Goal: Communication & Community: Answer question/provide support

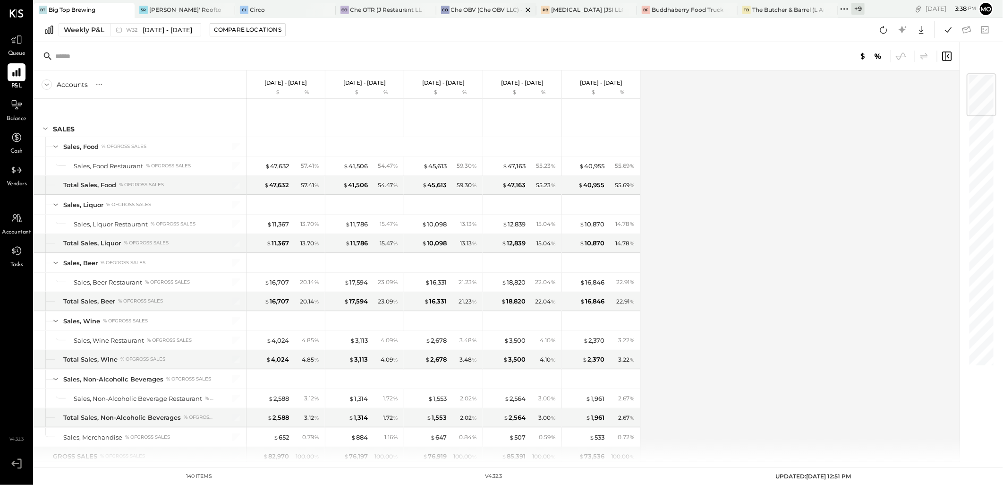
click at [468, 11] on div "Che OBV (Che OBV LLC) - Ignite" at bounding box center [487, 10] width 72 height 8
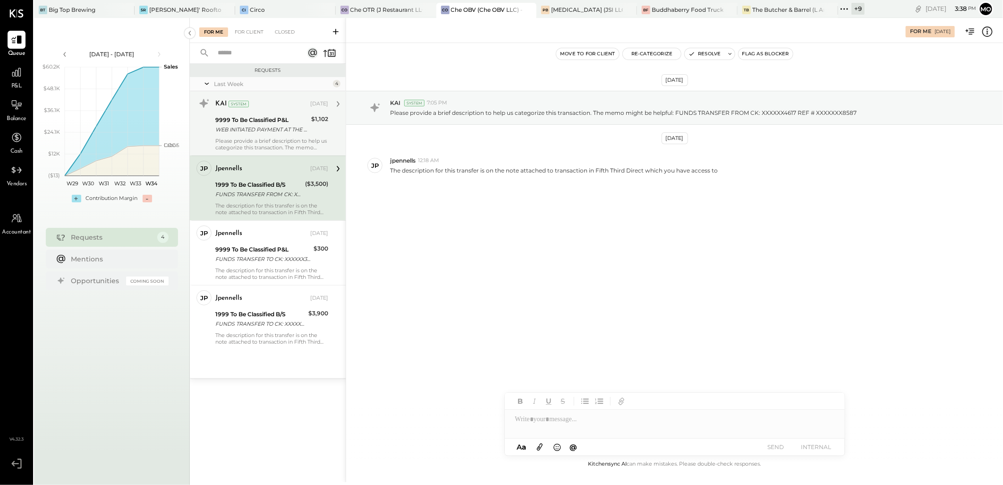
drag, startPoint x: 258, startPoint y: 121, endPoint x: 270, endPoint y: 129, distance: 14.0
click at [258, 121] on div "9999 To Be Classified P&L" at bounding box center [261, 119] width 93 height 9
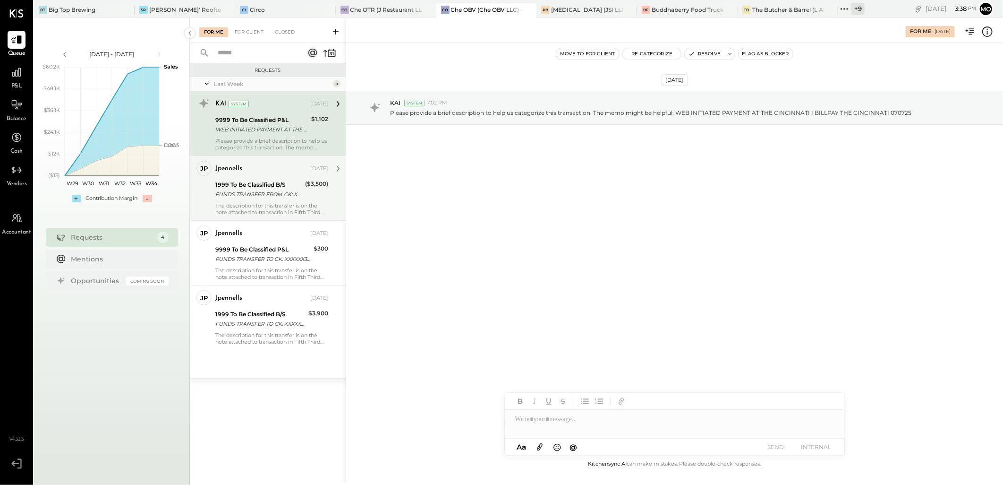
click at [272, 177] on div "jpennells [DATE] 1999 To Be Classified B/S FUNDS TRANSFER FROM CK: XXXXXX4617 R…" at bounding box center [271, 188] width 113 height 55
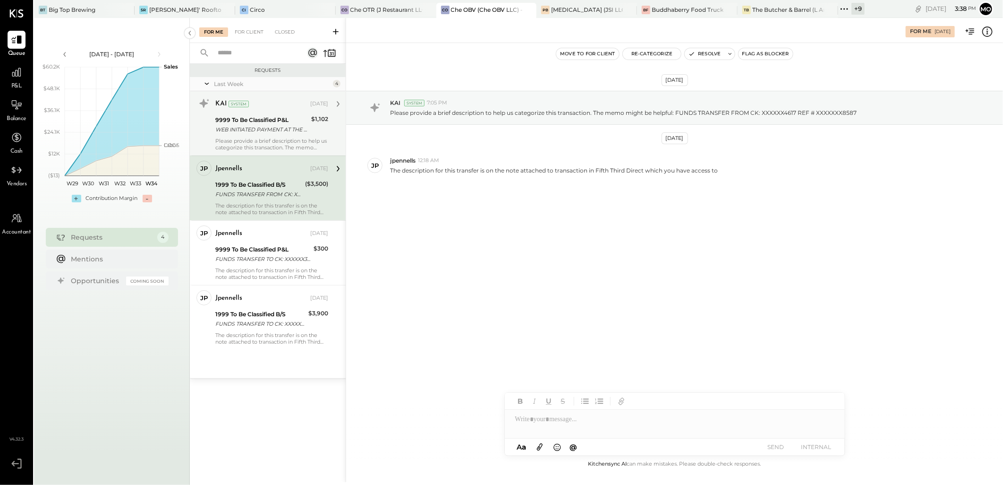
click at [258, 127] on div "WEB INITIATED PAYMENT AT THE CINCINNATI I BILLPAY THE CINCINNATI 070725" at bounding box center [261, 129] width 93 height 9
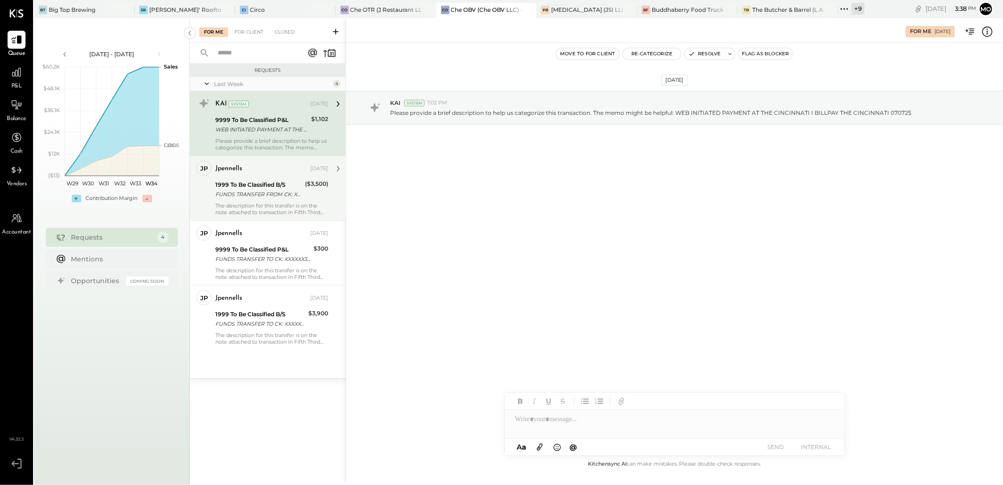
click at [257, 183] on div "1999 To Be Classified B/S" at bounding box center [258, 184] width 87 height 9
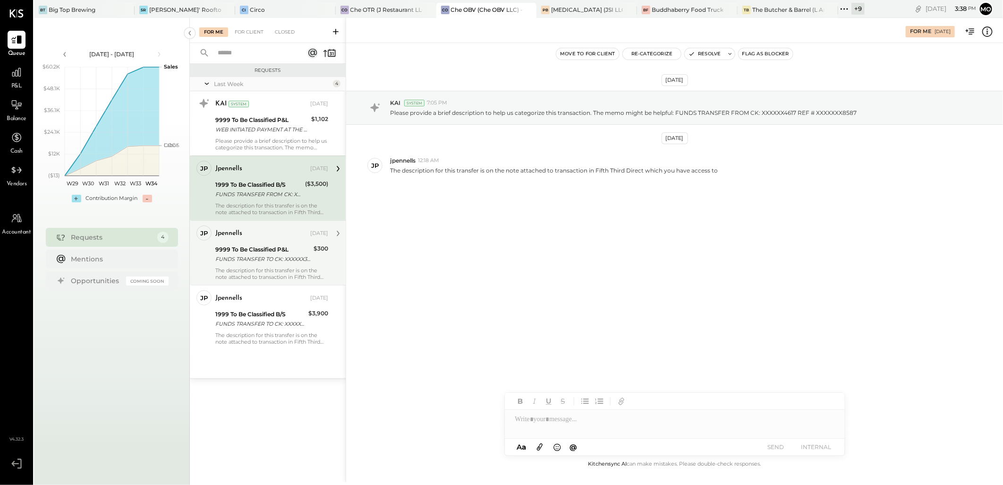
click at [260, 240] on div "jpennells [DATE]" at bounding box center [271, 233] width 113 height 16
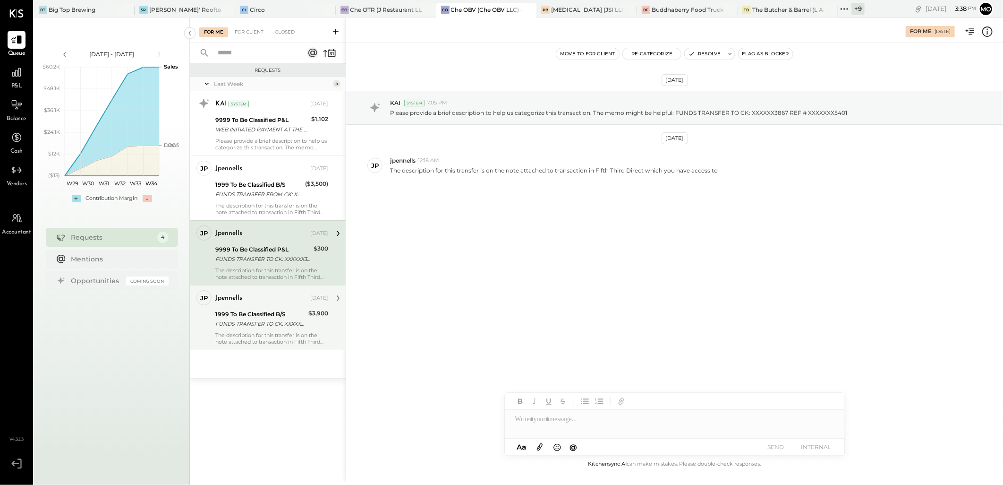
click at [270, 309] on div "1999 To Be Classified B/S" at bounding box center [260, 313] width 90 height 9
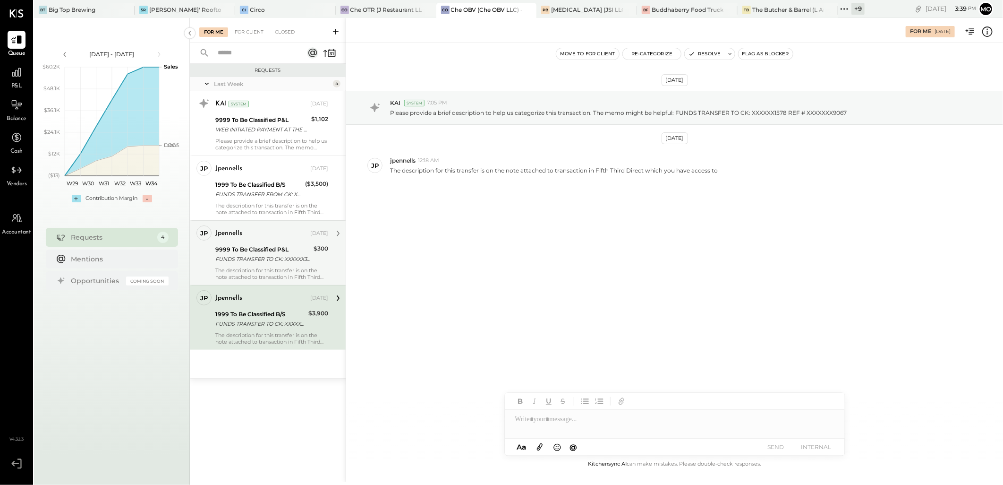
click at [299, 270] on div "The description for this transfer is on the note attached to transaction in Fif…" at bounding box center [271, 273] width 113 height 13
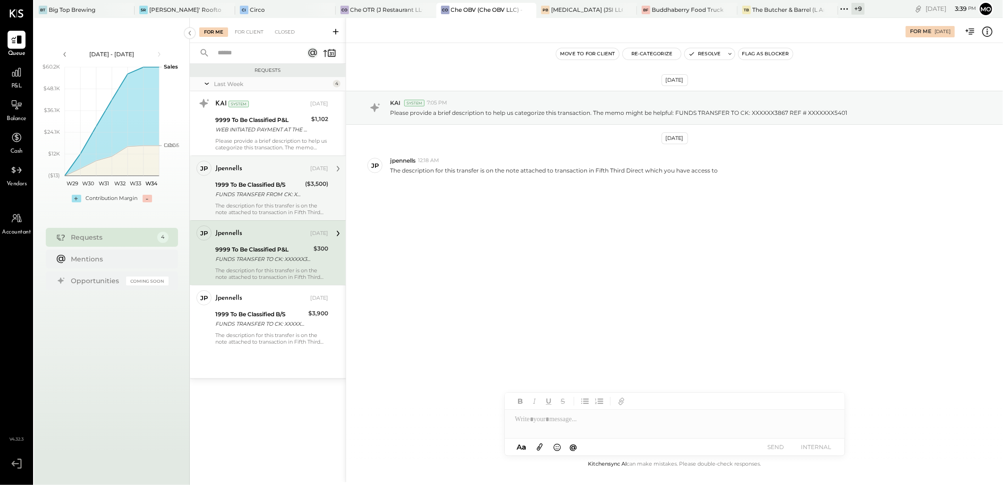
click at [281, 208] on div "The description for this transfer is on the note attached to transaction in Fif…" at bounding box center [271, 208] width 113 height 13
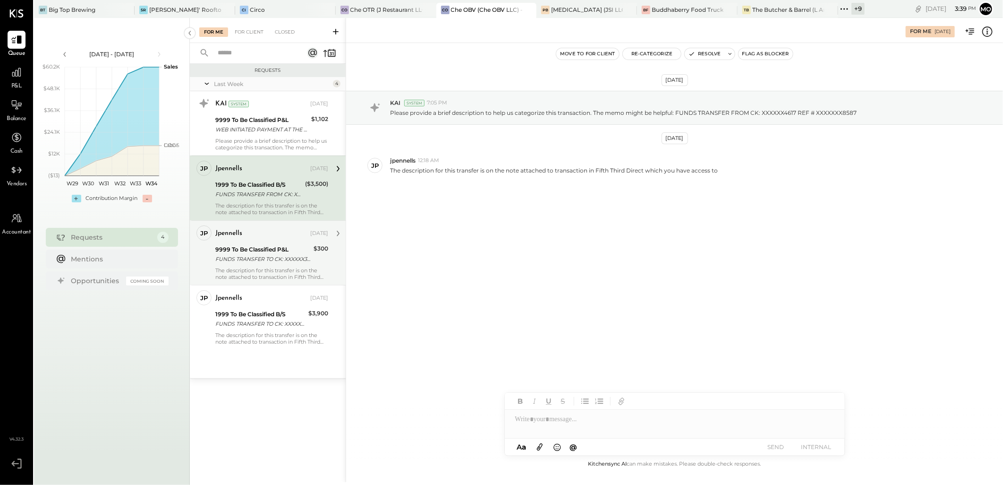
click at [295, 258] on div "FUNDS TRANSFER TO CK: XXXXXX3867 REF # XXXXXXX5401" at bounding box center [262, 258] width 95 height 9
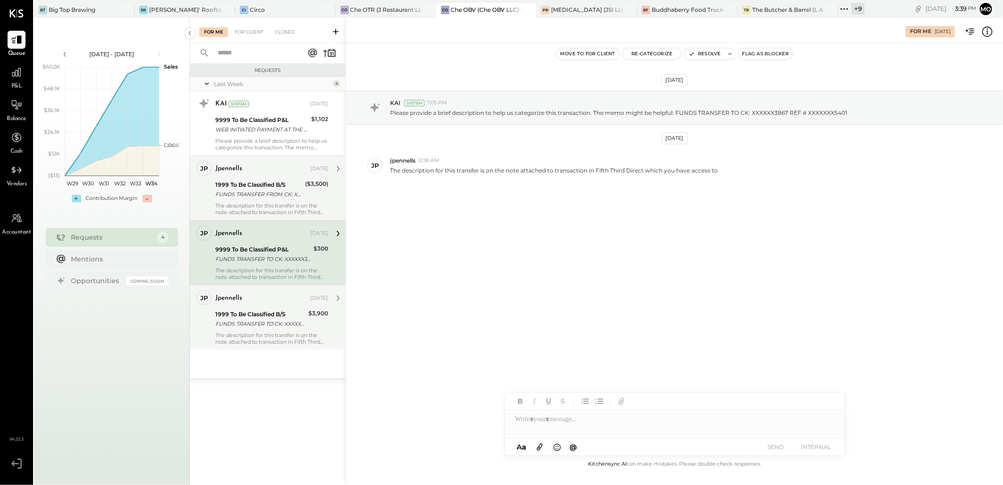
click at [271, 312] on div "1999 To Be Classified B/S" at bounding box center [260, 313] width 90 height 9
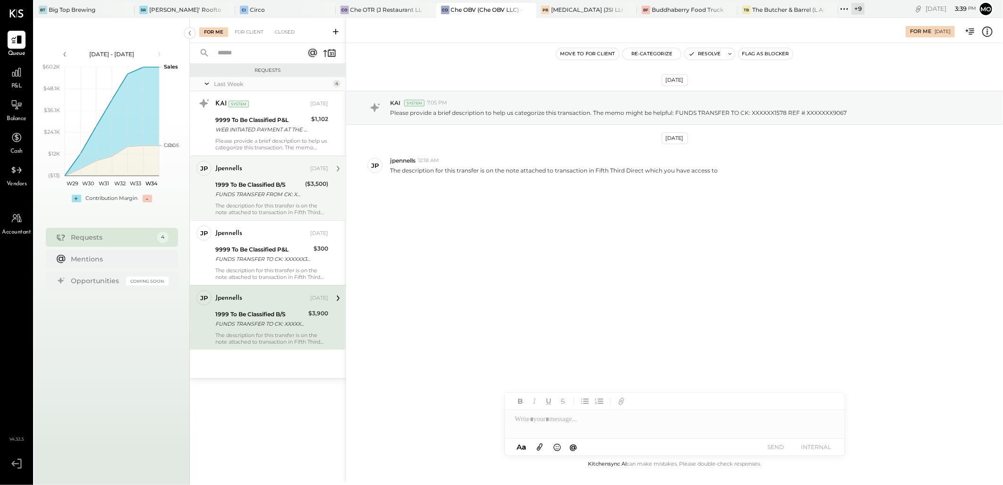
click at [275, 189] on div "FUNDS TRANSFER FROM CK: XXXXXX4617 REF # XXXXXXX8587" at bounding box center [258, 193] width 87 height 9
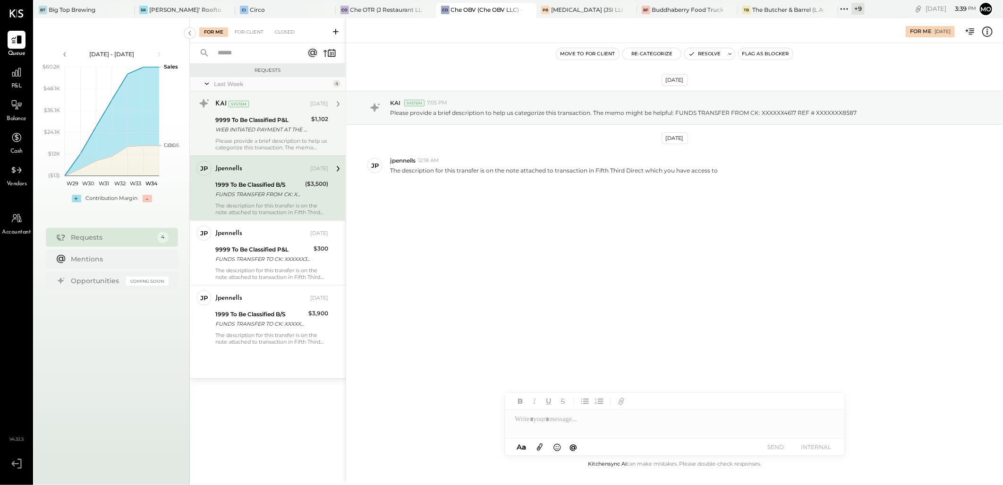
click at [272, 130] on div "WEB INITIATED PAYMENT AT THE CINCINNATI I BILLPAY THE CINCINNATI 070725" at bounding box center [261, 129] width 93 height 9
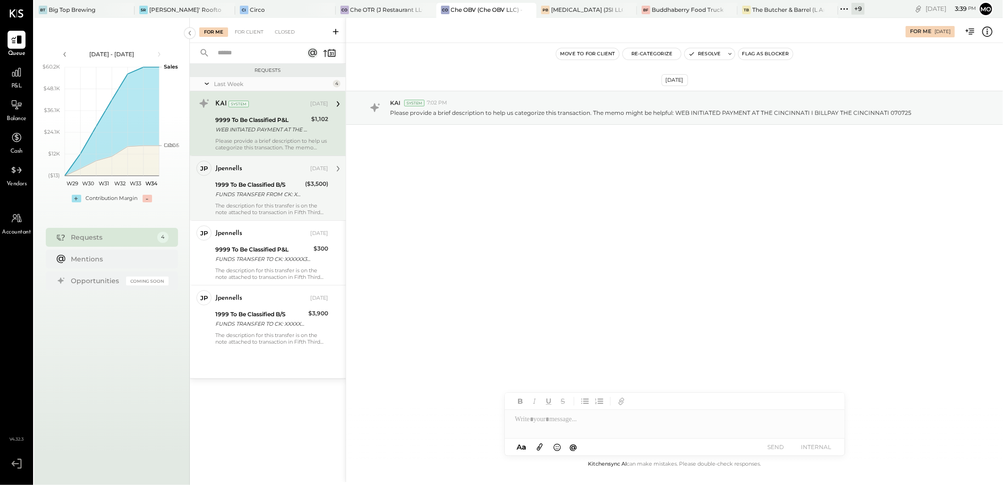
click at [261, 178] on div "jpennells [DATE] 1999 To Be Classified B/S FUNDS TRANSFER FROM CK: XXXXXX4617 R…" at bounding box center [271, 188] width 113 height 55
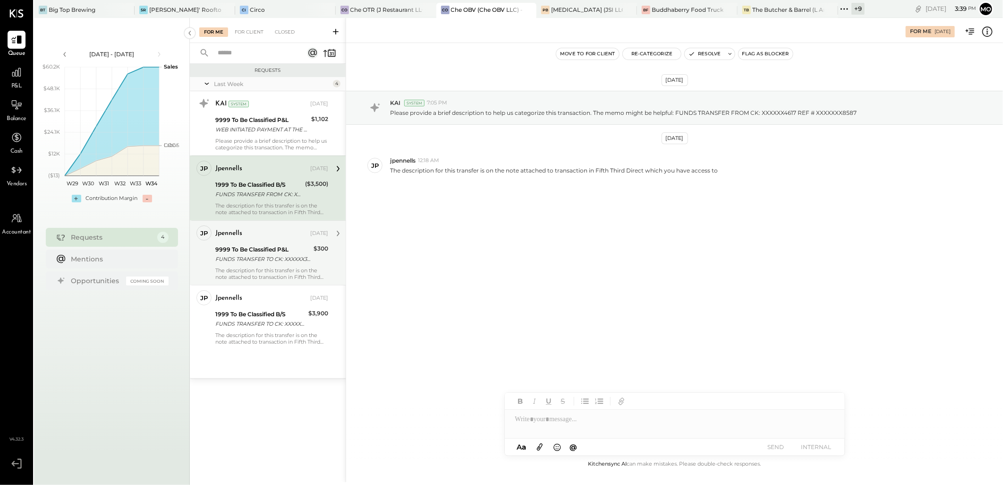
click at [267, 236] on div "jpennells" at bounding box center [261, 233] width 93 height 9
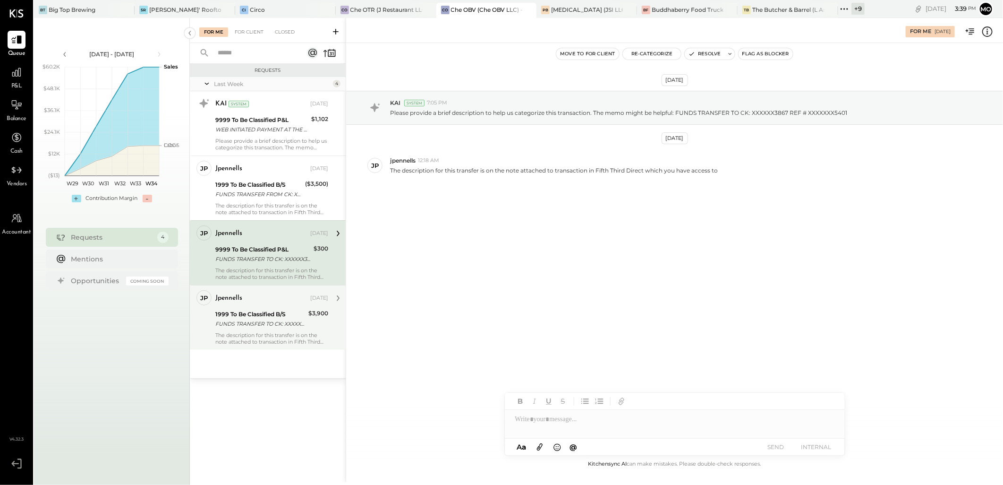
click at [283, 305] on div "jpennells [DATE]" at bounding box center [271, 298] width 113 height 16
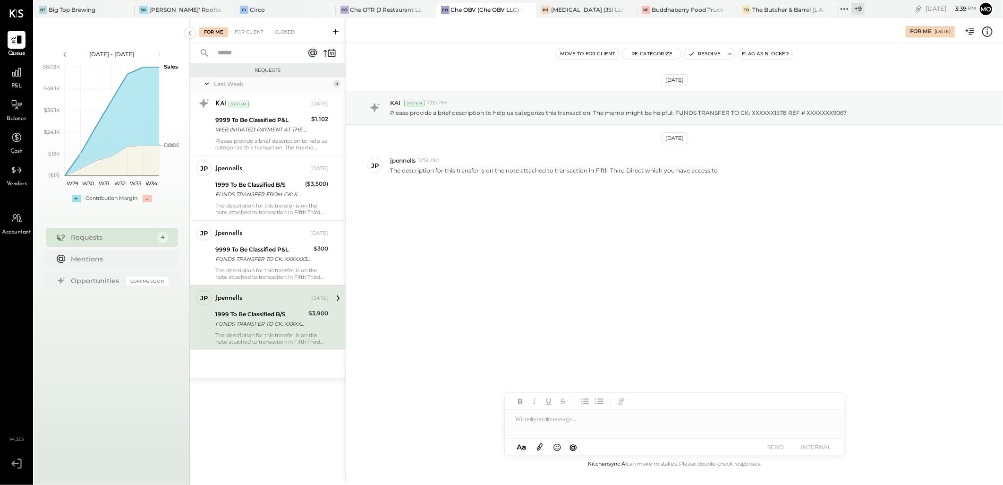
click at [534, 224] on div "[DATE] KAI System 7:05 PM Please provide a brief description to help us categor…" at bounding box center [674, 160] width 657 height 187
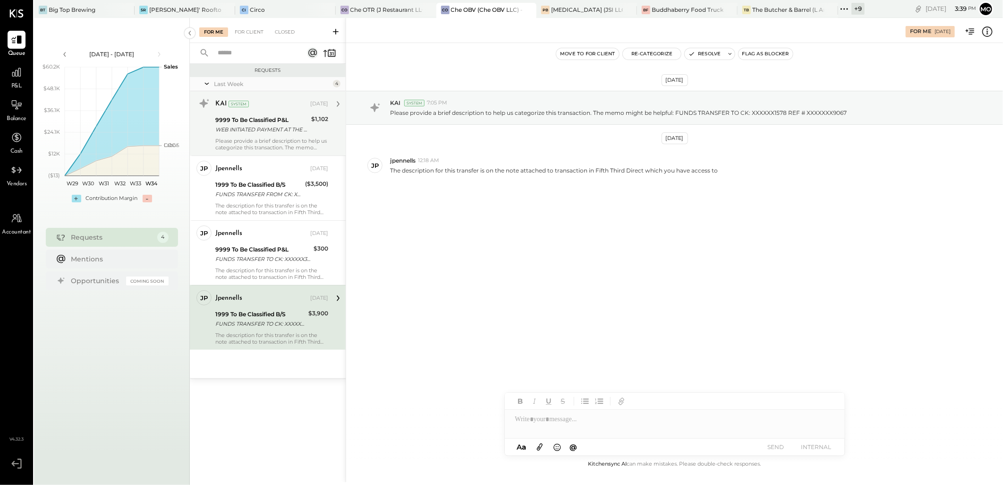
click at [237, 102] on div "System" at bounding box center [239, 104] width 20 height 7
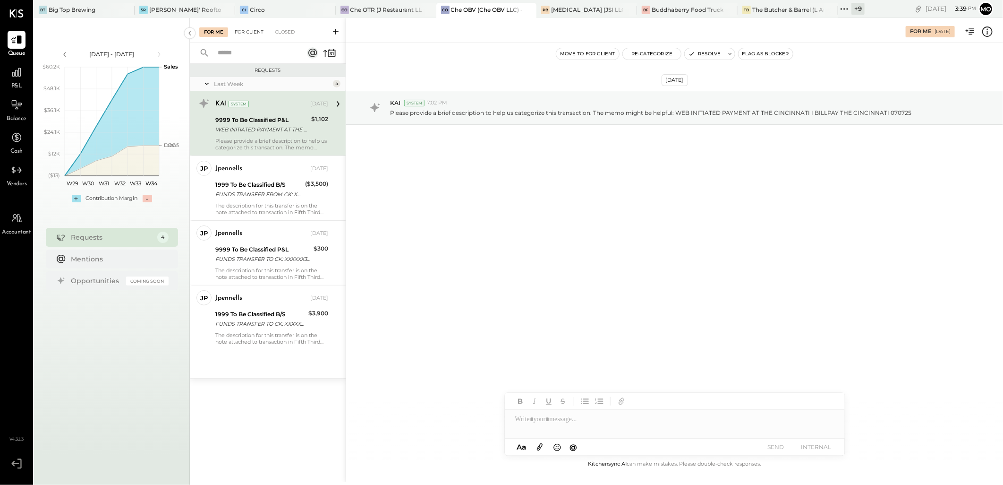
click at [248, 32] on div "For Client" at bounding box center [249, 31] width 38 height 9
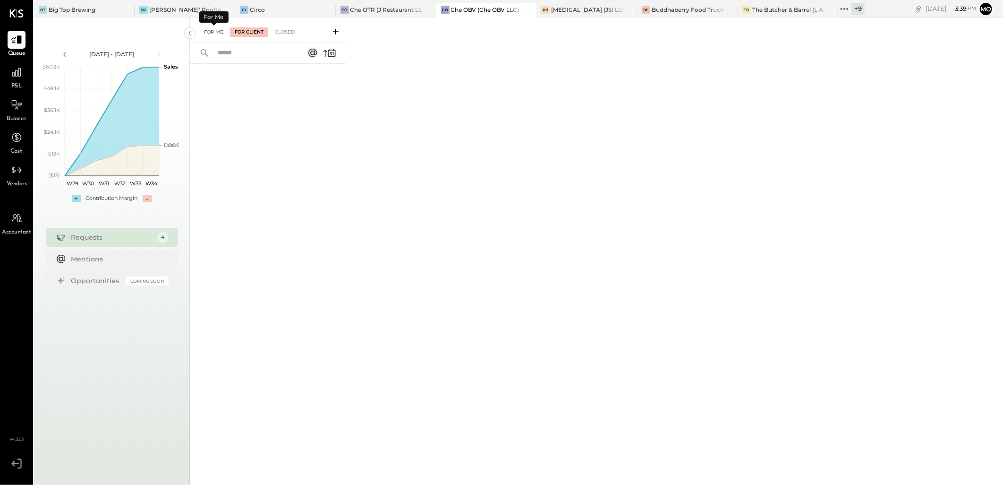
click at [216, 29] on div "For Me" at bounding box center [213, 31] width 29 height 9
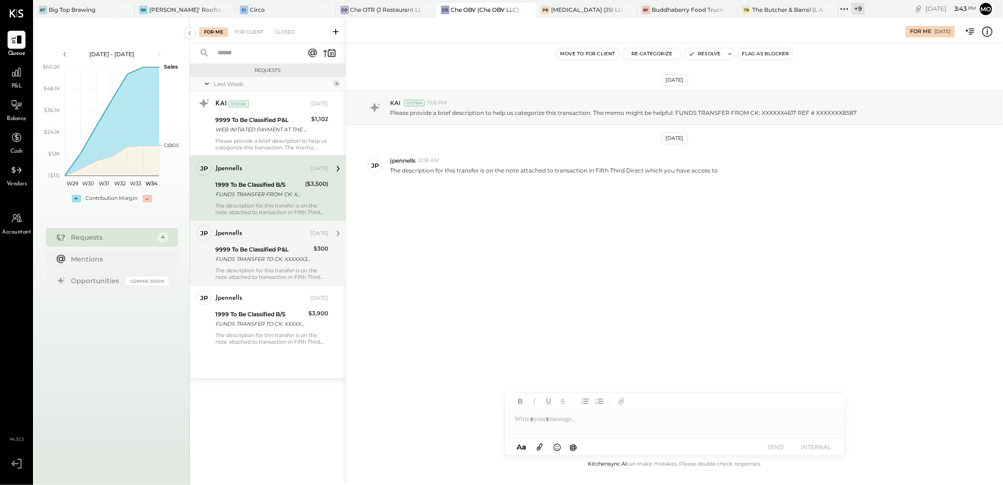
click at [277, 248] on div "9999 To Be Classified P&L" at bounding box center [262, 249] width 95 height 9
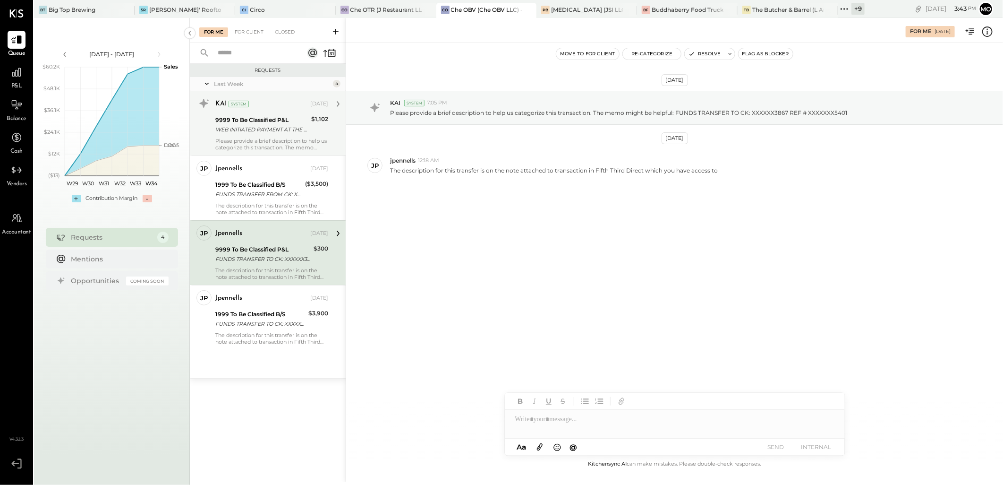
click at [280, 121] on div "9999 To Be Classified P&L" at bounding box center [261, 119] width 93 height 9
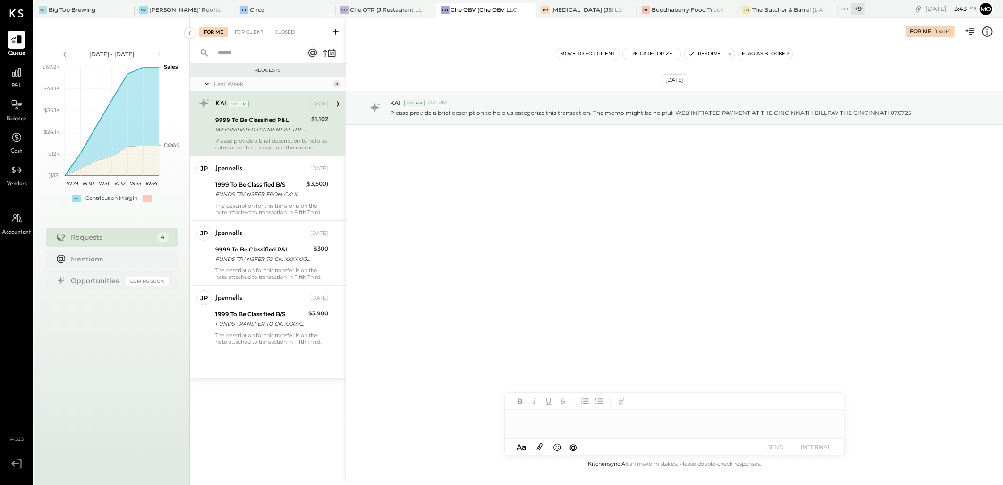
click at [542, 416] on div at bounding box center [675, 418] width 340 height 19
click at [767, 447] on button "SEND" at bounding box center [776, 446] width 38 height 13
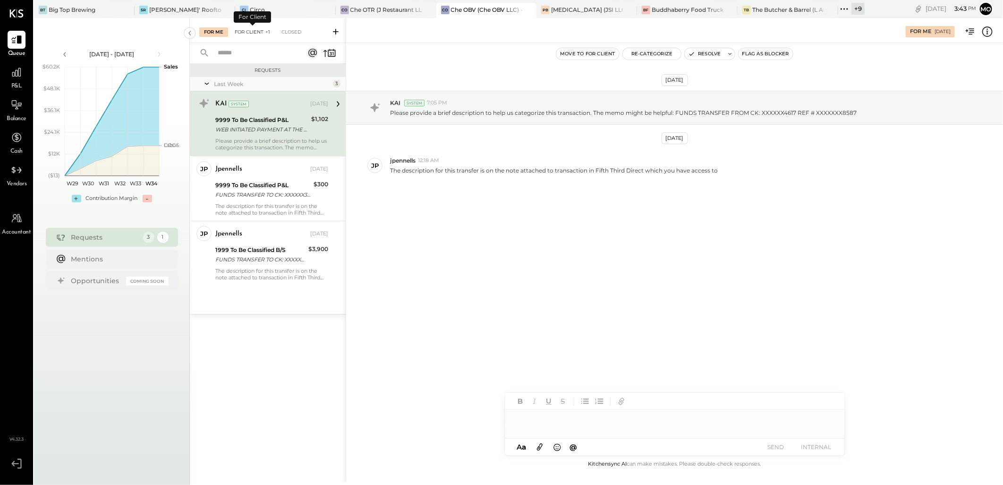
click at [254, 34] on div "For Client +1" at bounding box center [252, 31] width 45 height 9
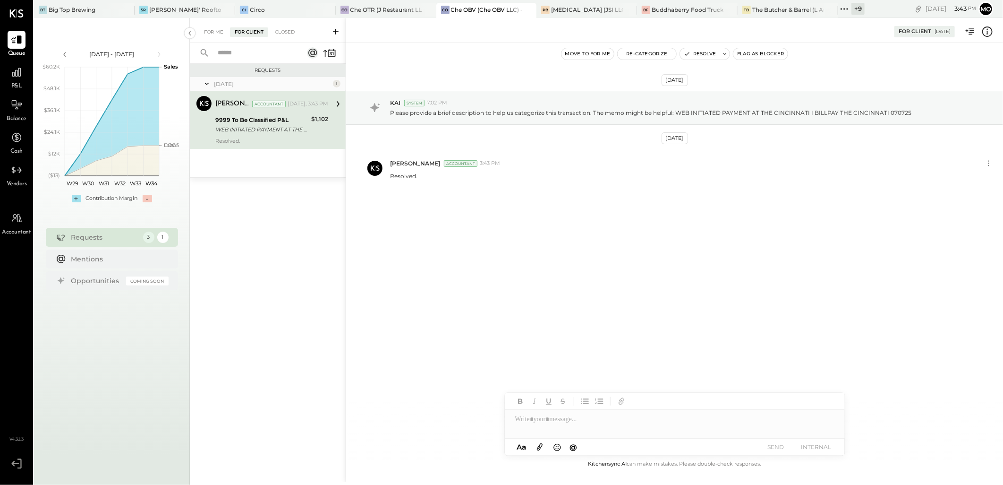
click at [691, 56] on button "Resolve" at bounding box center [700, 53] width 40 height 11
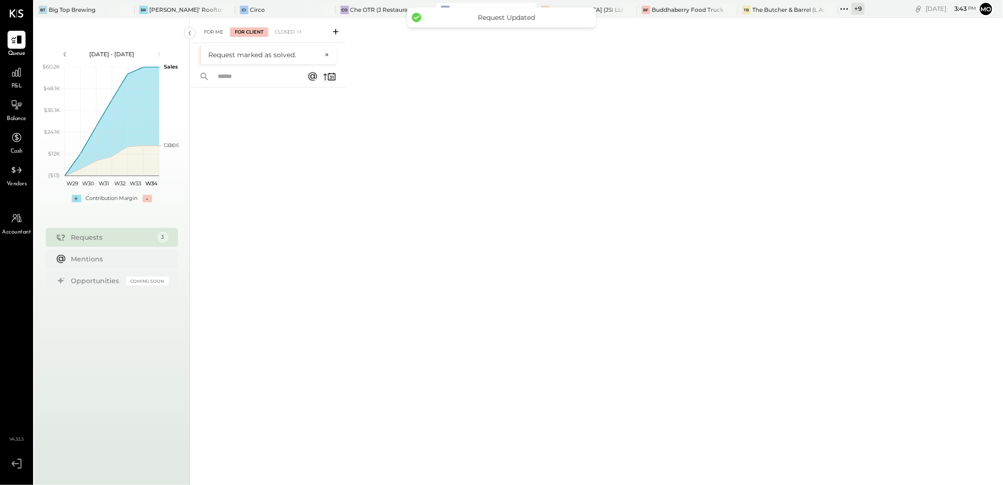
click at [213, 34] on div "For Me" at bounding box center [213, 31] width 29 height 9
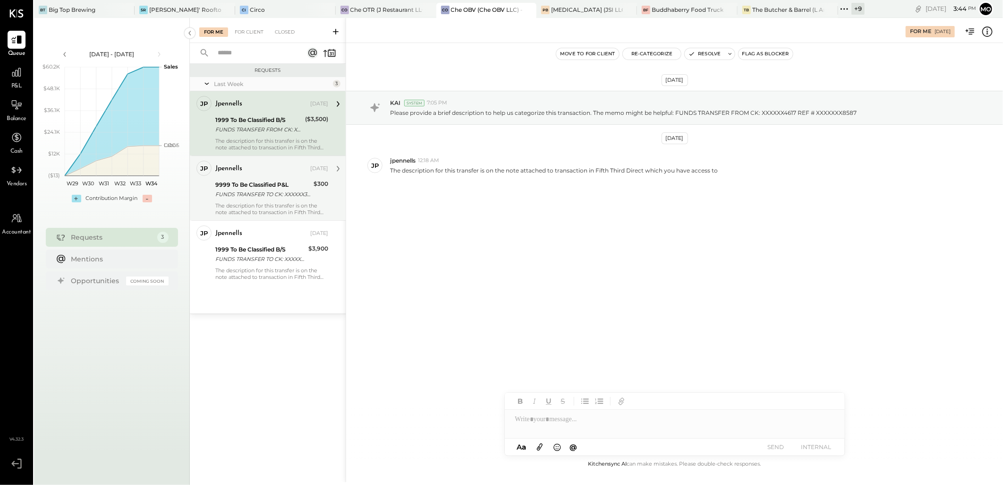
click at [269, 194] on div "FUNDS TRANSFER TO CK: XXXXXX3867 REF # XXXXXXX5401" at bounding box center [262, 193] width 95 height 9
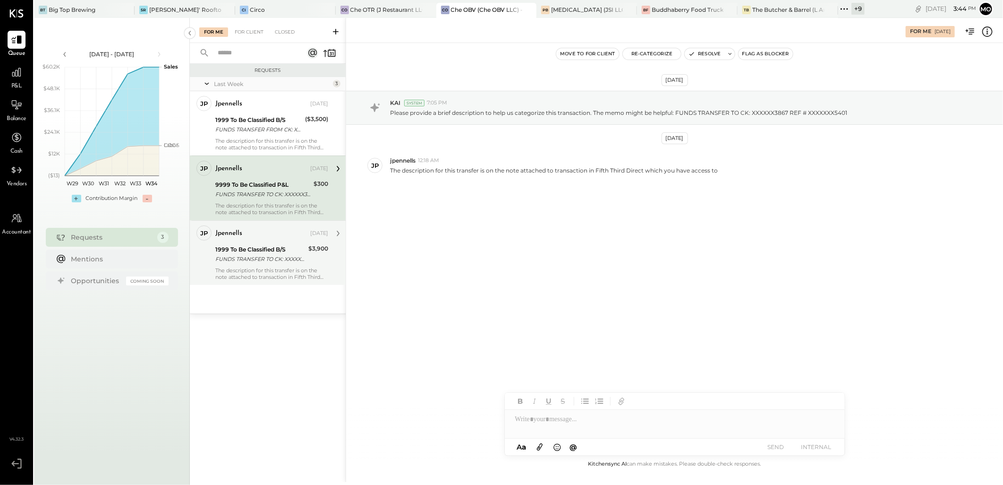
click at [276, 257] on div "FUNDS TRANSFER TO CK: XXXXXX1578 REF # XXXXXXX9067" at bounding box center [260, 258] width 90 height 9
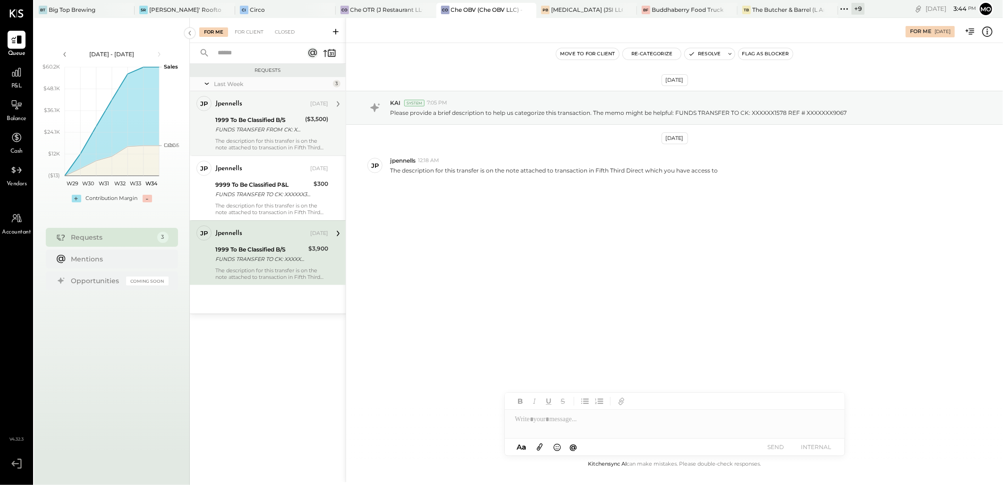
click at [271, 138] on div "The description for this transfer is on the note attached to transaction in Fif…" at bounding box center [271, 143] width 113 height 13
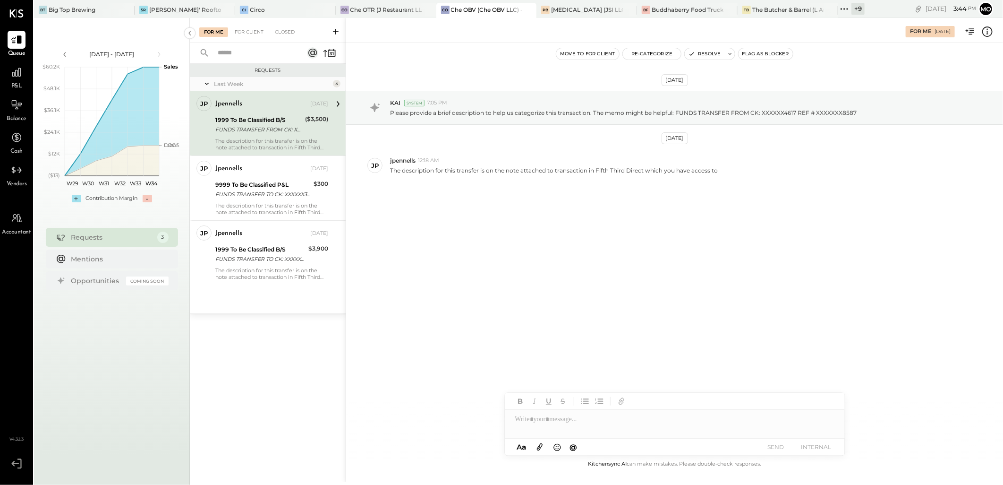
click at [527, 419] on div at bounding box center [675, 418] width 340 height 19
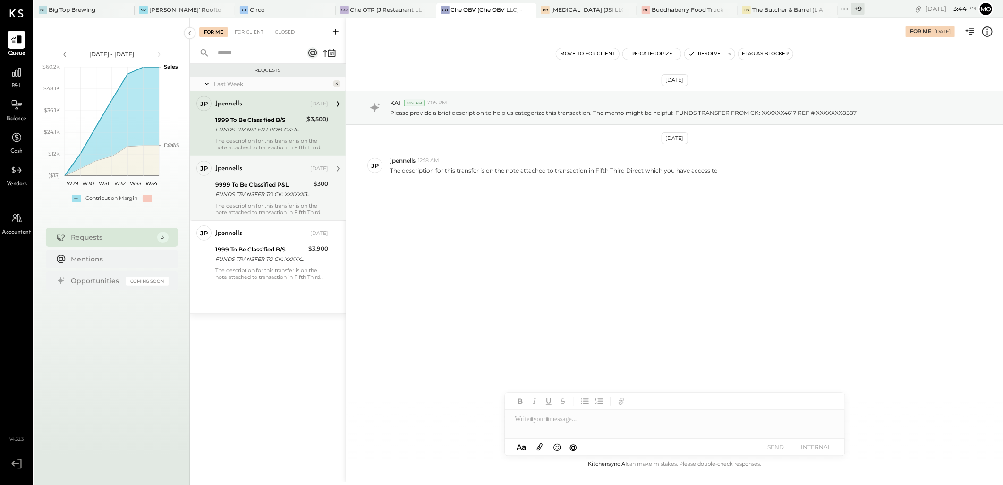
click at [286, 189] on div "FUNDS TRANSFER TO CK: XXXXXX3867 REF # XXXXXXX5401" at bounding box center [262, 193] width 95 height 9
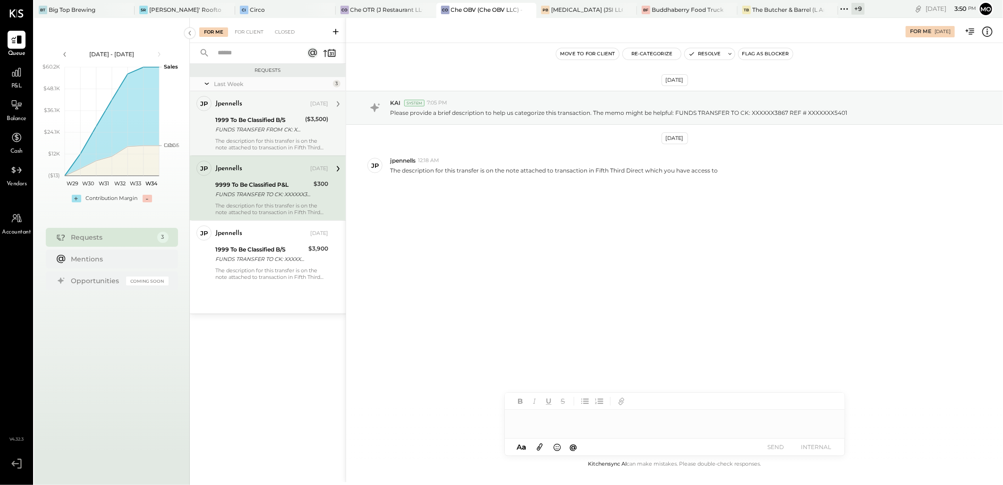
click at [526, 421] on div at bounding box center [675, 418] width 340 height 19
type input "*"
click at [575, 400] on span "jpennells" at bounding box center [596, 398] width 74 height 9
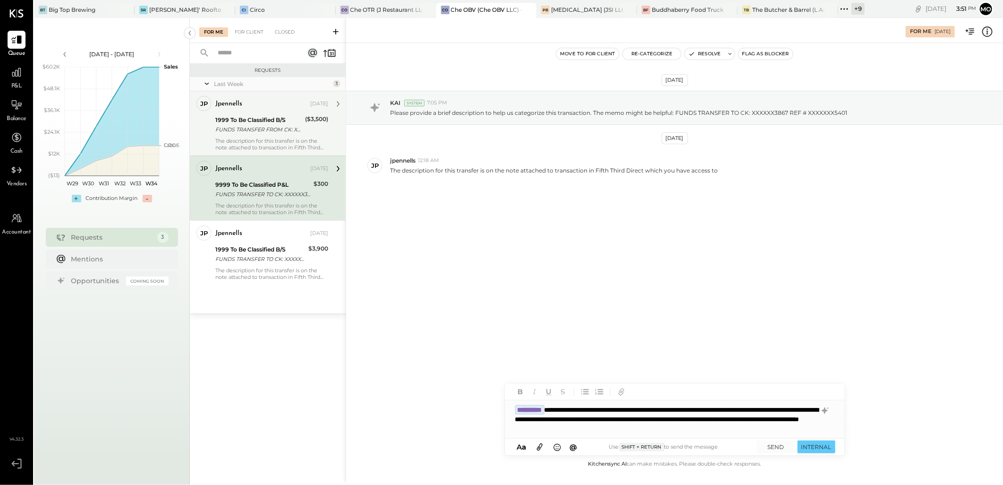
click at [540, 444] on icon at bounding box center [540, 446] width 6 height 7
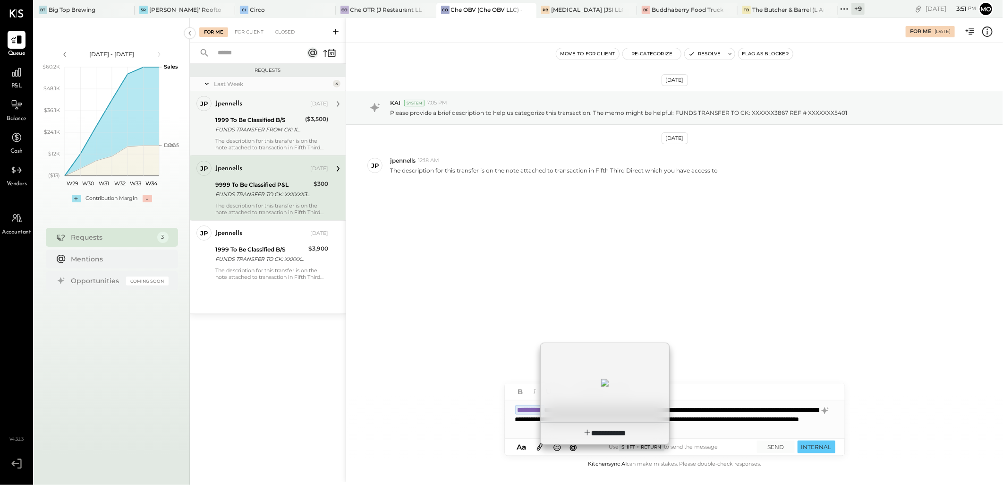
click at [606, 385] on div at bounding box center [605, 382] width 128 height 72
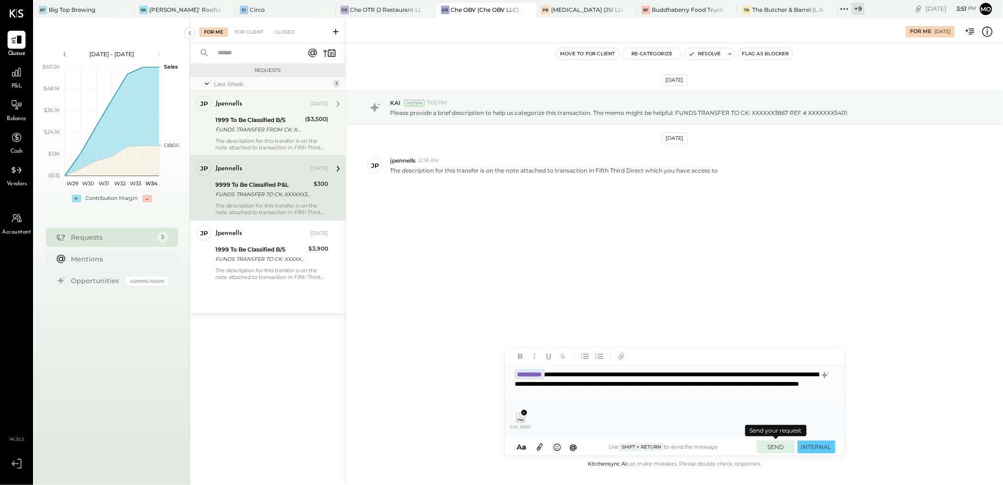
click at [777, 446] on button "SEND" at bounding box center [776, 446] width 38 height 13
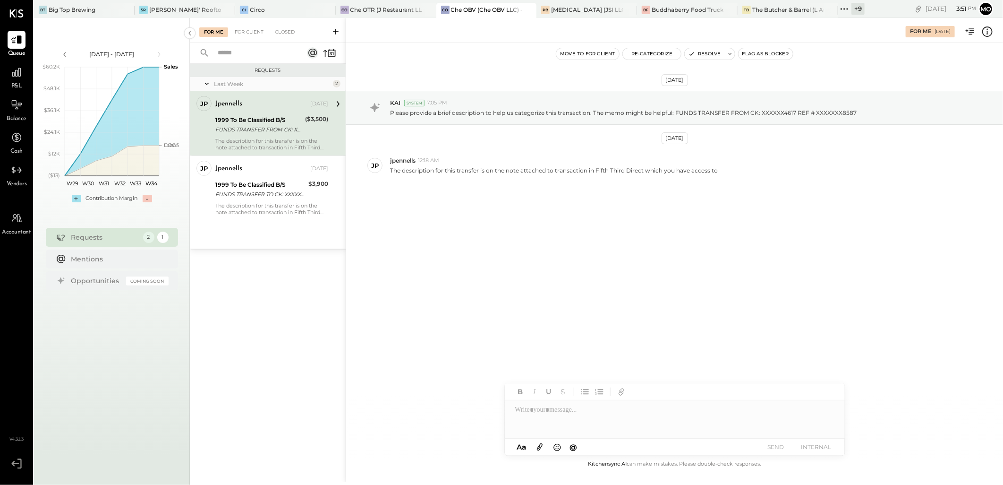
drag, startPoint x: 237, startPoint y: 31, endPoint x: 383, endPoint y: 133, distance: 178.4
click at [238, 31] on div "For Client" at bounding box center [249, 31] width 38 height 9
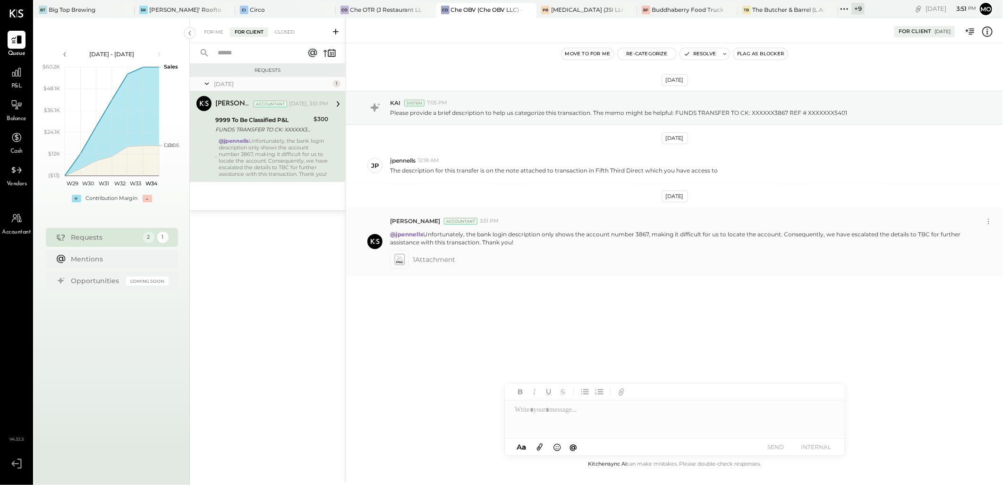
click at [404, 261] on icon at bounding box center [399, 259] width 10 height 11
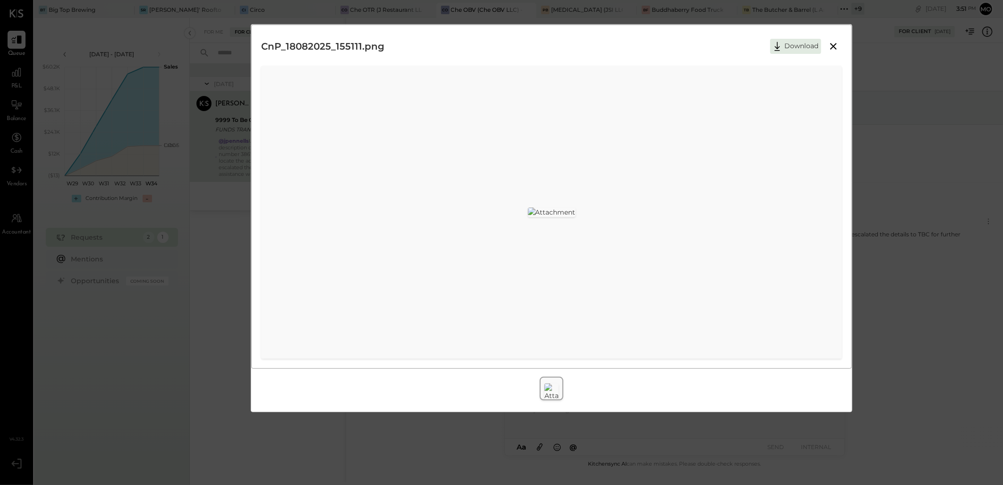
click at [836, 46] on icon at bounding box center [833, 46] width 11 height 11
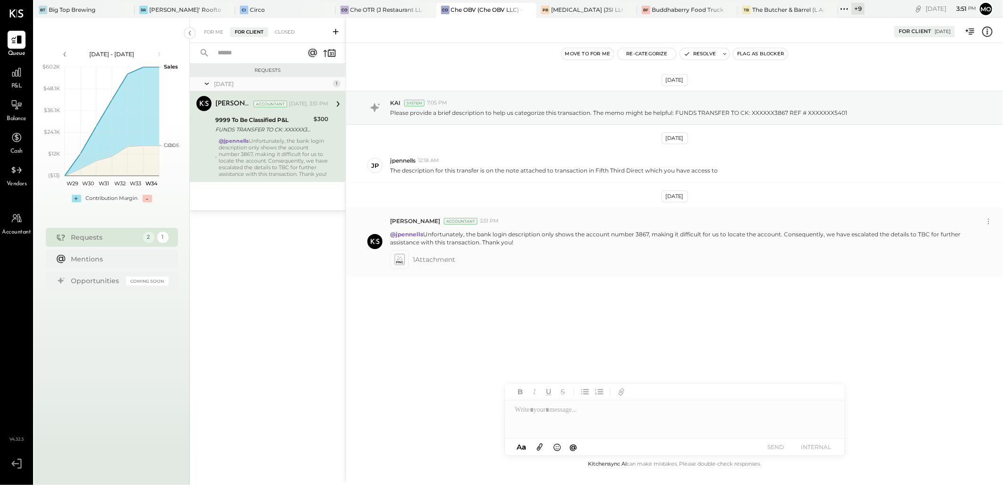
drag, startPoint x: 425, startPoint y: 230, endPoint x: 515, endPoint y: 243, distance: 90.2
click at [515, 243] on p "@jpennells Unfortunately, the bank login description only shows the account num…" at bounding box center [677, 238] width 575 height 16
copy p "Unfortunately, the bank login description only shows the account number 3867, m…"
click at [204, 27] on div "For Me" at bounding box center [213, 31] width 29 height 9
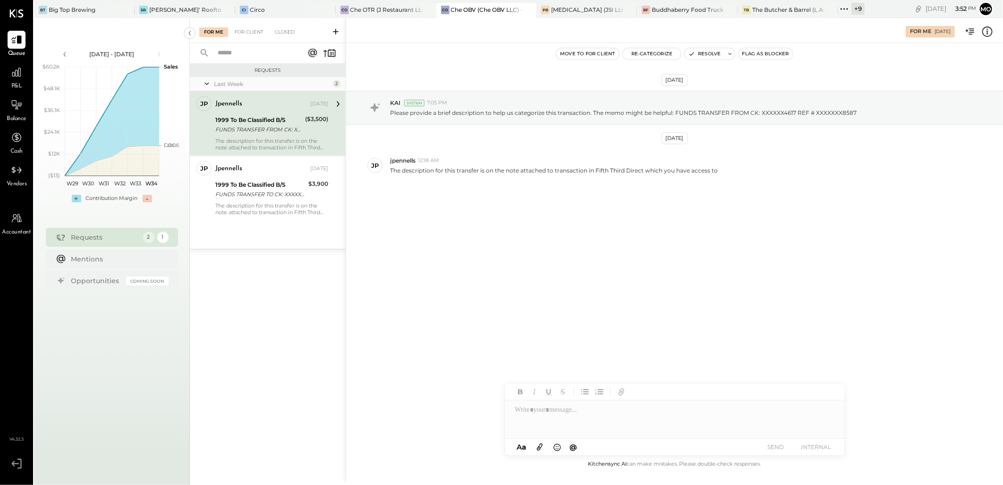
click at [525, 408] on div at bounding box center [675, 419] width 340 height 38
type input "**"
click at [538, 420] on div "***" at bounding box center [675, 418] width 340 height 19
drag, startPoint x: 584, startPoint y: 398, endPoint x: 584, endPoint y: 424, distance: 25.5
click at [584, 399] on span "jpennells" at bounding box center [596, 398] width 74 height 9
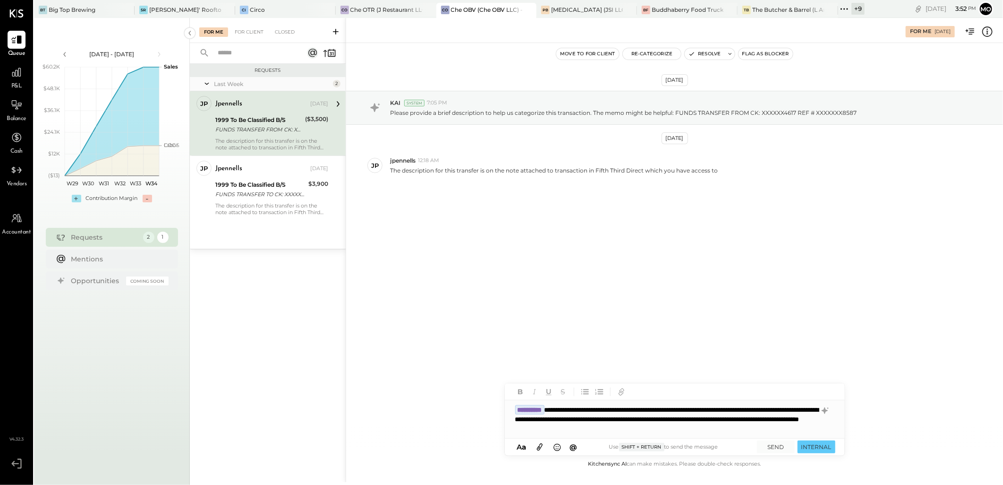
click at [529, 416] on div "**********" at bounding box center [675, 419] width 340 height 38
click at [747, 428] on div "**********" at bounding box center [675, 419] width 340 height 38
click at [543, 445] on icon at bounding box center [540, 446] width 10 height 11
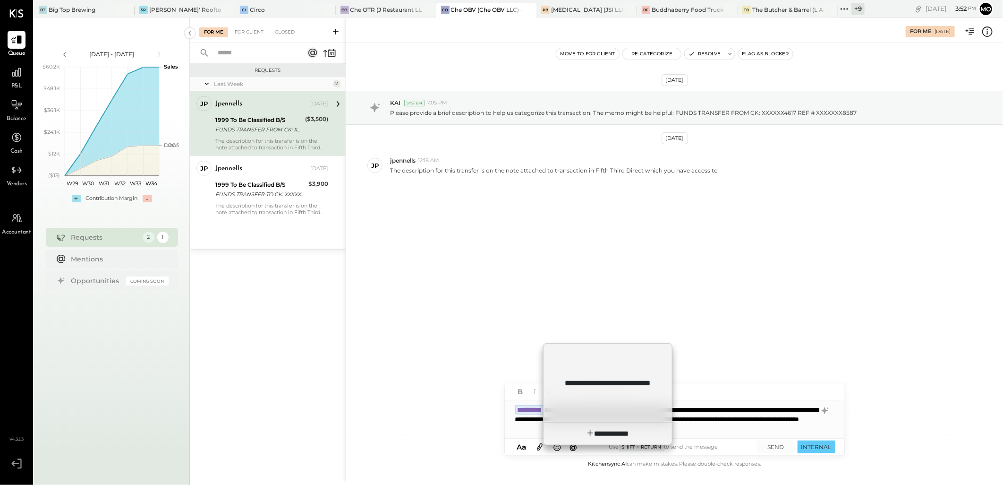
click at [605, 390] on div "**********" at bounding box center [607, 394] width 129 height 102
click at [600, 381] on div "**********" at bounding box center [607, 394] width 129 height 102
click at [616, 385] on div "**********" at bounding box center [607, 394] width 129 height 102
click at [631, 383] on div "**********" at bounding box center [607, 394] width 129 height 102
click at [586, 393] on div "**********" at bounding box center [607, 394] width 129 height 102
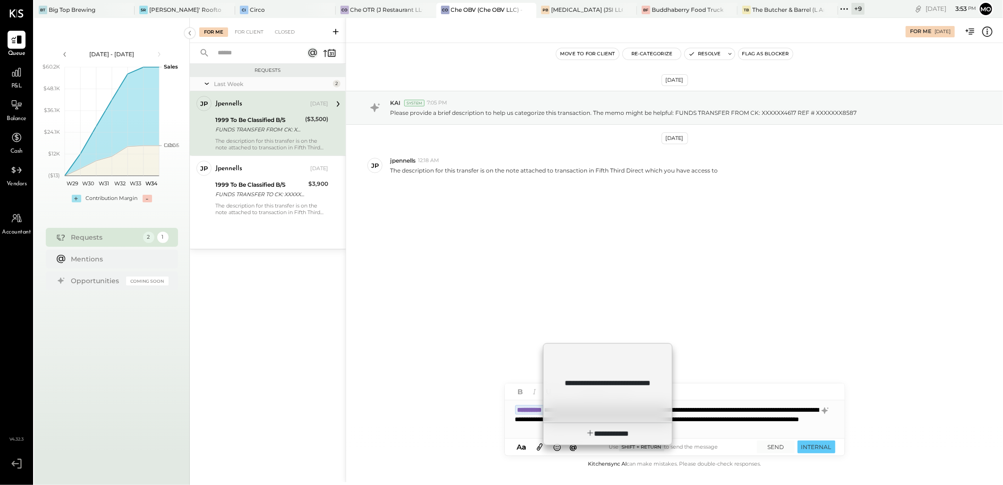
click at [750, 425] on div "**********" at bounding box center [675, 419] width 340 height 38
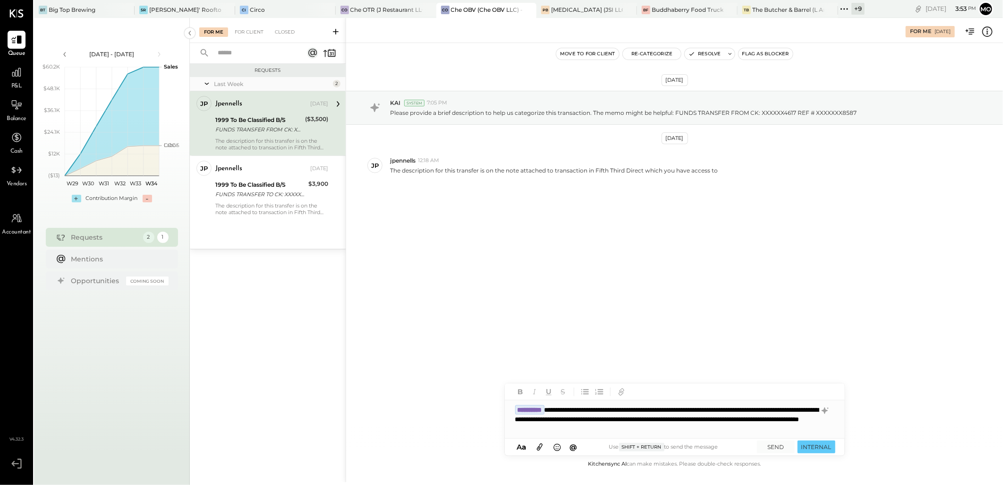
click at [540, 446] on icon at bounding box center [540, 446] width 6 height 7
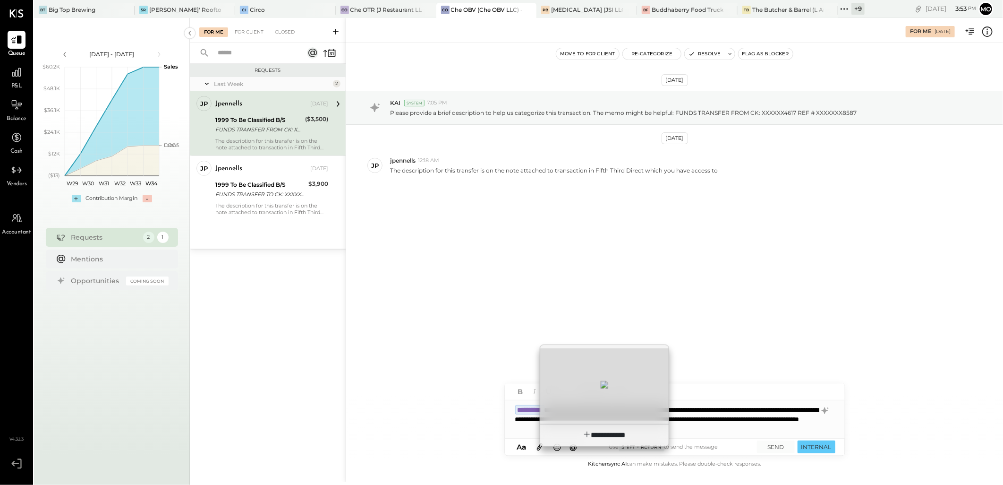
click at [584, 380] on div at bounding box center [604, 384] width 128 height 72
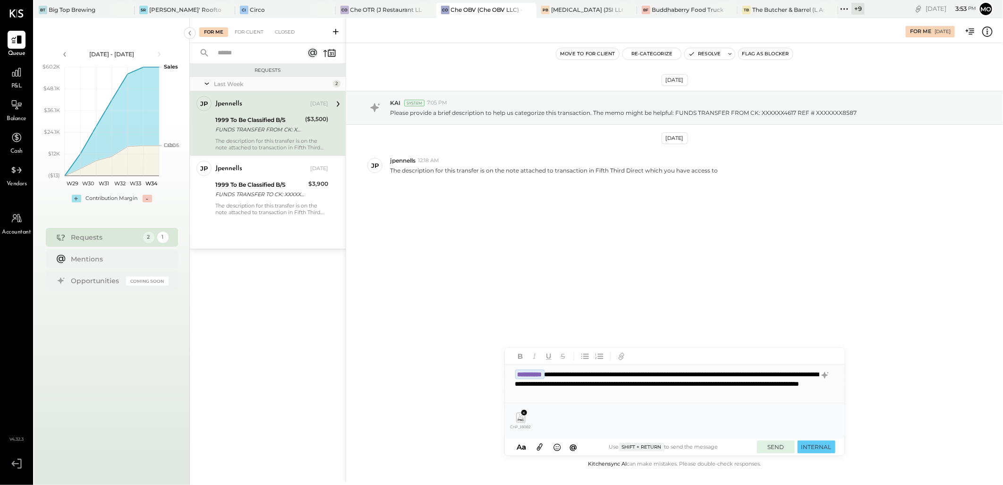
click at [779, 444] on button "SEND" at bounding box center [776, 446] width 38 height 13
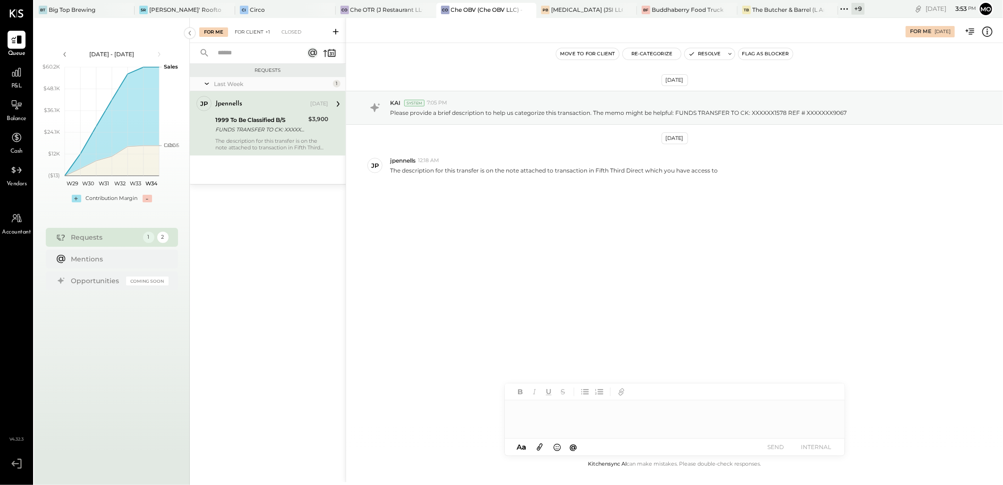
click at [262, 33] on div "For Client +1" at bounding box center [252, 31] width 45 height 9
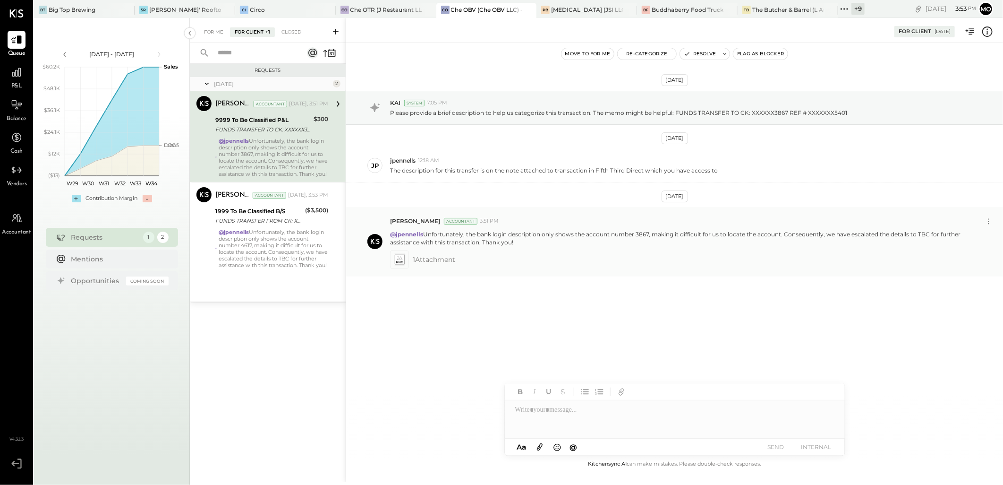
click at [403, 261] on icon at bounding box center [399, 259] width 10 height 11
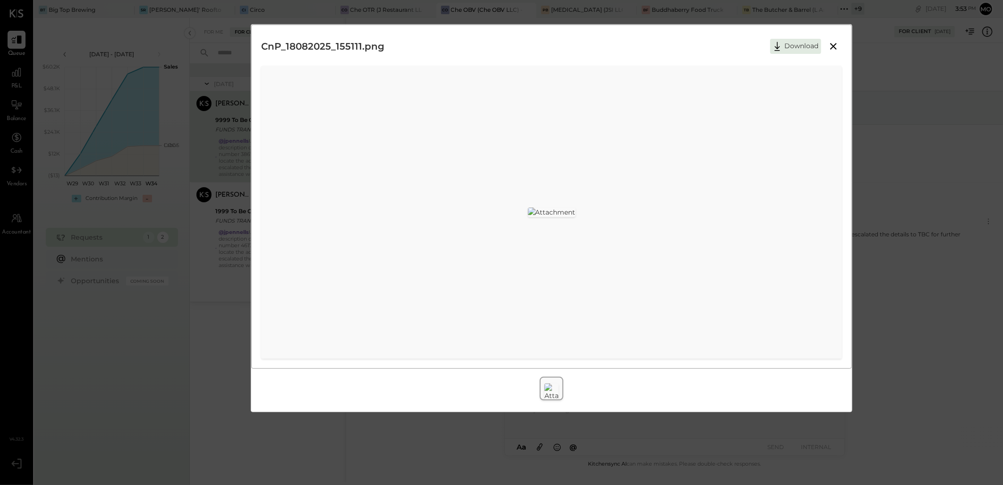
drag, startPoint x: 833, startPoint y: 48, endPoint x: 848, endPoint y: 57, distance: 17.8
click at [833, 48] on icon at bounding box center [833, 46] width 11 height 11
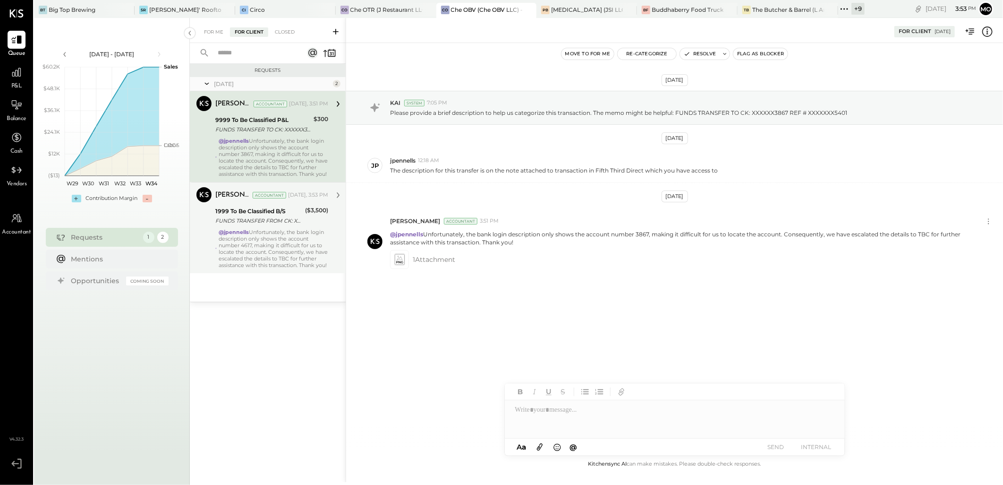
click at [301, 259] on div "@jpennells Unfortunately, the bank login description only shows the account num…" at bounding box center [274, 249] width 110 height 40
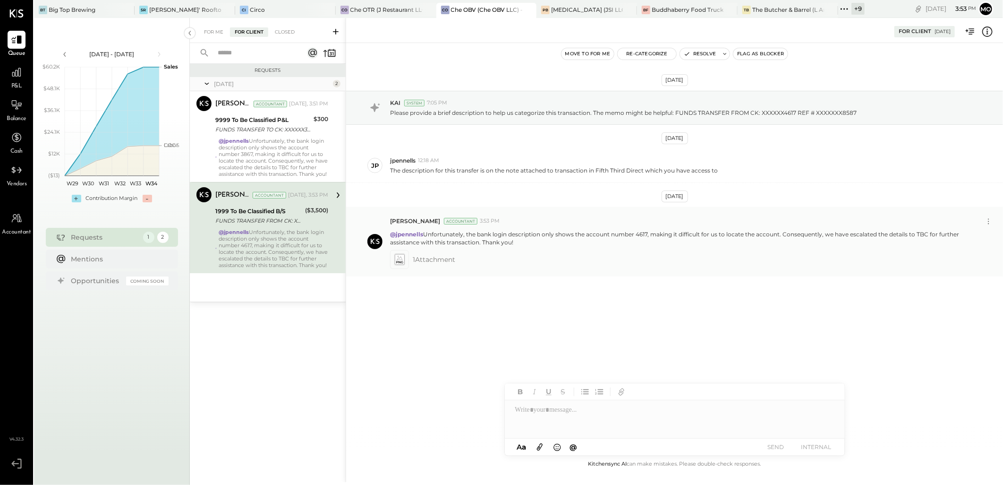
click at [435, 259] on span "1 Attachment" at bounding box center [434, 259] width 43 height 19
click at [395, 257] on icon at bounding box center [399, 259] width 10 height 11
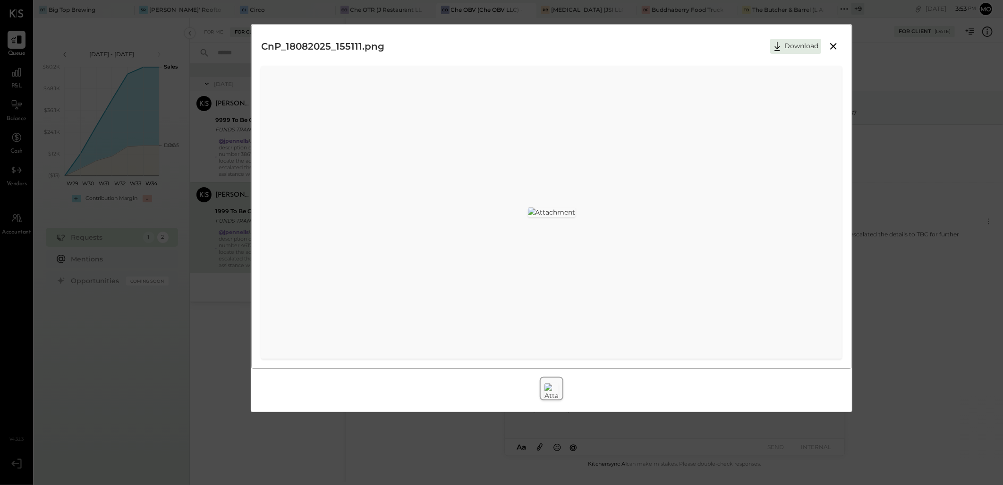
click at [834, 47] on icon at bounding box center [833, 46] width 11 height 11
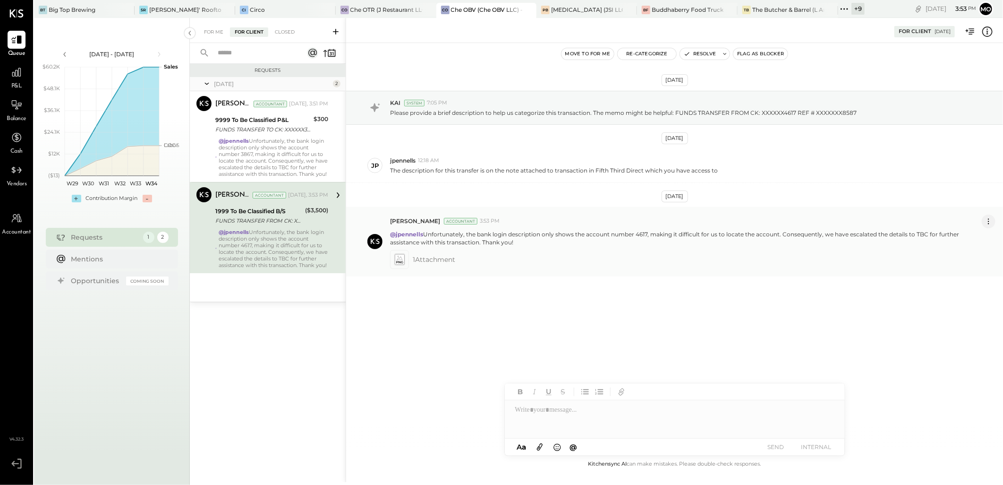
drag, startPoint x: 485, startPoint y: 260, endPoint x: 992, endPoint y: 221, distance: 508.7
click at [992, 221] on icon at bounding box center [989, 221] width 10 height 10
click at [961, 238] on button "Edit Message" at bounding box center [964, 238] width 64 height 16
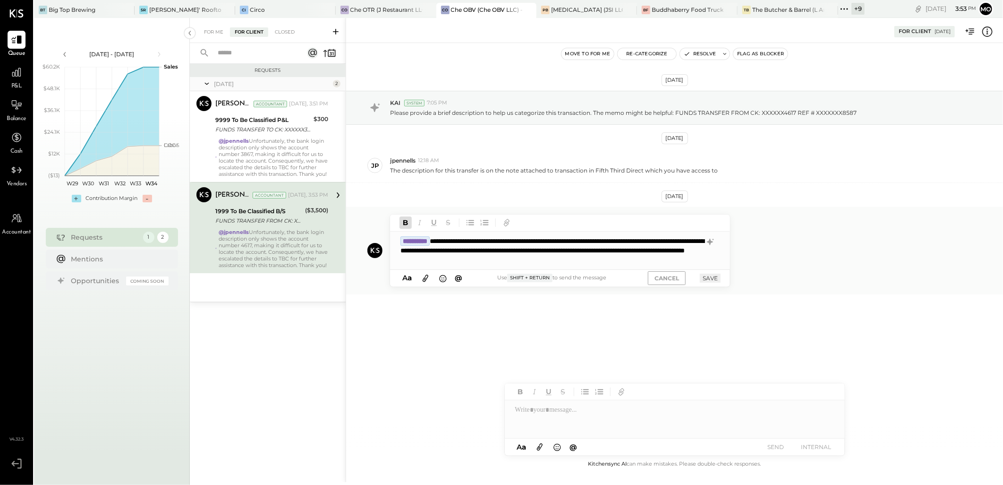
click at [673, 279] on button "CANCEL" at bounding box center [667, 278] width 38 height 14
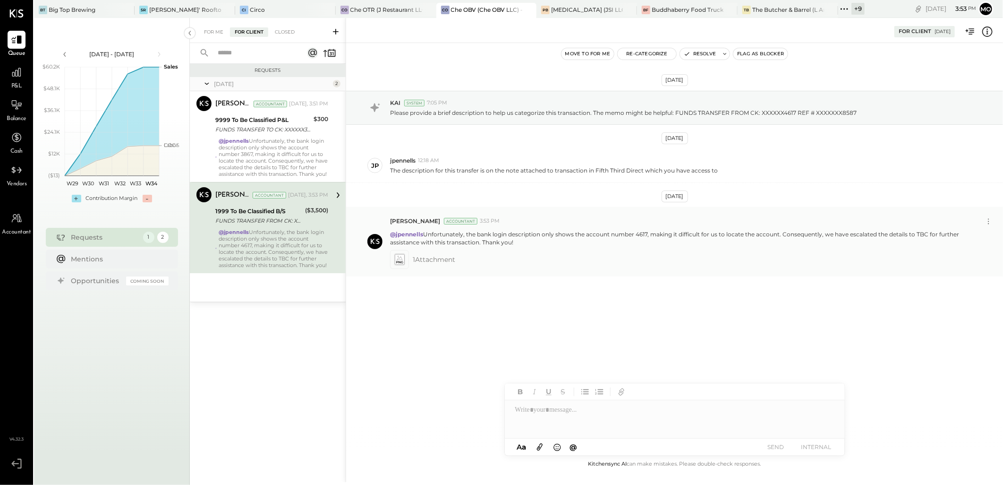
click at [404, 260] on icon at bounding box center [399, 259] width 10 height 11
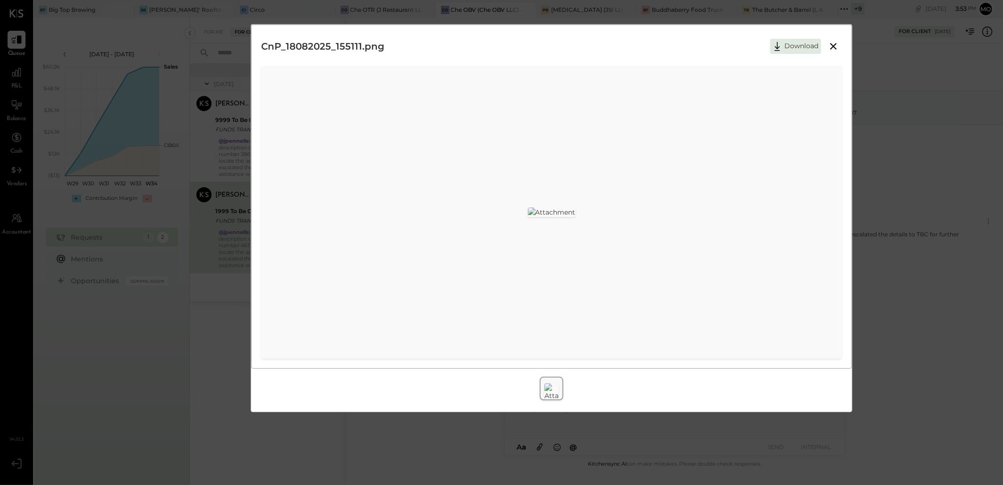
click at [835, 48] on icon at bounding box center [833, 46] width 7 height 7
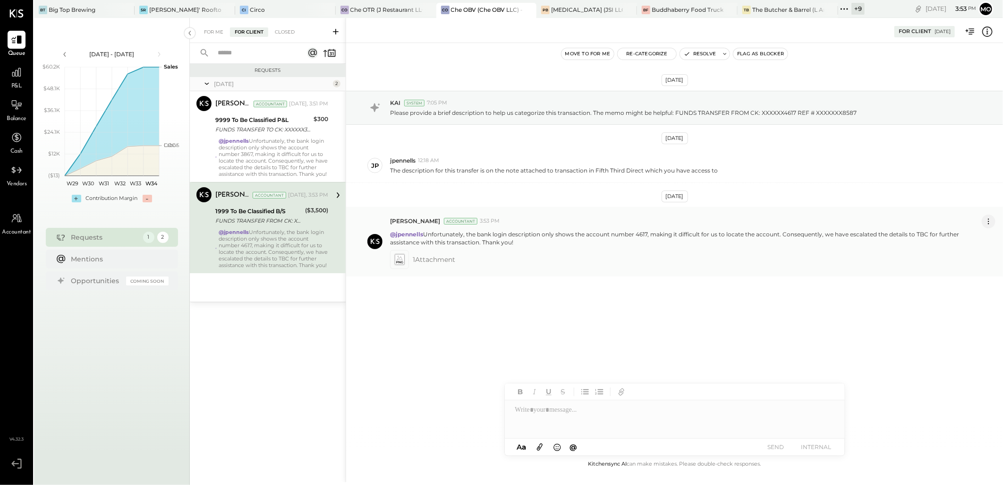
click at [990, 222] on icon at bounding box center [989, 221] width 10 height 10
click at [960, 252] on button "Delete Message..." at bounding box center [964, 253] width 64 height 16
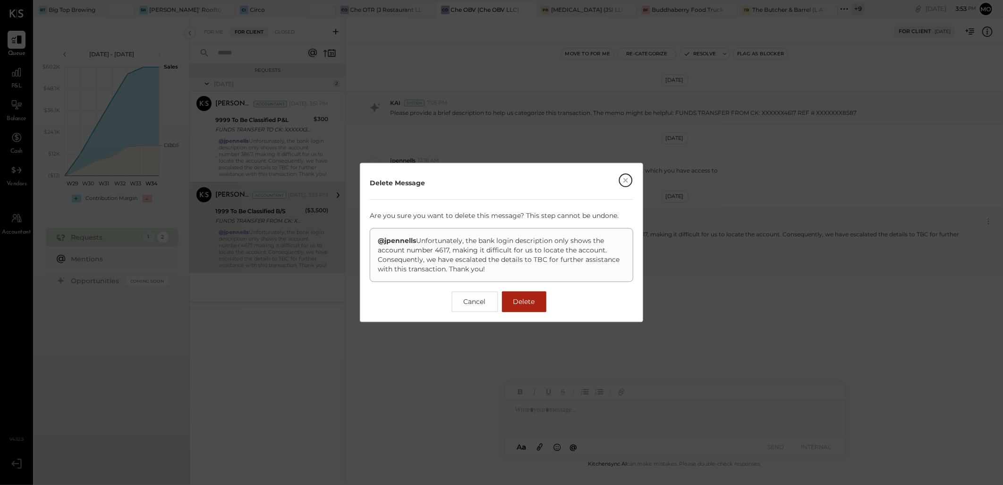
click at [512, 297] on button "Delete" at bounding box center [524, 301] width 44 height 21
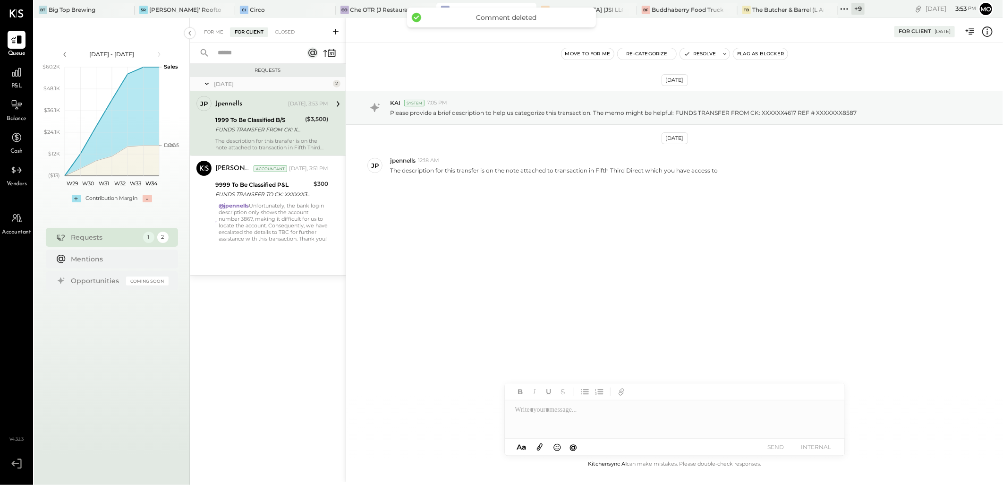
click at [268, 128] on div "FUNDS TRANSFER FROM CK: XXXXXX4617 REF # XXXXXXX8587" at bounding box center [258, 129] width 87 height 9
click at [538, 411] on div at bounding box center [675, 419] width 340 height 38
click at [543, 411] on div at bounding box center [675, 419] width 340 height 38
click at [570, 400] on span "jpennells" at bounding box center [596, 398] width 74 height 9
click at [587, 425] on div "**********" at bounding box center [675, 418] width 340 height 19
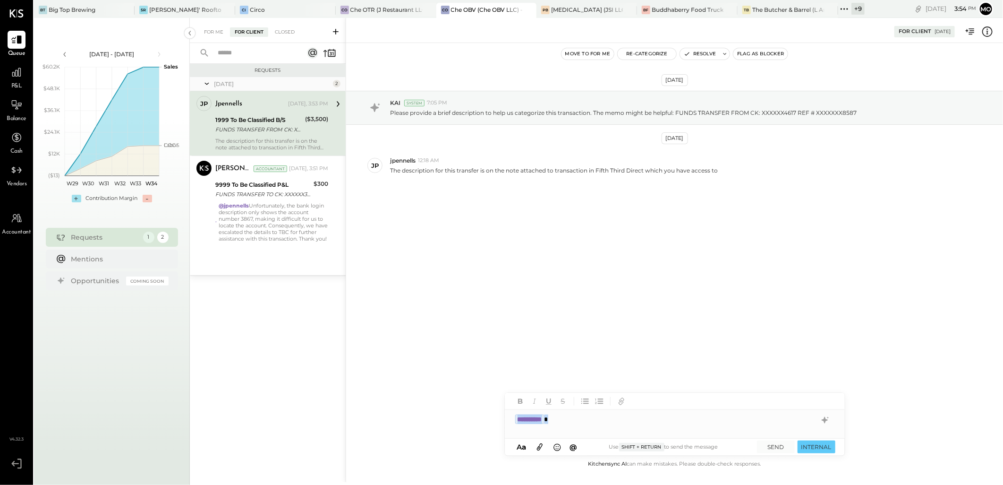
drag, startPoint x: 568, startPoint y: 423, endPoint x: 501, endPoint y: 423, distance: 67.1
click at [501, 423] on div "**********" at bounding box center [674, 250] width 657 height 464
click at [453, 312] on div "[DATE] KAI System 7:05 PM Please provide a brief description to help us categor…" at bounding box center [674, 250] width 657 height 415
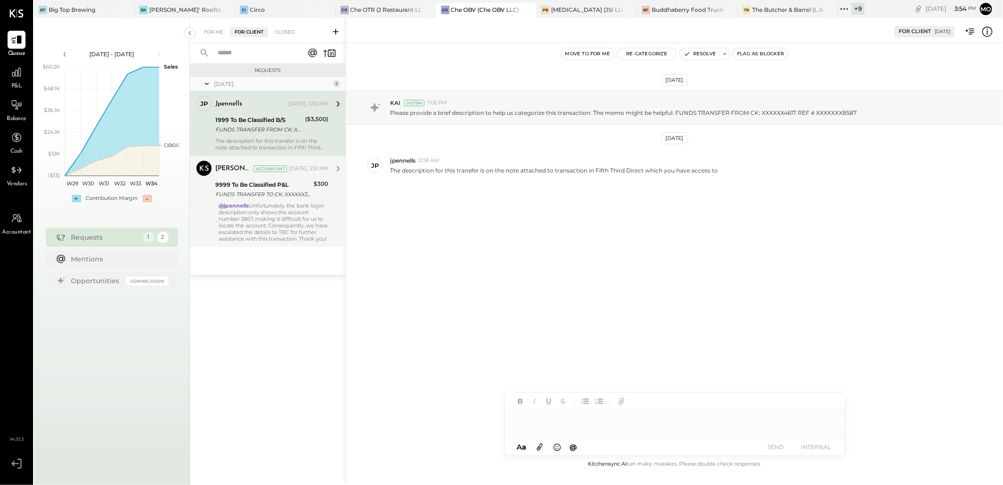
click at [241, 247] on div "Mohammadsalkin Ansari Accountant [PERSON_NAME] Accountant [DATE], 3:51 PM 9999 …" at bounding box center [268, 200] width 156 height 91
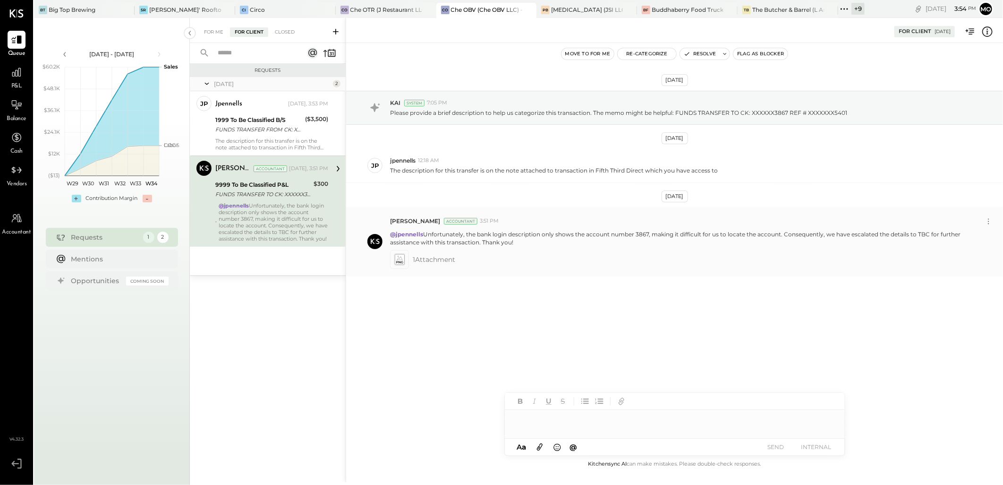
drag, startPoint x: 425, startPoint y: 232, endPoint x: 513, endPoint y: 246, distance: 89.3
click at [513, 246] on p "@jpennells Unfortunately, the bank login description only shows the account num…" at bounding box center [677, 238] width 575 height 16
copy p "Unfortunately, the bank login description only shows the account number 3867, m…"
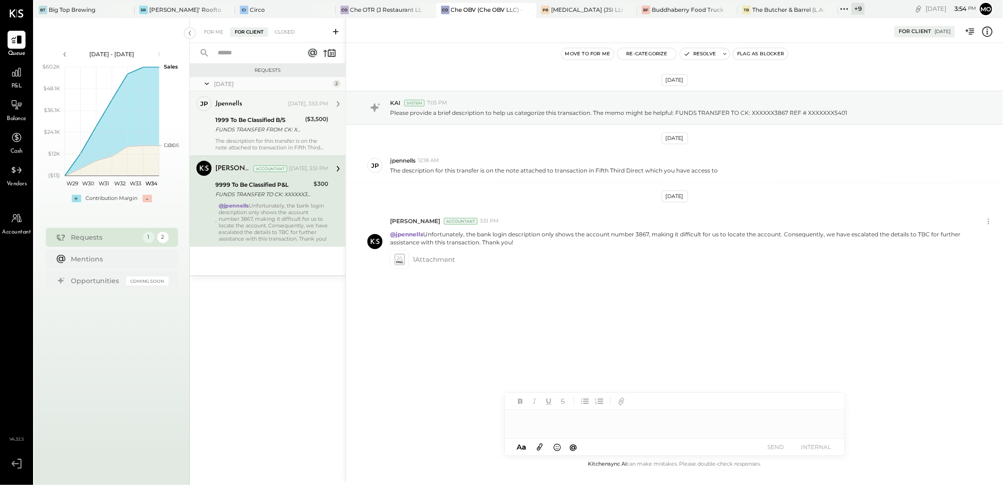
click at [263, 122] on div "1999 To Be Classified B/S" at bounding box center [258, 119] width 87 height 9
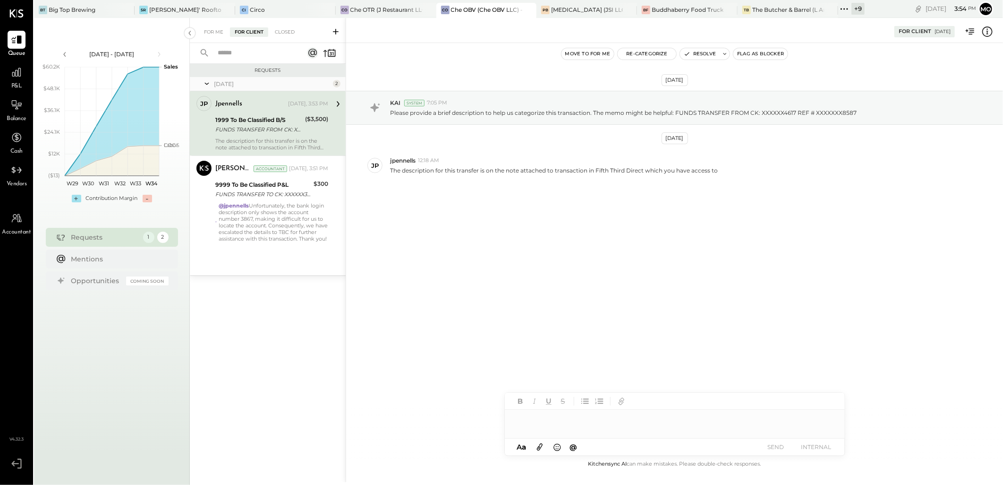
click at [534, 418] on div at bounding box center [675, 418] width 340 height 19
click at [534, 418] on div "***" at bounding box center [675, 418] width 340 height 19
click at [572, 401] on span "jpennells" at bounding box center [596, 398] width 74 height 9
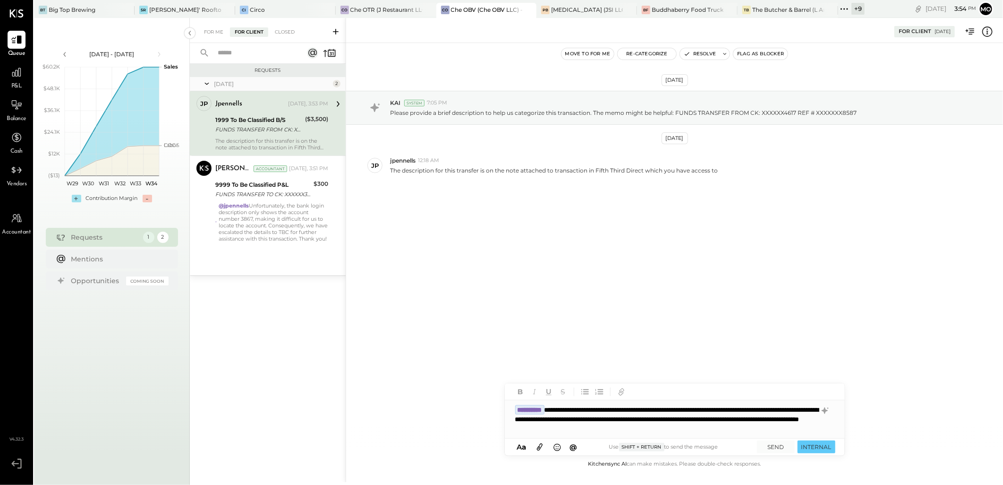
click at [530, 417] on div "**********" at bounding box center [675, 419] width 340 height 38
click at [546, 443] on button at bounding box center [540, 447] width 16 height 12
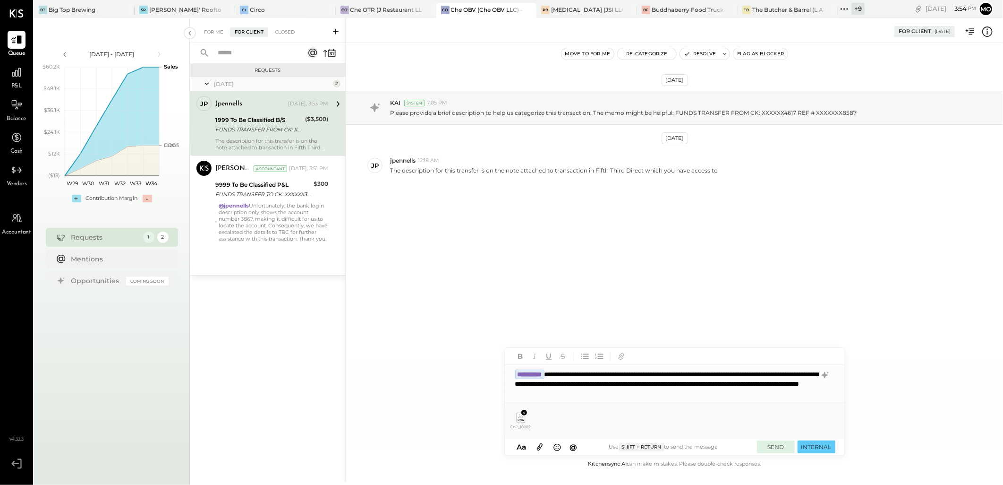
click at [781, 445] on button "SEND" at bounding box center [776, 446] width 38 height 13
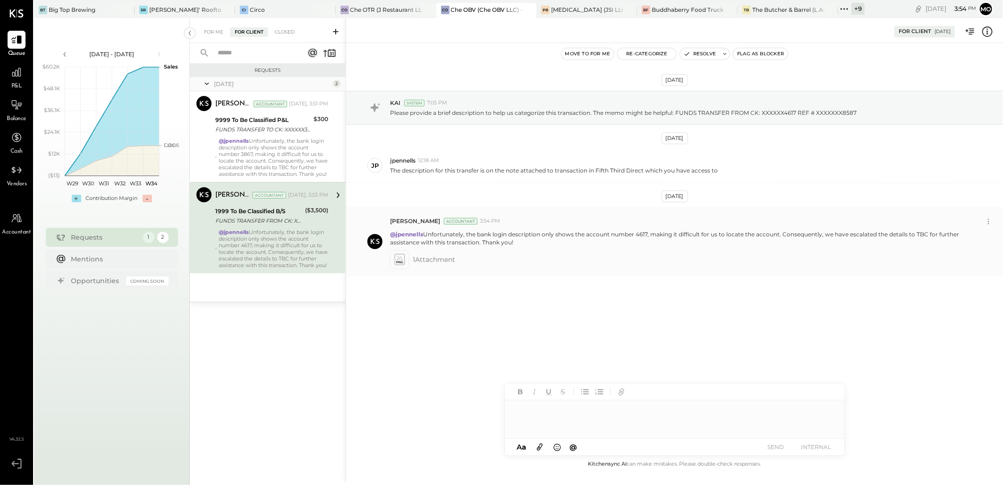
click at [398, 262] on icon at bounding box center [399, 259] width 10 height 11
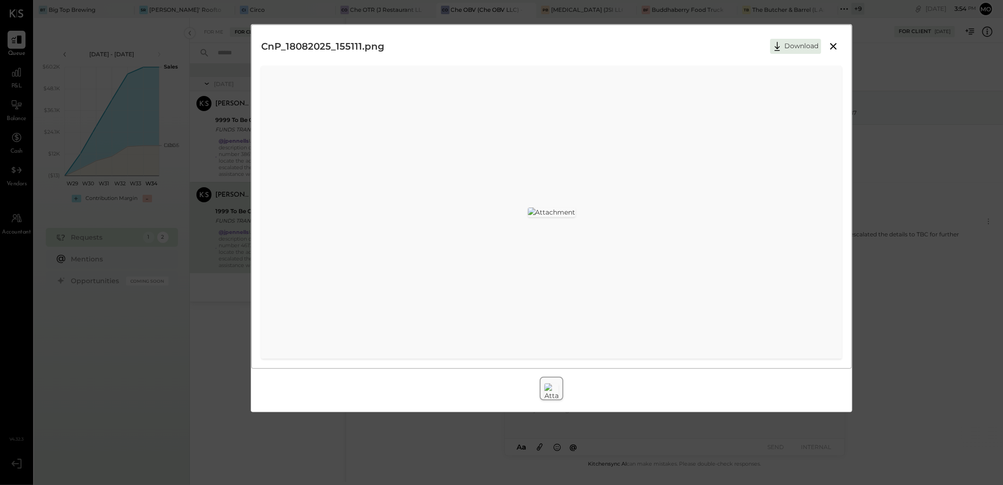
click at [832, 49] on icon at bounding box center [833, 46] width 11 height 11
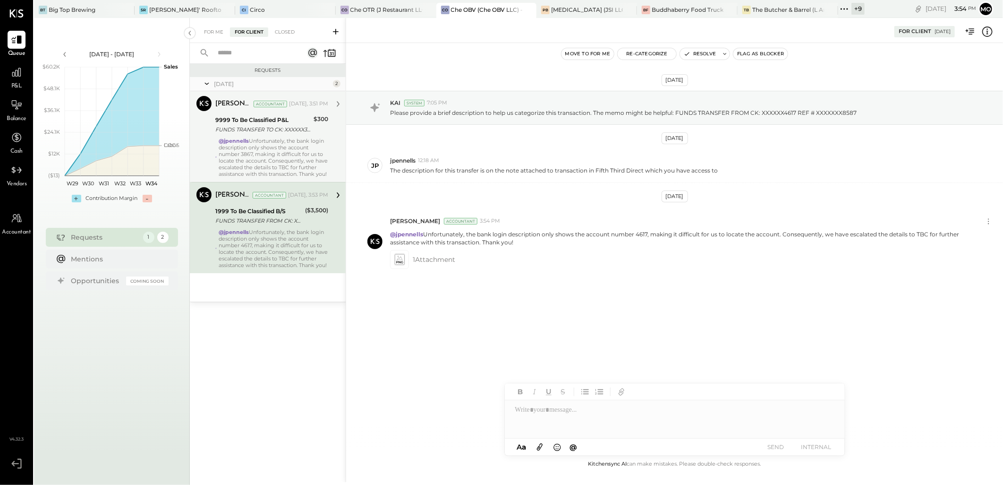
click at [279, 115] on div "9999 To Be Classified P&L" at bounding box center [262, 119] width 95 height 9
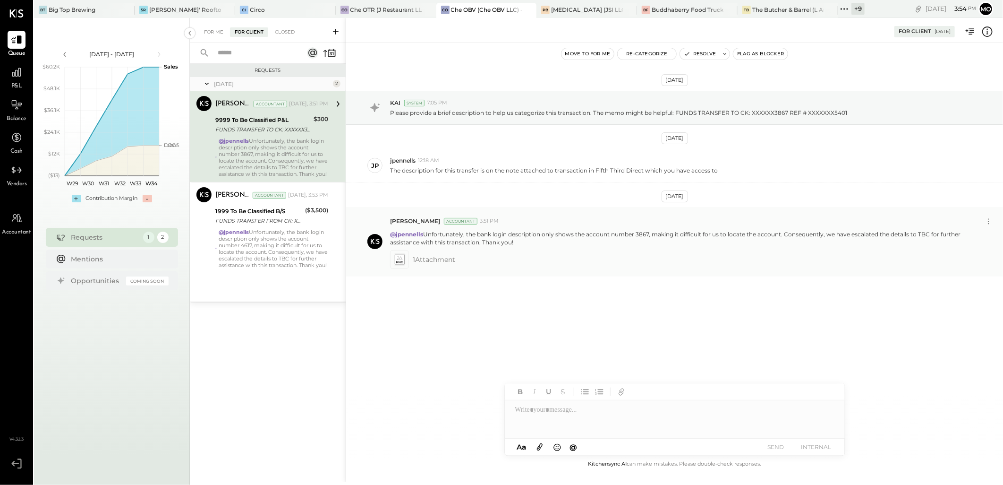
click at [406, 261] on div at bounding box center [399, 259] width 14 height 14
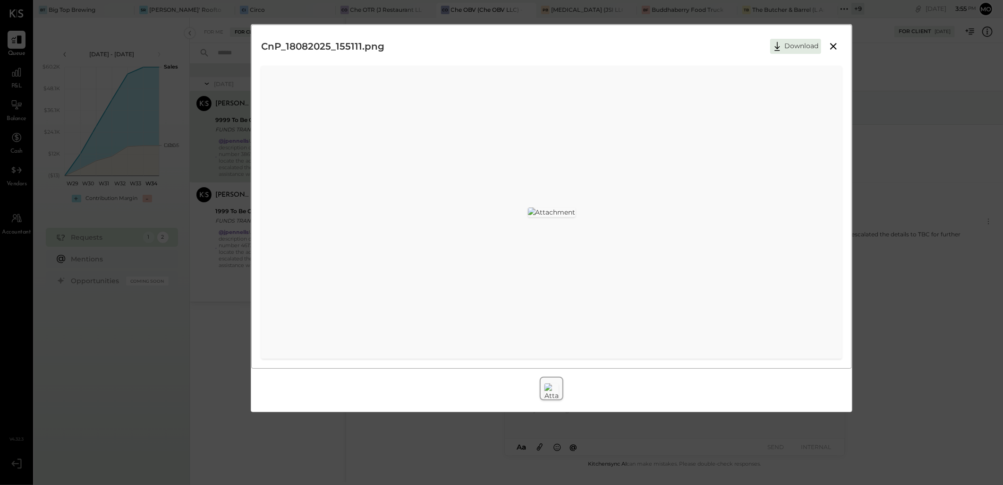
click at [832, 43] on icon at bounding box center [833, 46] width 11 height 11
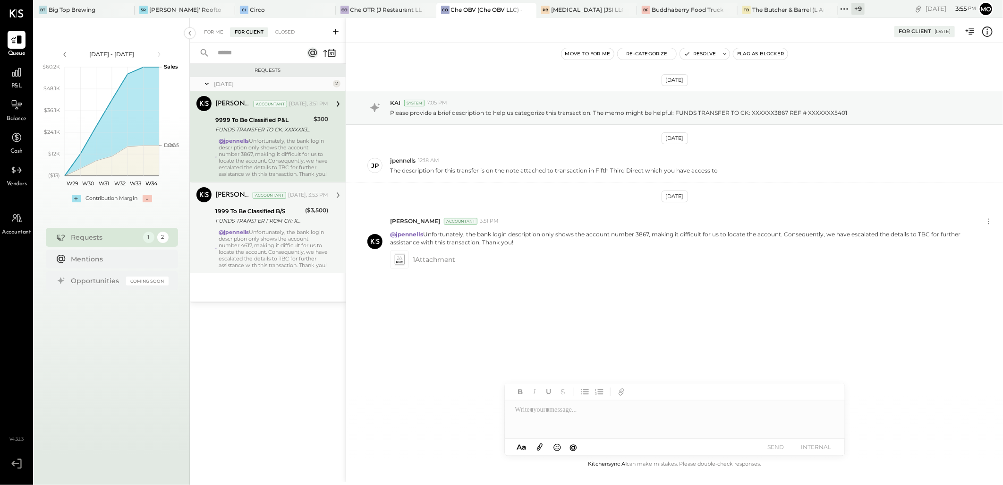
click at [298, 242] on div "@jpennells Unfortunately, the bank login description only shows the account num…" at bounding box center [274, 249] width 110 height 40
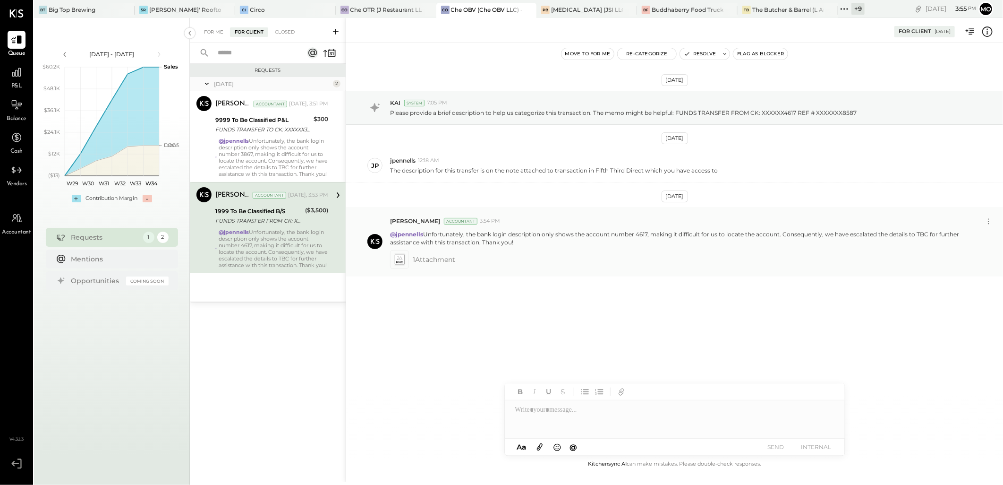
click at [405, 262] on div at bounding box center [399, 259] width 14 height 14
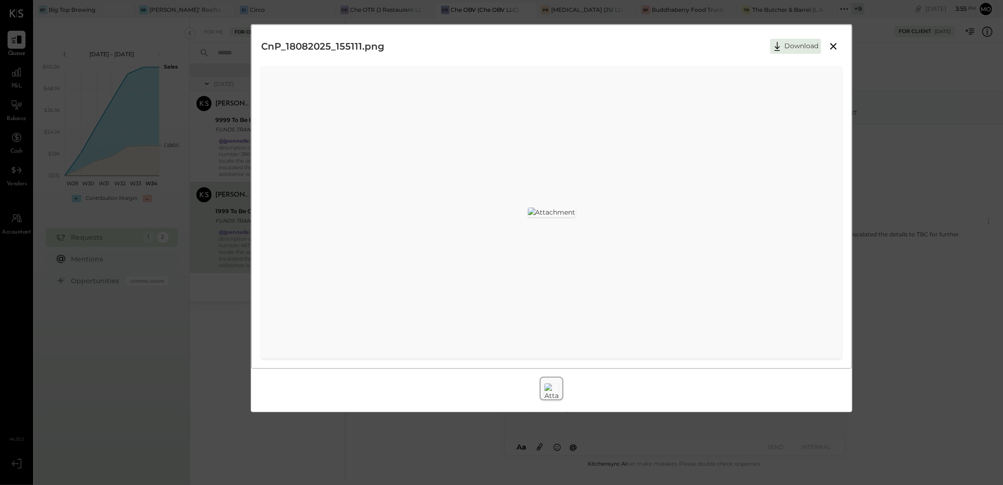
click at [828, 46] on icon at bounding box center [833, 46] width 11 height 11
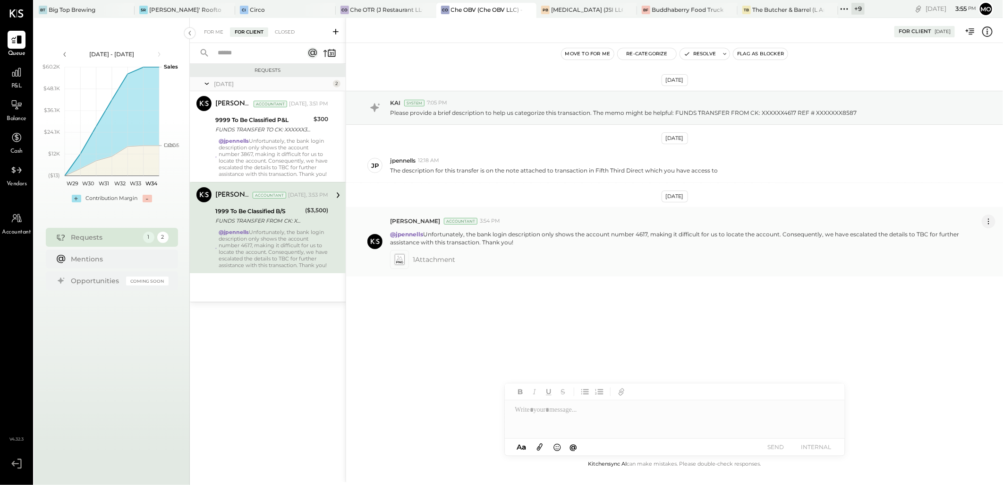
drag, startPoint x: 565, startPoint y: 242, endPoint x: 985, endPoint y: 220, distance: 420.4
click at [985, 220] on icon at bounding box center [989, 221] width 10 height 10
click at [964, 256] on button "Delete Message..." at bounding box center [964, 253] width 64 height 16
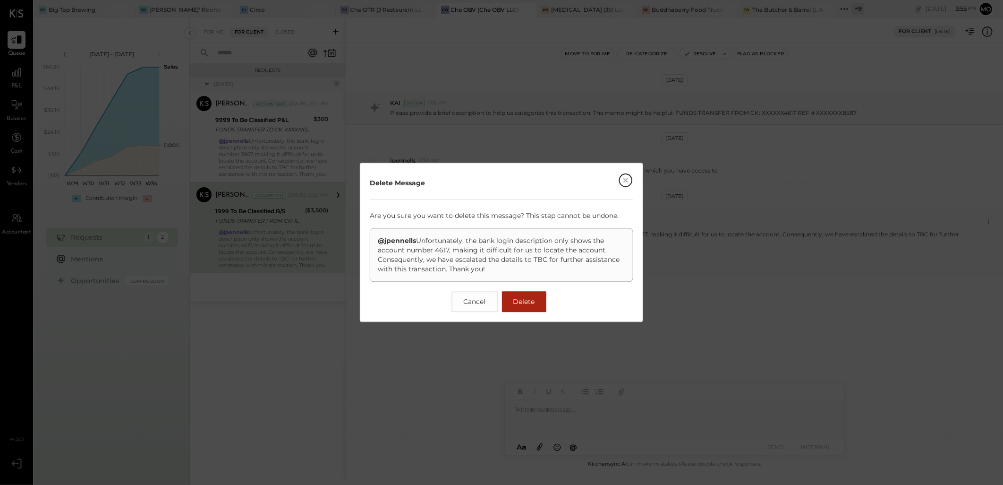
drag, startPoint x: 416, startPoint y: 239, endPoint x: 523, endPoint y: 276, distance: 113.8
click at [523, 276] on div "@jpennells Unfortunately, the bank login description only shows the account num…" at bounding box center [502, 255] width 264 height 54
copy p "Unfortunately, the bank login description only shows the account number 4617, m…"
drag, startPoint x: 535, startPoint y: 301, endPoint x: 707, endPoint y: 295, distance: 172.5
click at [538, 301] on button "Delete" at bounding box center [524, 301] width 44 height 21
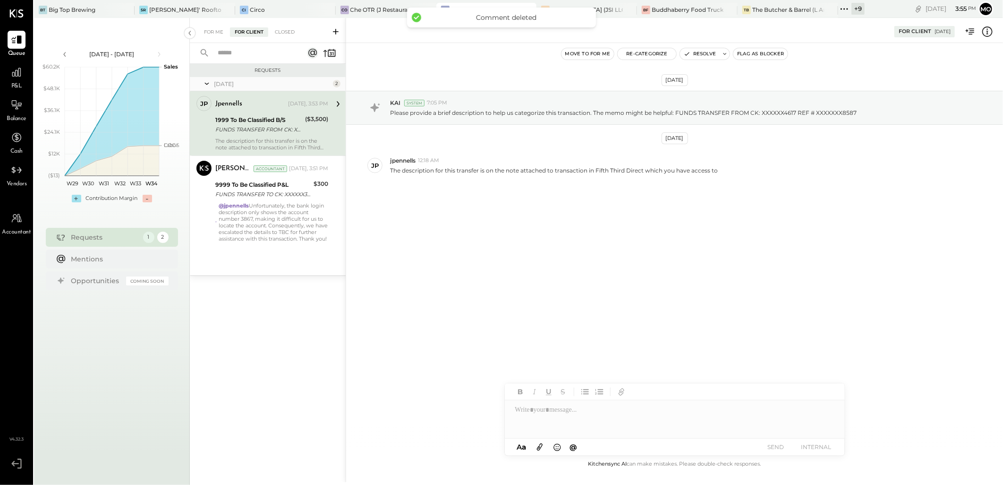
click at [544, 417] on div at bounding box center [675, 419] width 340 height 38
click at [582, 395] on span "jpennells" at bounding box center [596, 398] width 74 height 9
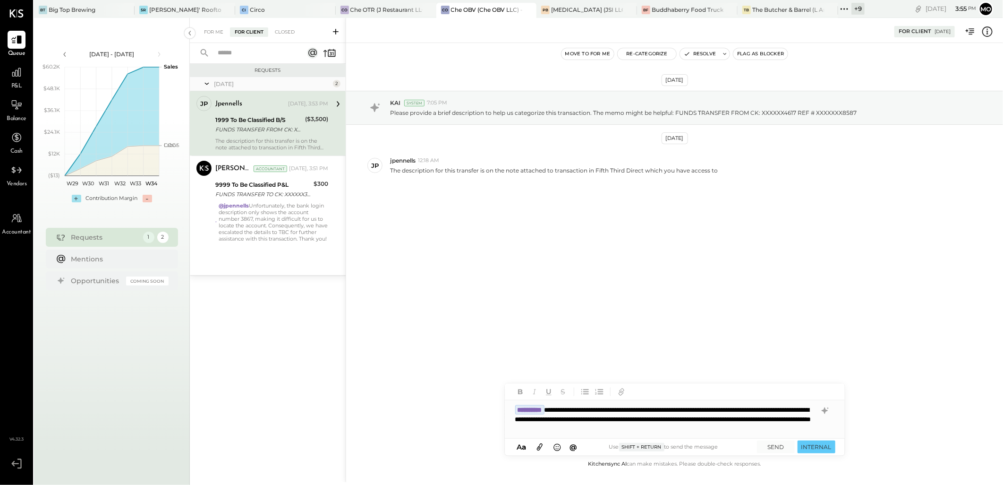
click at [542, 445] on icon at bounding box center [540, 446] width 10 height 11
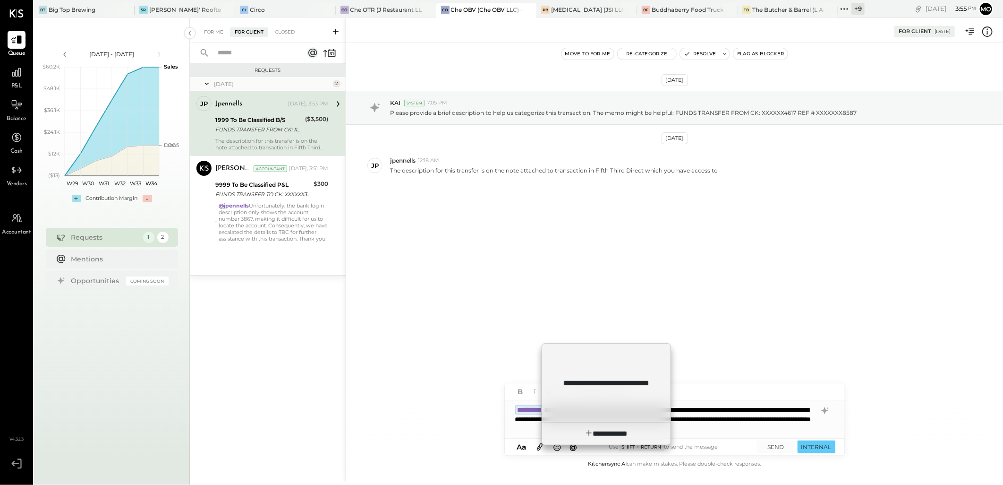
click at [611, 379] on div "**********" at bounding box center [606, 394] width 129 height 102
click at [610, 434] on span "**********" at bounding box center [613, 433] width 29 height 7
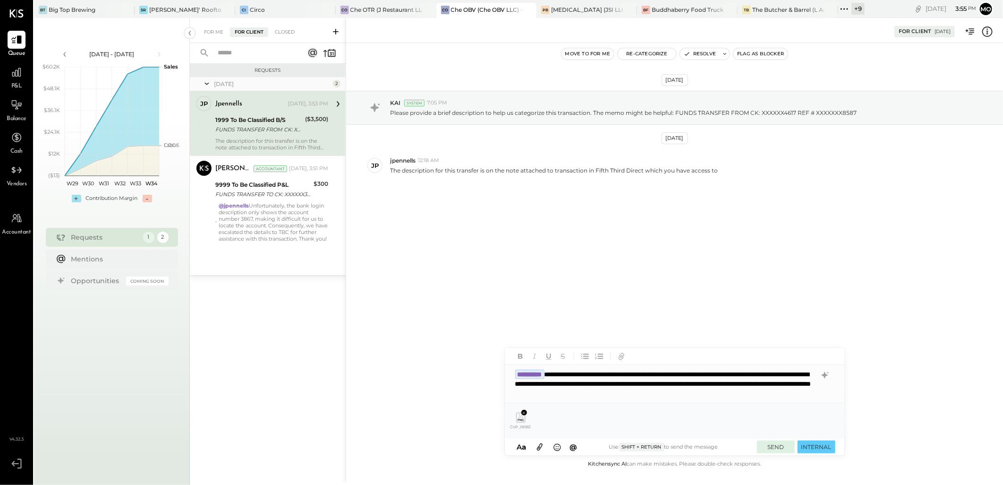
click at [771, 450] on button "SEND" at bounding box center [776, 446] width 38 height 13
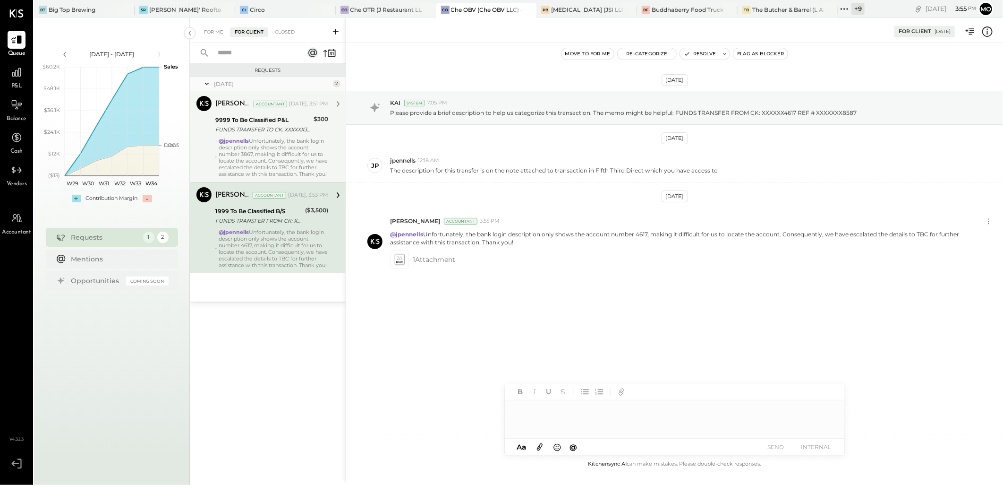
click at [277, 137] on div "@jpennells Unfortunately, the bank login description only shows the account num…" at bounding box center [274, 157] width 110 height 40
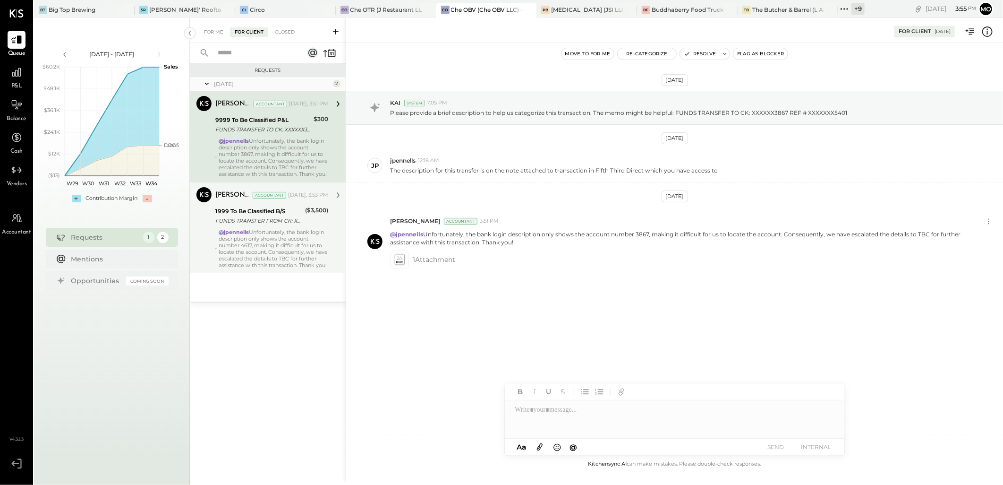
click at [271, 214] on div "1999 To Be Classified B/S" at bounding box center [258, 210] width 87 height 9
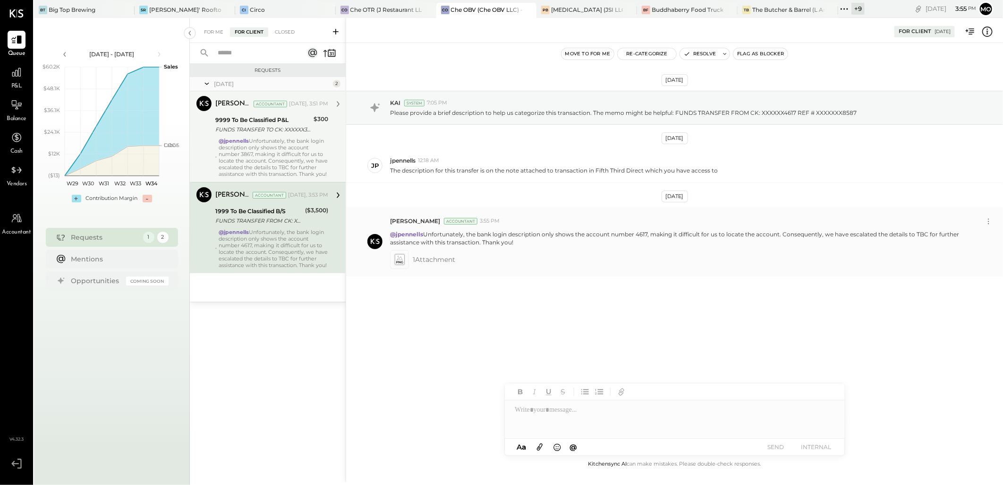
click at [402, 259] on icon at bounding box center [400, 257] width 6 height 4
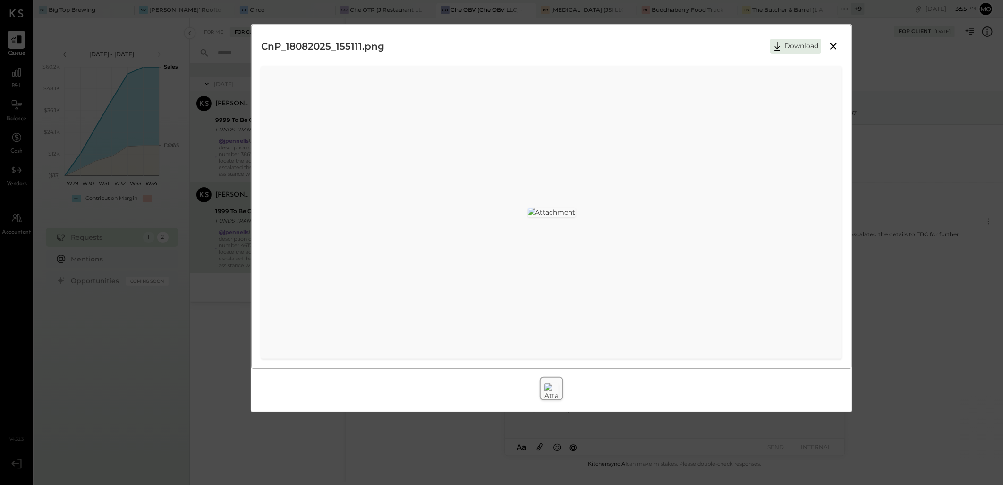
click at [831, 44] on icon at bounding box center [833, 46] width 11 height 11
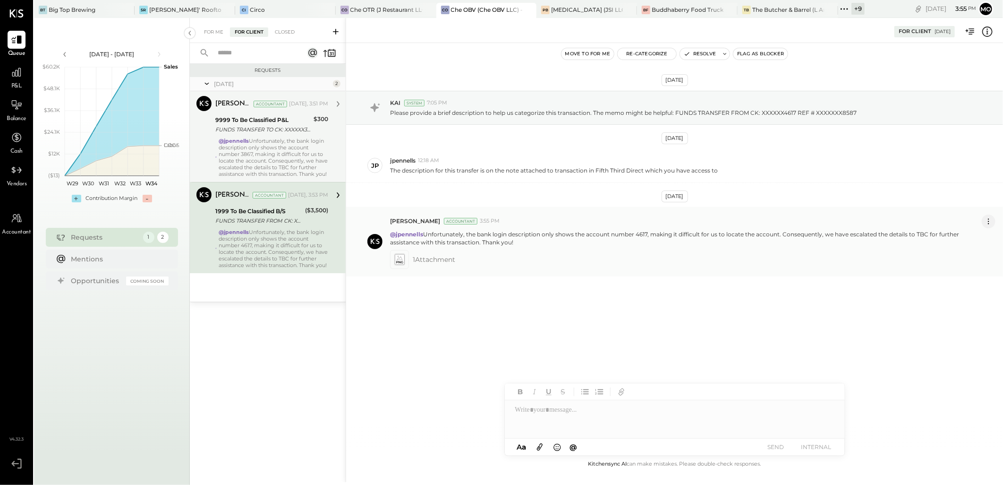
drag, startPoint x: 719, startPoint y: 221, endPoint x: 983, endPoint y: 220, distance: 264.0
click at [983, 220] on button at bounding box center [989, 221] width 14 height 14
click at [956, 254] on button "Delete Message..." at bounding box center [964, 253] width 64 height 16
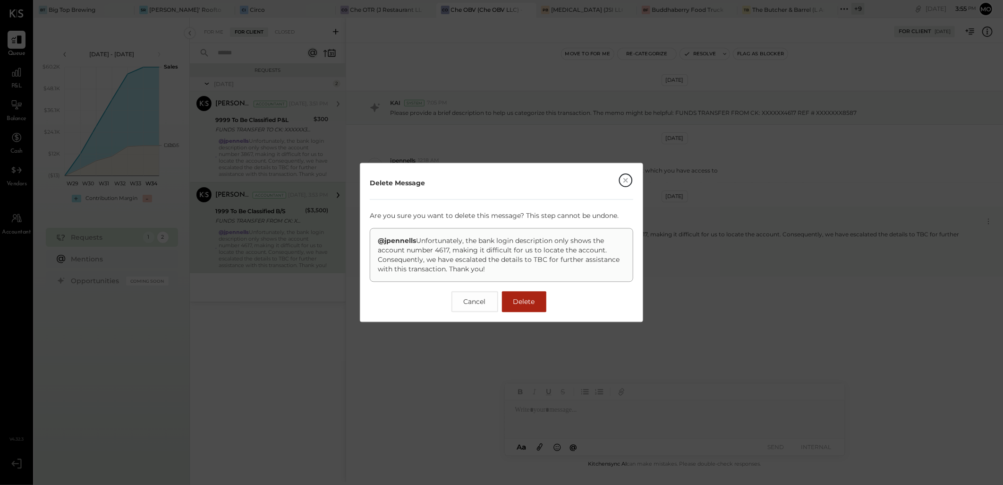
drag, startPoint x: 534, startPoint y: 308, endPoint x: 588, endPoint y: 315, distance: 54.2
click at [534, 308] on button "Delete" at bounding box center [524, 301] width 44 height 21
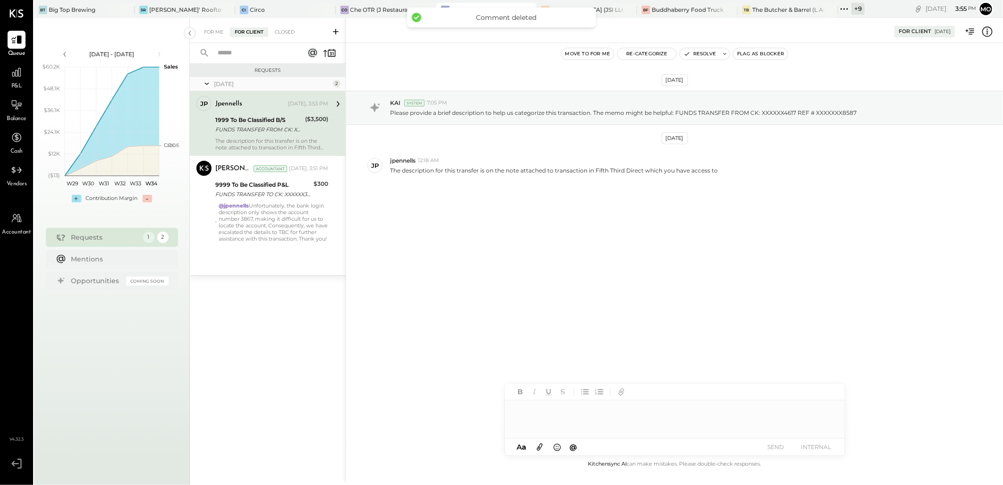
click at [533, 401] on div at bounding box center [675, 419] width 340 height 38
click at [545, 427] on div "***" at bounding box center [675, 418] width 340 height 19
click at [578, 396] on span "jpennells" at bounding box center [596, 398] width 74 height 9
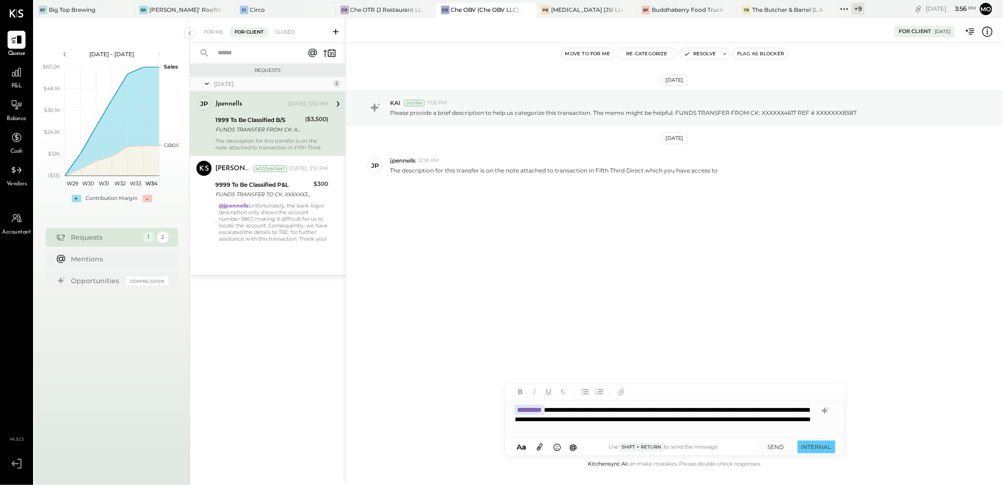
click at [540, 445] on icon at bounding box center [540, 446] width 6 height 7
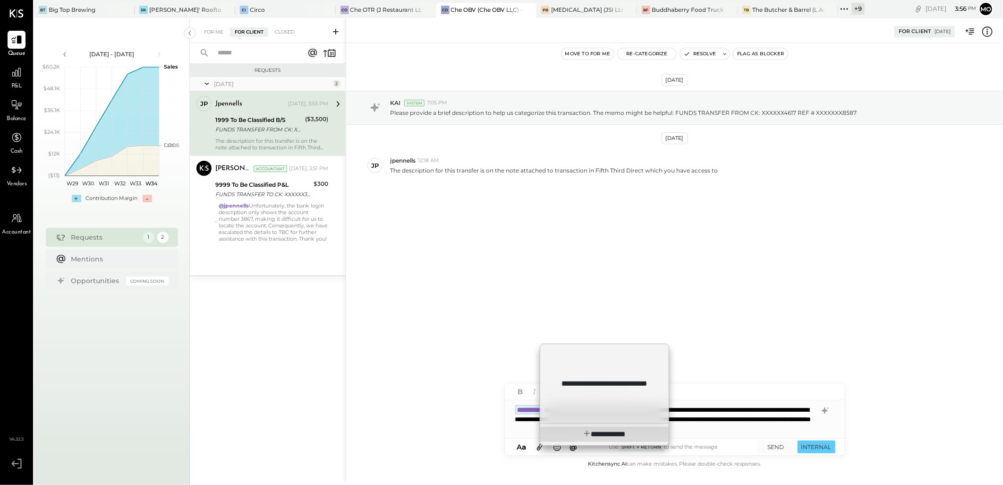
click at [589, 432] on span "**********" at bounding box center [604, 433] width 43 height 7
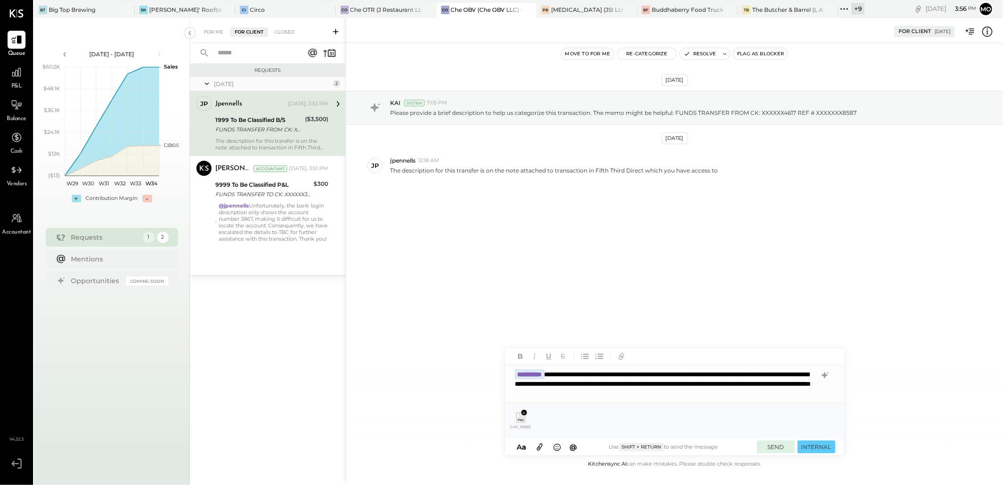
click at [774, 448] on button "SEND" at bounding box center [776, 446] width 38 height 13
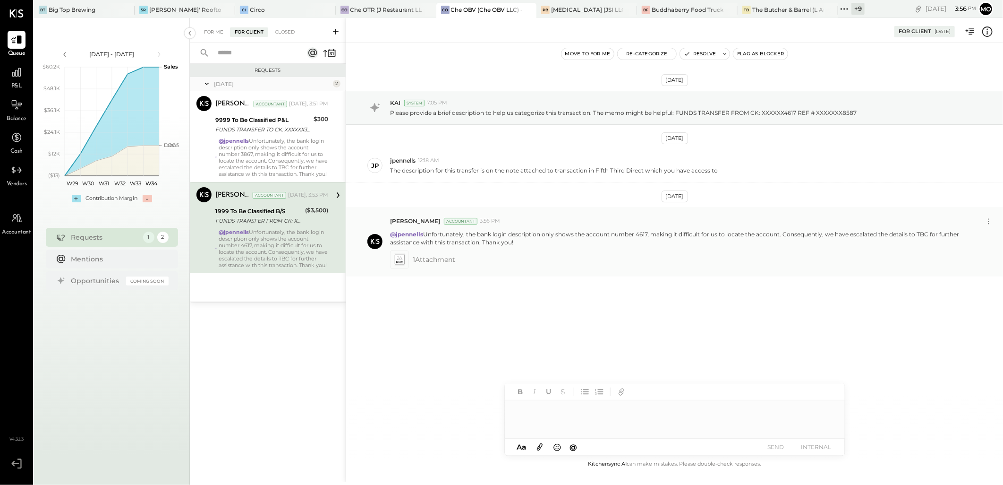
click at [398, 260] on icon at bounding box center [399, 259] width 10 height 11
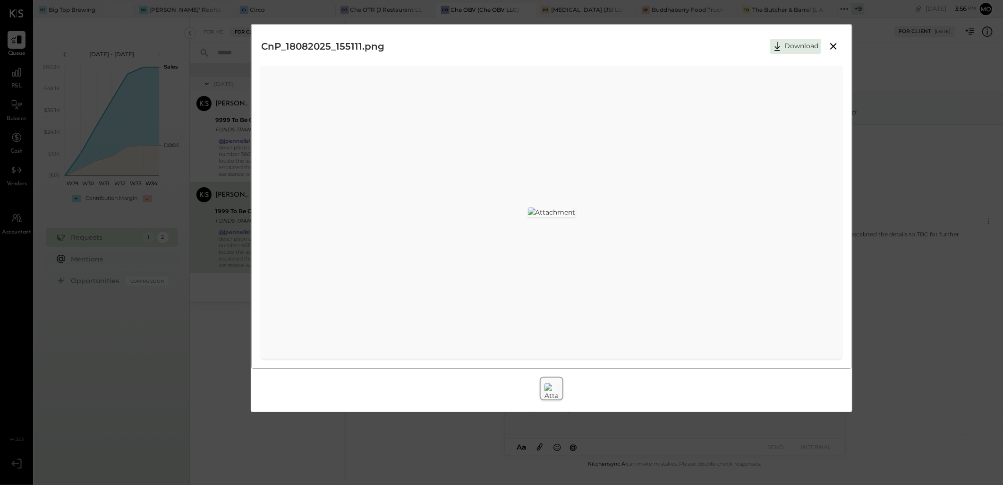
click at [837, 46] on icon at bounding box center [833, 46] width 11 height 11
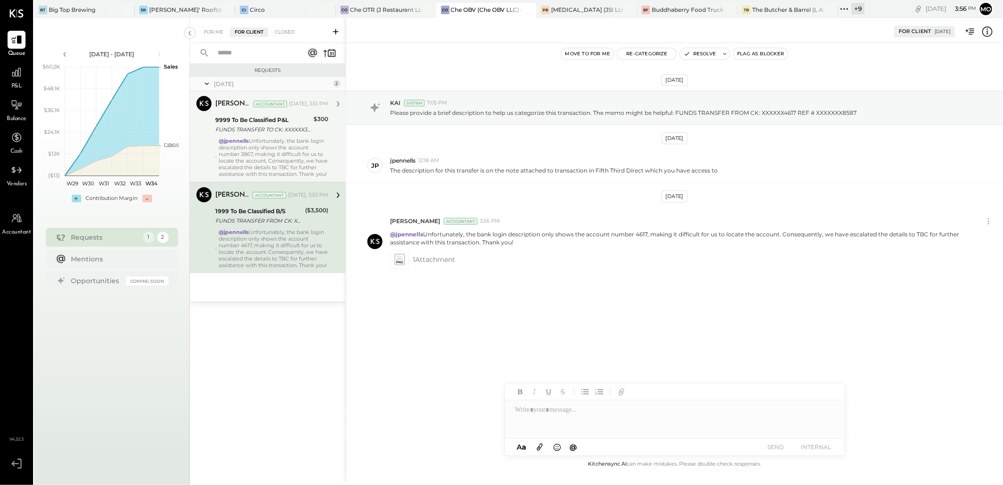
click at [272, 148] on div "@jpennells Unfortunately, the bank login description only shows the account num…" at bounding box center [274, 157] width 110 height 40
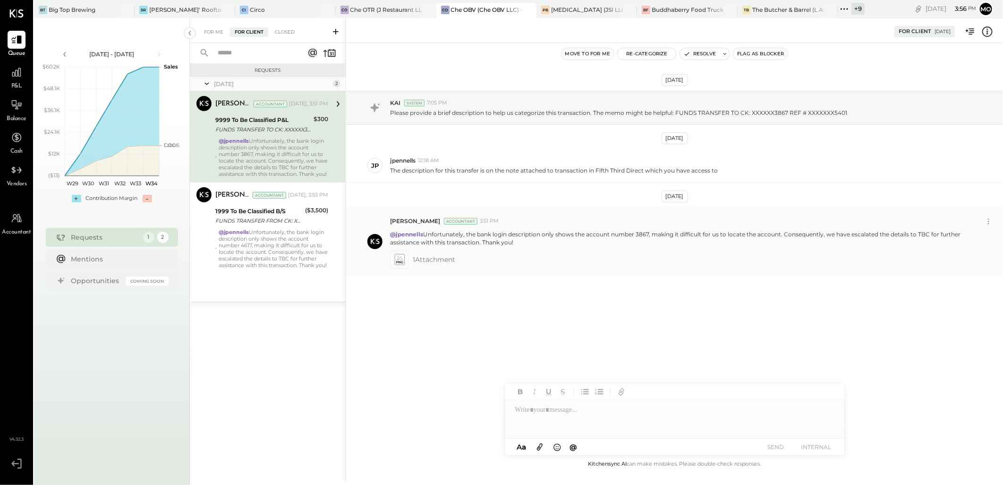
click at [398, 261] on icon at bounding box center [399, 259] width 10 height 11
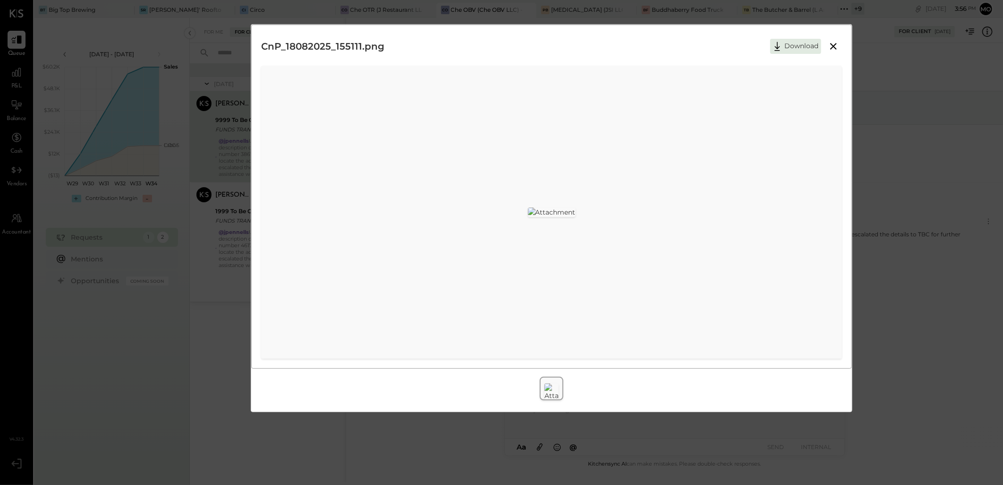
click at [830, 44] on icon at bounding box center [833, 46] width 11 height 11
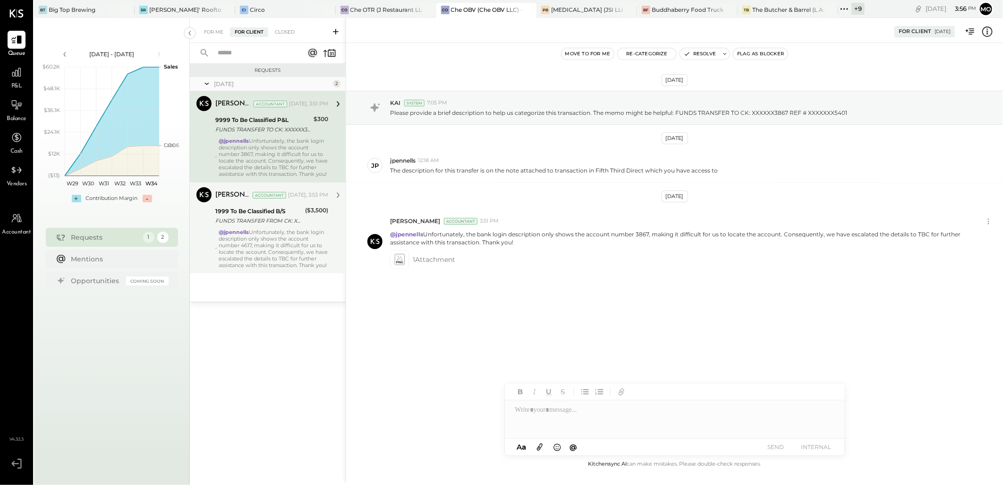
click at [253, 239] on div "@jpennells Unfortunately, the bank login description only shows the account num…" at bounding box center [274, 249] width 110 height 40
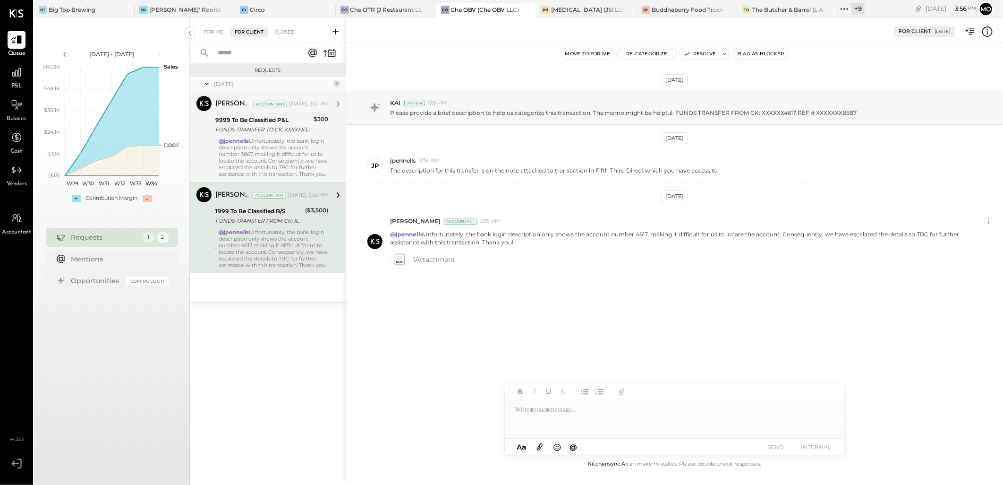
click at [287, 137] on div "@jpennells Unfortunately, the bank login description only shows the account num…" at bounding box center [274, 157] width 110 height 40
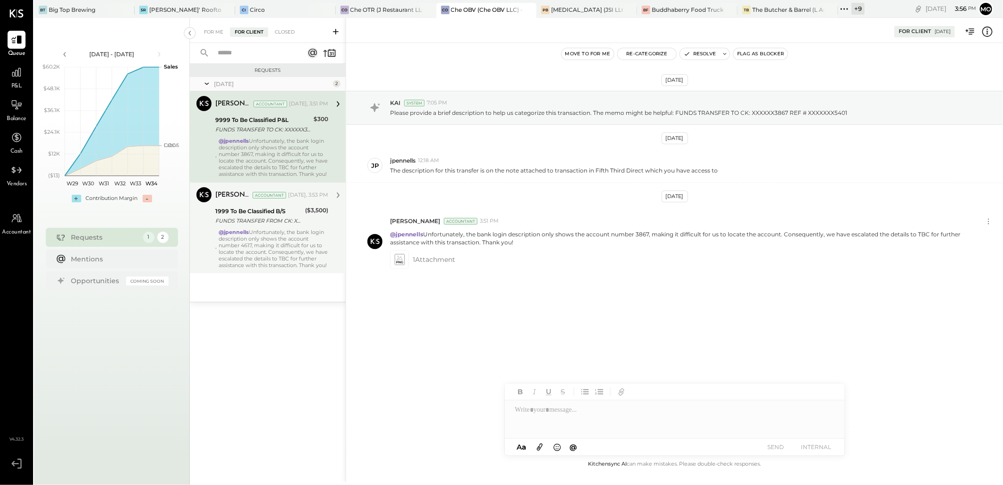
click at [262, 241] on div "@jpennells Unfortunately, the bank login description only shows the account num…" at bounding box center [274, 249] width 110 height 40
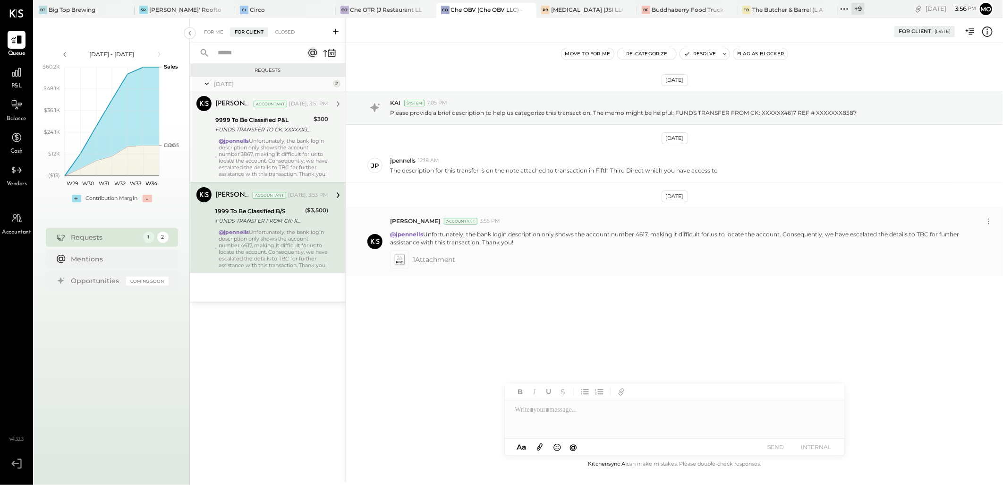
click at [400, 265] on icon at bounding box center [400, 259] width 12 height 13
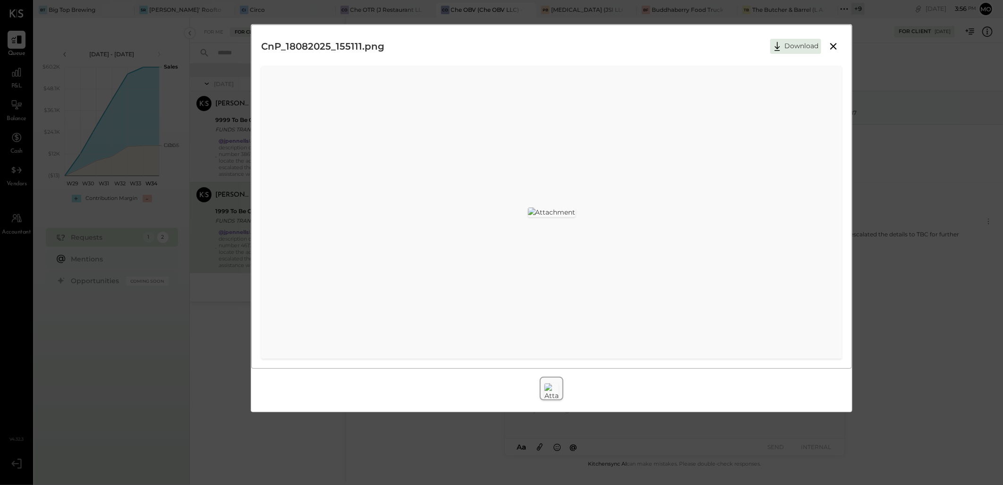
click at [834, 44] on icon at bounding box center [833, 46] width 11 height 11
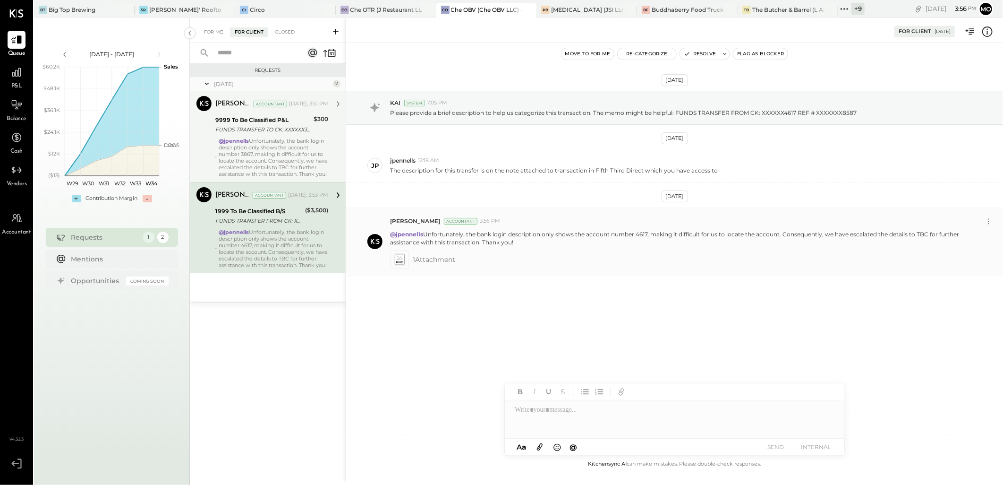
drag, startPoint x: 769, startPoint y: 224, endPoint x: 949, endPoint y: 233, distance: 180.6
click at [939, 232] on p "@jpennells Unfortunately, the bank login description only shows the account num…" at bounding box center [677, 238] width 575 height 16
click at [989, 220] on icon at bounding box center [989, 221] width 10 height 10
click at [978, 254] on button "Delete Message..." at bounding box center [964, 253] width 64 height 16
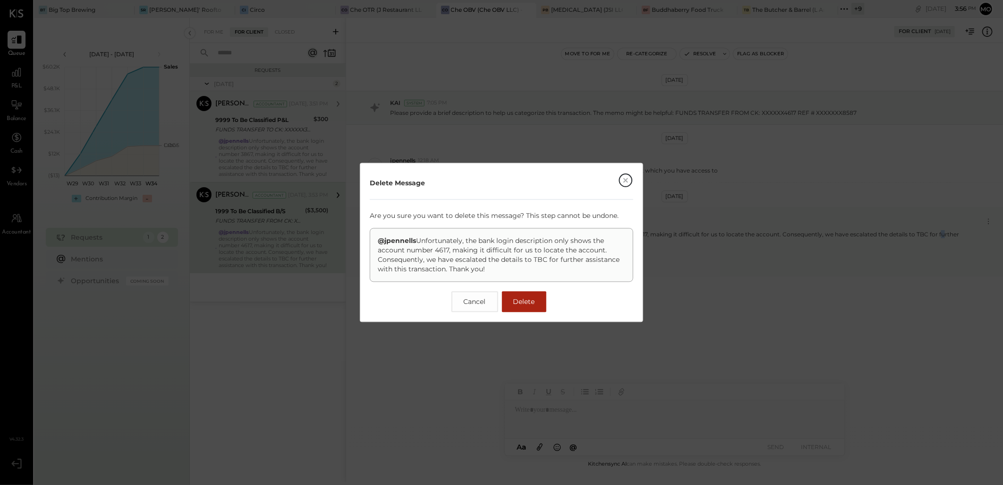
click at [541, 297] on button "Delete" at bounding box center [524, 301] width 44 height 21
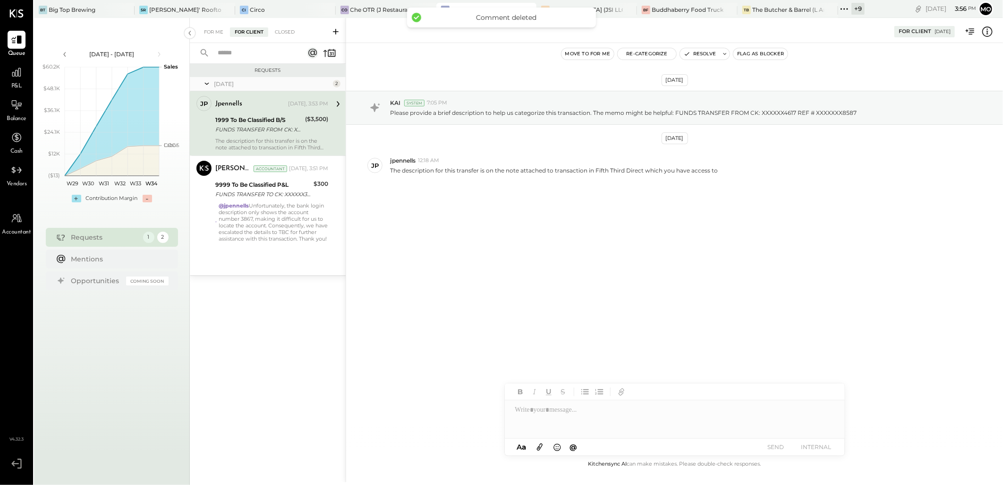
click at [266, 133] on div "FUNDS TRANSFER FROM CK: XXXXXX4617 REF # XXXXXXX8587" at bounding box center [258, 129] width 87 height 9
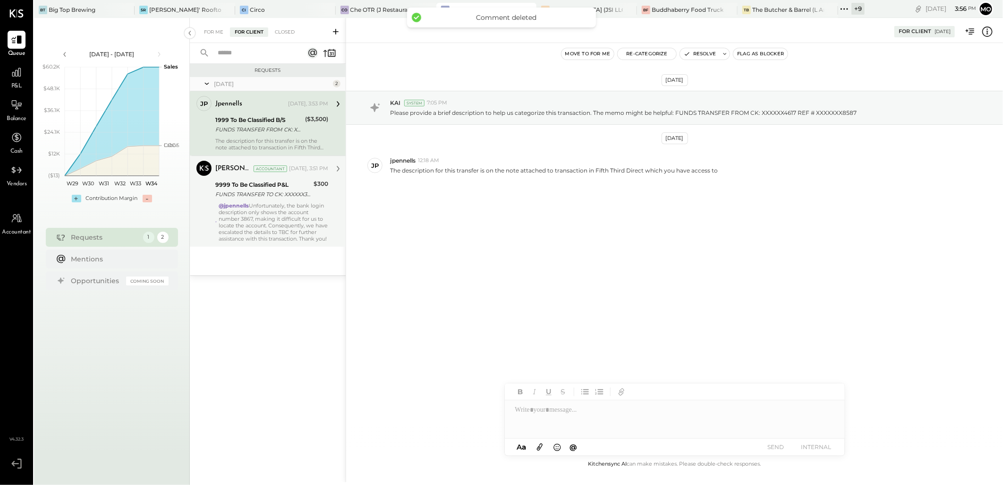
click at [274, 213] on div "@jpennells Unfortunately, the bank login description only shows the account num…" at bounding box center [274, 222] width 110 height 40
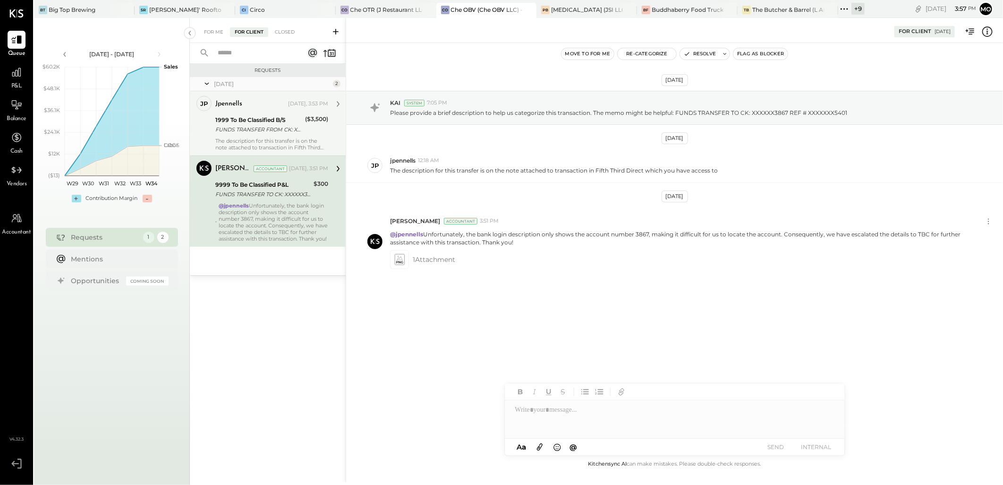
click at [265, 142] on div "The description for this transfer is on the note attached to transaction in Fif…" at bounding box center [271, 143] width 113 height 13
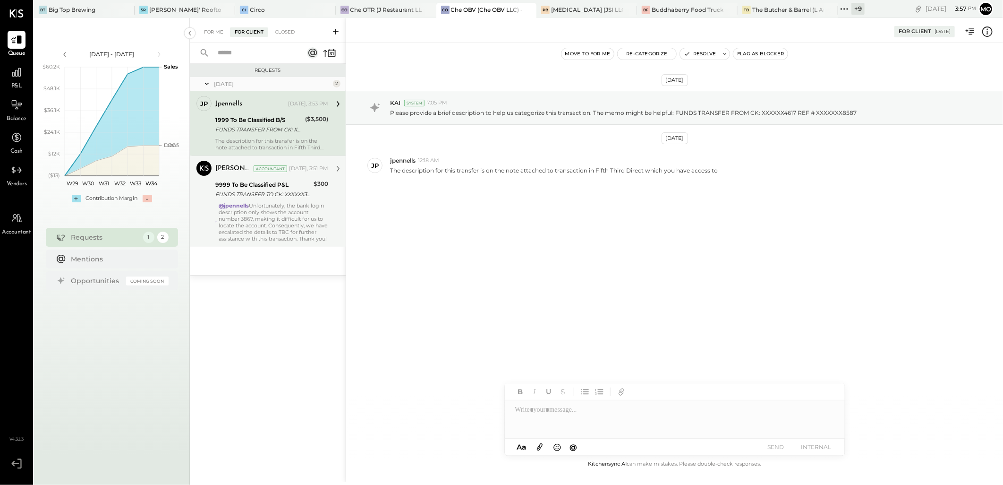
click at [537, 415] on div at bounding box center [675, 419] width 340 height 38
type input "**"
click at [575, 395] on span "jpennells" at bounding box center [596, 398] width 74 height 9
click at [569, 424] on div "**********" at bounding box center [675, 418] width 340 height 19
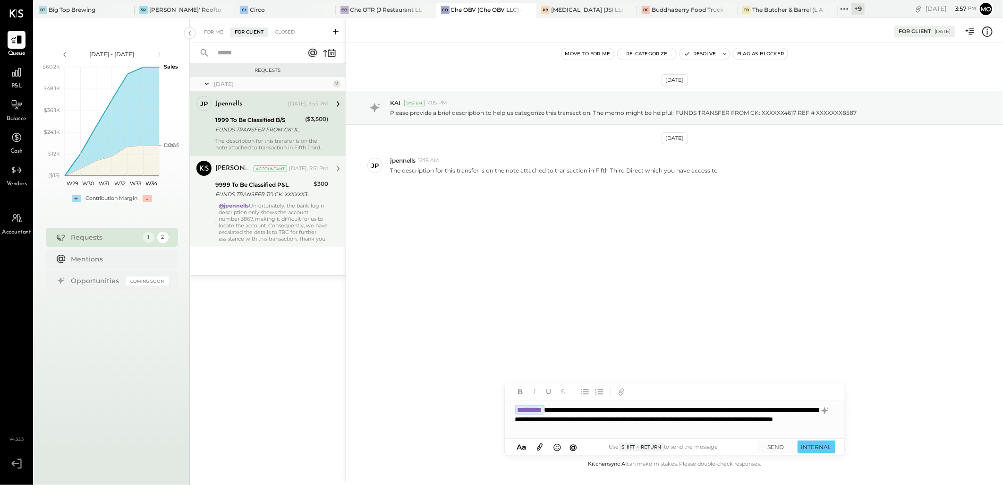
click at [529, 417] on div "**********" at bounding box center [675, 419] width 340 height 38
click at [714, 429] on div "**********" at bounding box center [675, 419] width 340 height 38
click at [546, 445] on button at bounding box center [540, 447] width 16 height 12
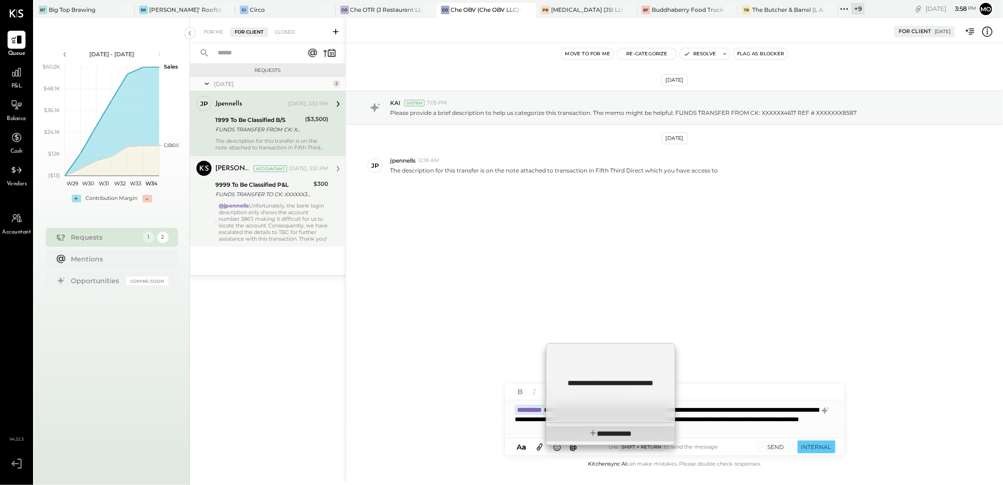
click at [569, 434] on div "**********" at bounding box center [610, 433] width 128 height 15
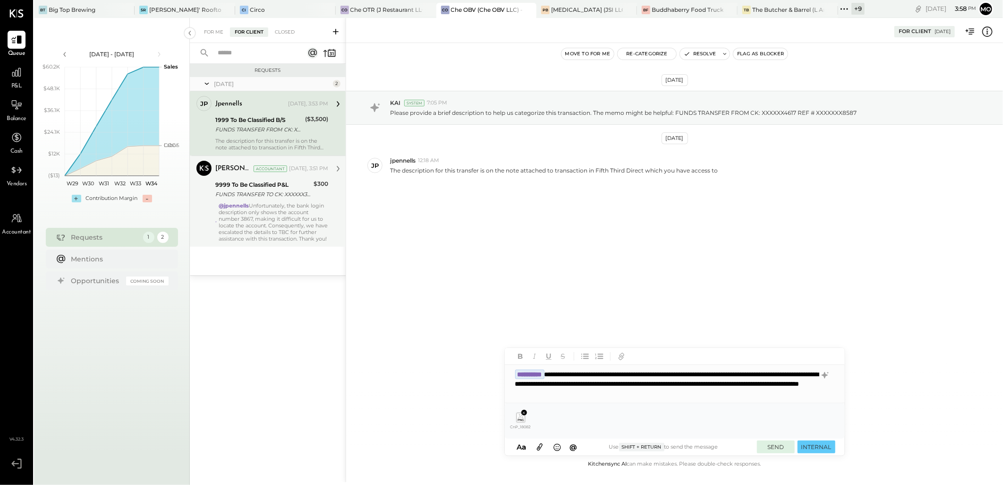
click at [781, 448] on button "SEND" at bounding box center [776, 446] width 38 height 13
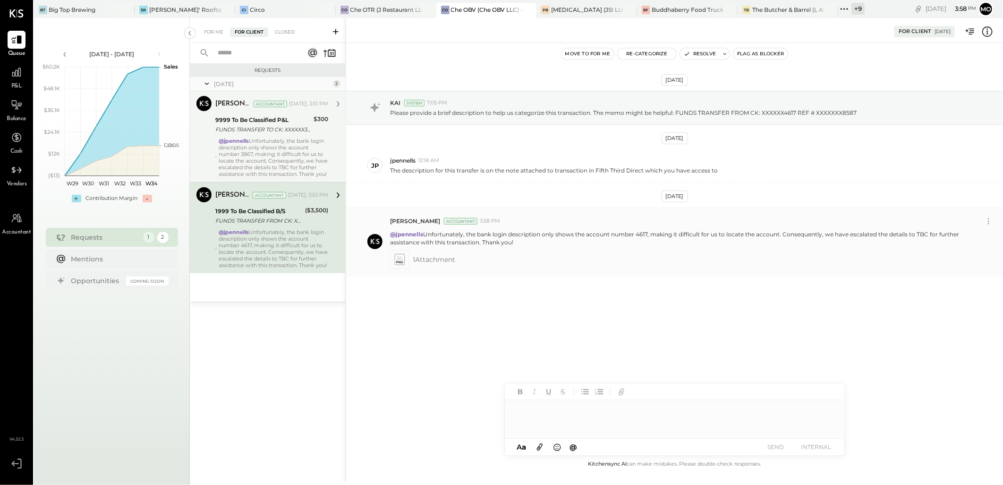
click at [402, 261] on icon at bounding box center [399, 259] width 10 height 11
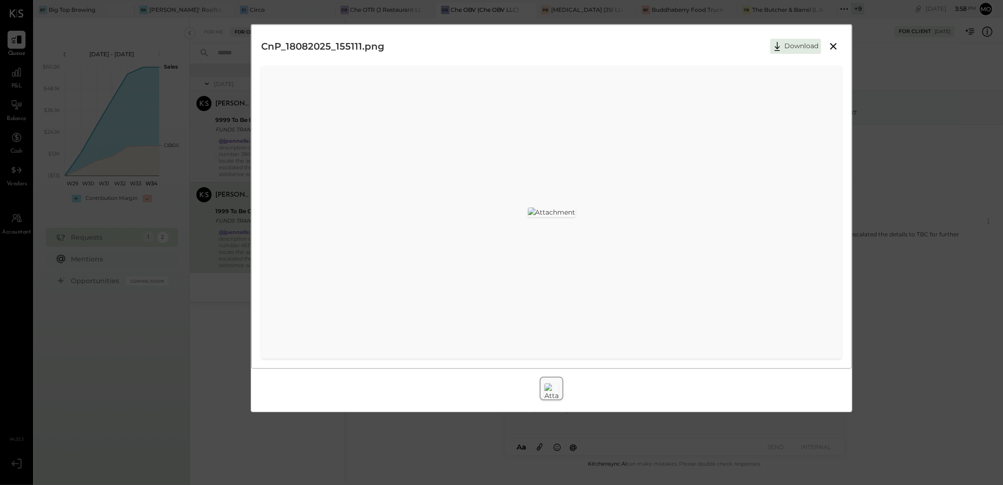
click at [831, 45] on icon at bounding box center [833, 46] width 11 height 11
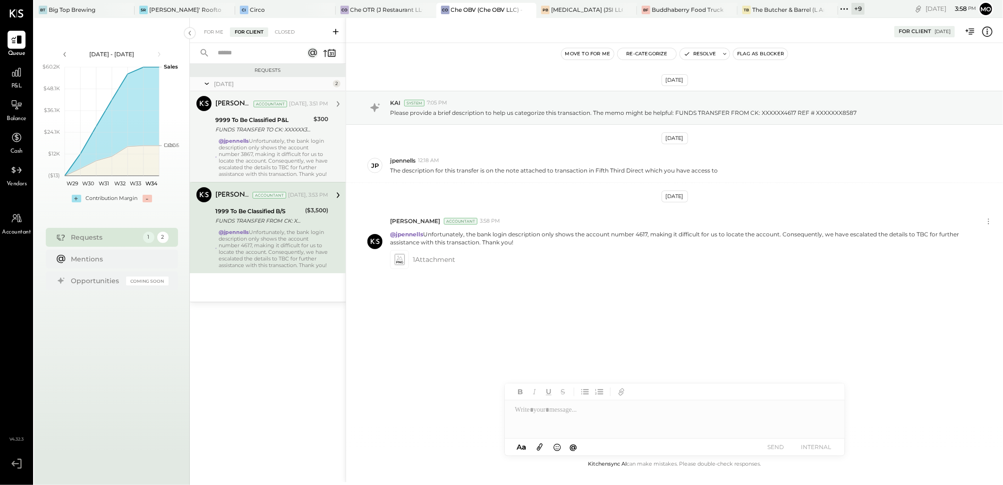
click at [332, 150] on div "Mohammadsalkin Ansari Accountant [PERSON_NAME] Accountant [DATE], 3:51 PM 9999 …" at bounding box center [268, 136] width 156 height 91
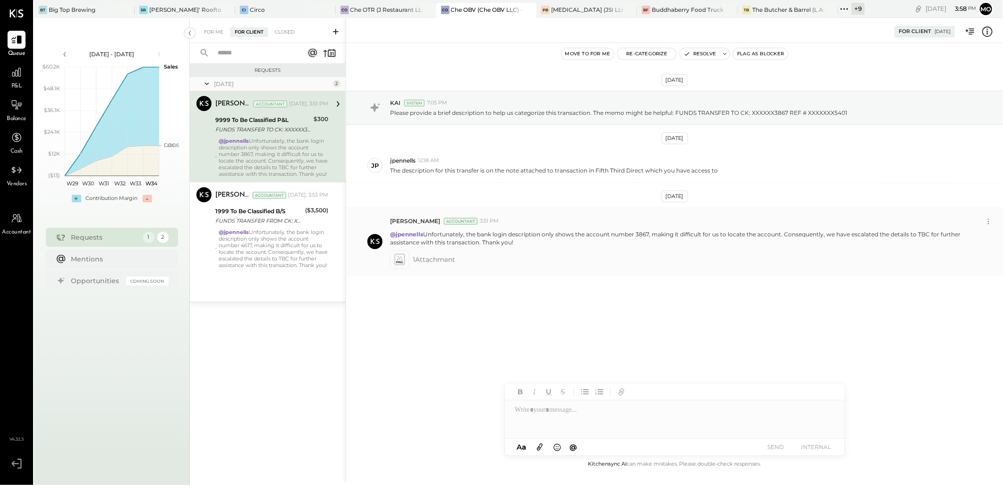
click at [404, 260] on icon at bounding box center [399, 259] width 10 height 11
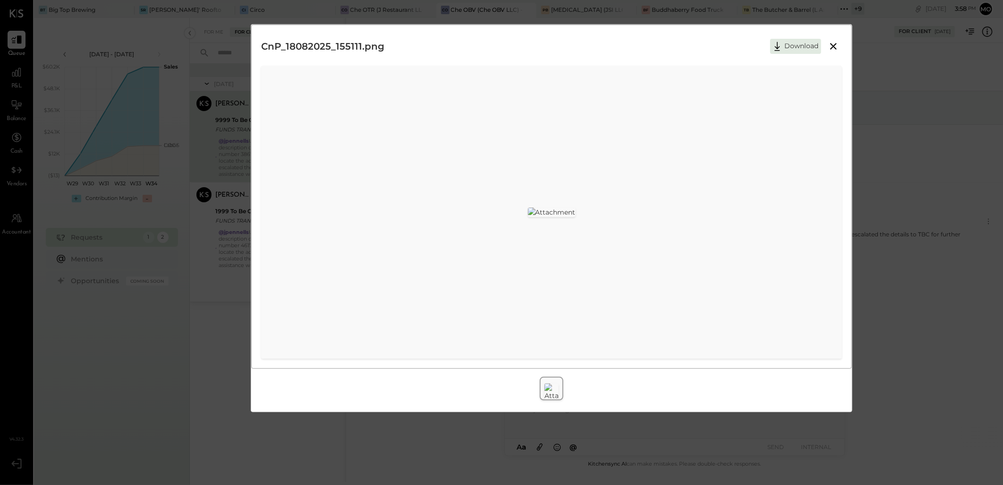
click at [833, 45] on icon at bounding box center [833, 46] width 7 height 7
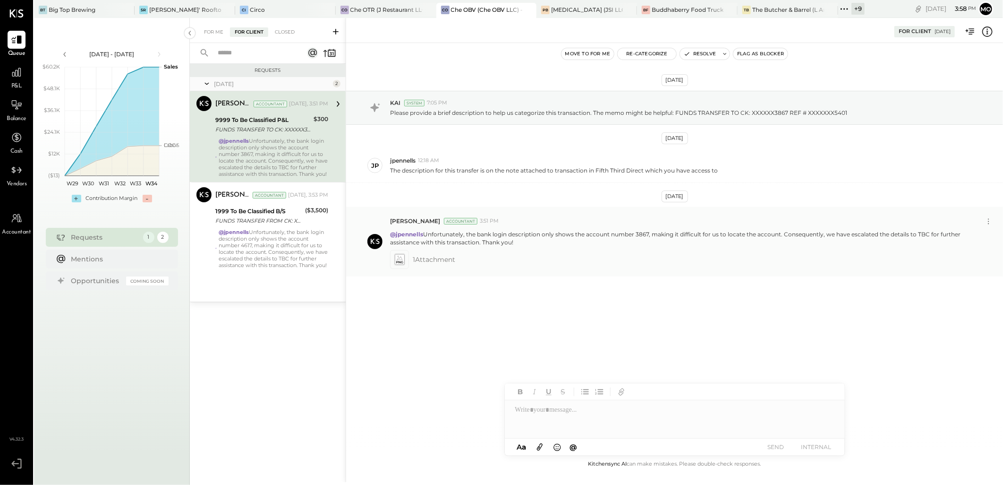
click at [452, 243] on p "@jpennells Unfortunately, the bank login description only shows the account num…" at bounding box center [677, 238] width 575 height 16
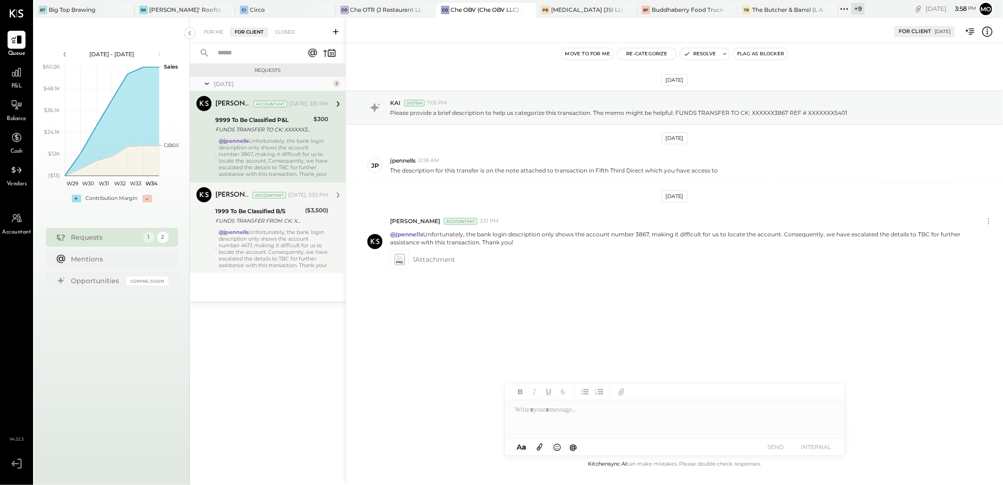
click at [267, 239] on div "@jpennells Unfortunately, the bank login description only shows the account num…" at bounding box center [274, 249] width 110 height 40
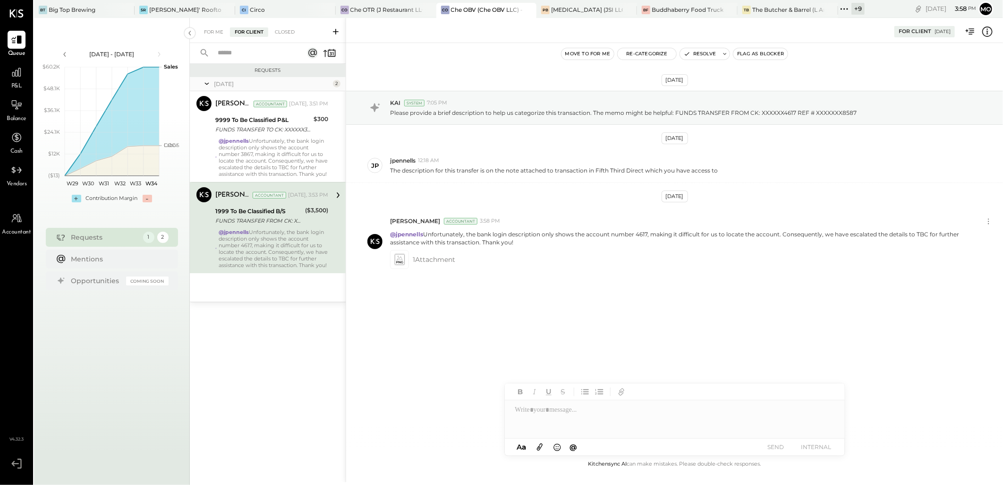
drag, startPoint x: 440, startPoint y: 266, endPoint x: 537, endPoint y: 447, distance: 205.4
click at [537, 447] on icon at bounding box center [540, 446] width 10 height 11
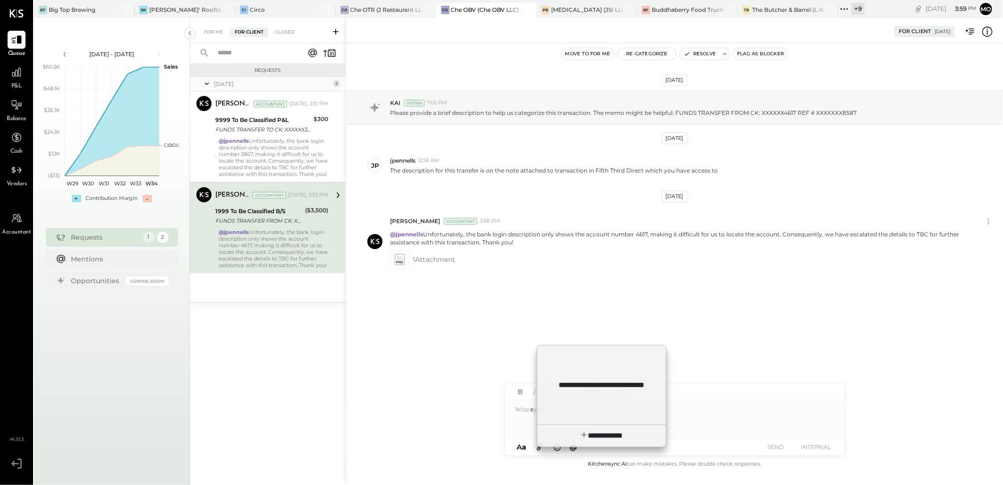
click at [574, 385] on div "**********" at bounding box center [601, 396] width 129 height 102
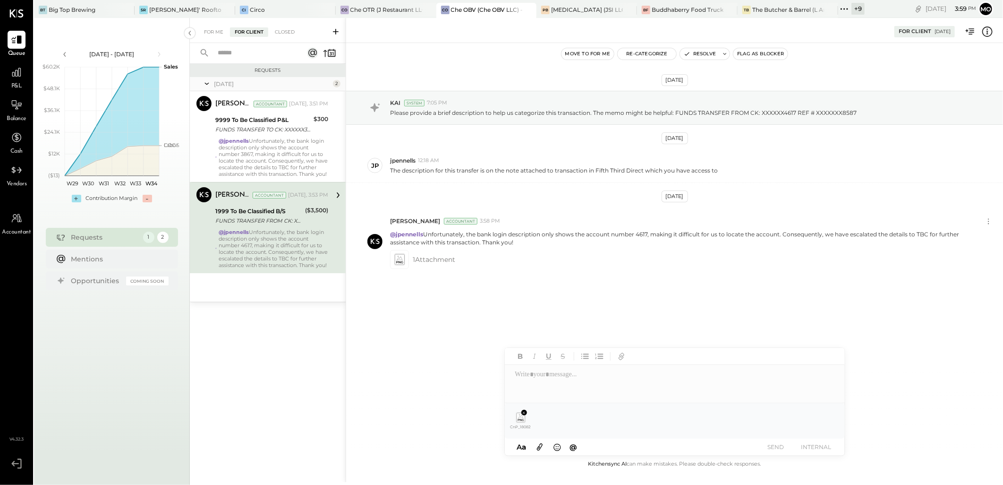
click at [774, 446] on button "SEND" at bounding box center [776, 446] width 38 height 13
click at [781, 449] on button "SEND" at bounding box center [776, 446] width 38 height 13
drag, startPoint x: 523, startPoint y: 411, endPoint x: 551, endPoint y: 393, distance: 33.5
click at [523, 410] on icon at bounding box center [524, 412] width 4 height 4
click at [484, 310] on div "[DATE] KAI System 7:05 PM Please provide a brief description to help us categor…" at bounding box center [674, 207] width 657 height 281
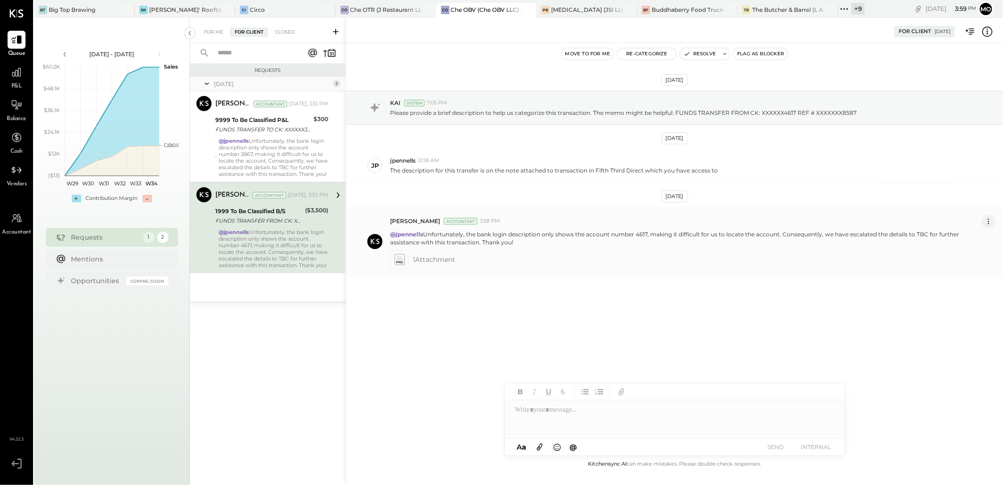
drag, startPoint x: 599, startPoint y: 232, endPoint x: 986, endPoint y: 219, distance: 387.0
click at [986, 219] on icon at bounding box center [989, 221] width 10 height 10
click at [960, 250] on button "Delete Message..." at bounding box center [964, 253] width 64 height 16
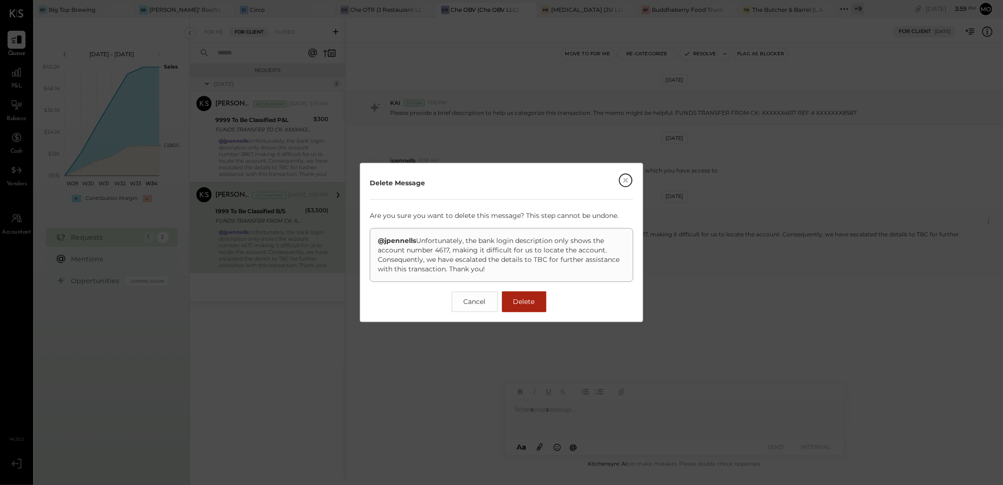
click at [519, 301] on span "Delete" at bounding box center [524, 302] width 22 height 9
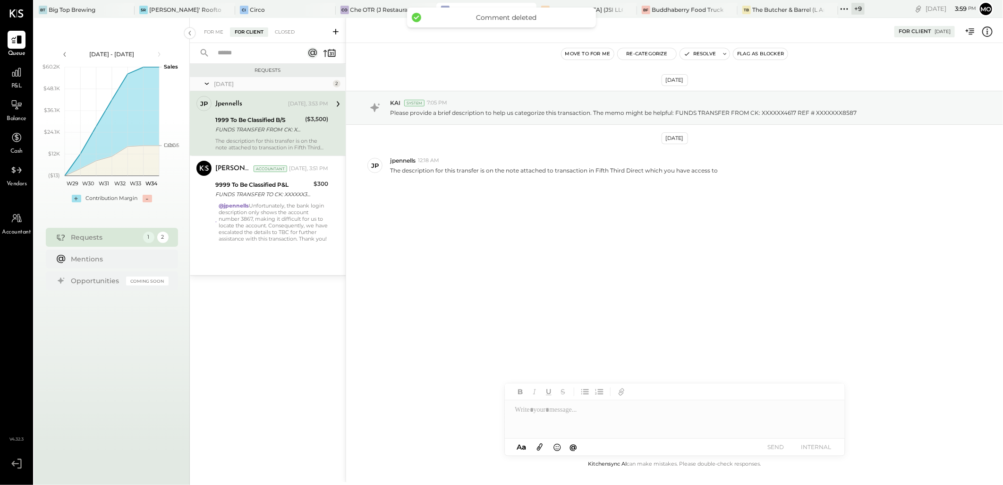
click at [584, 54] on button "Move to for me" at bounding box center [588, 53] width 53 height 11
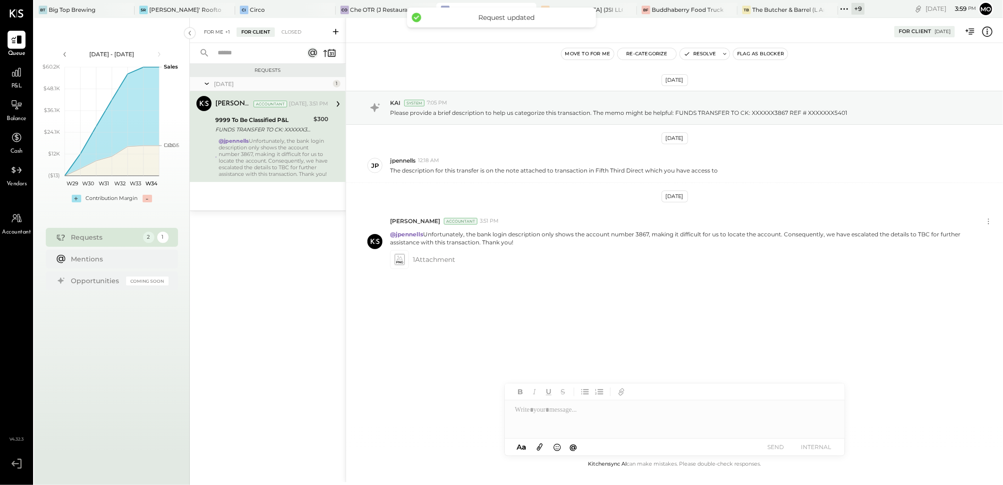
click at [210, 27] on div "For Me +1" at bounding box center [216, 31] width 35 height 9
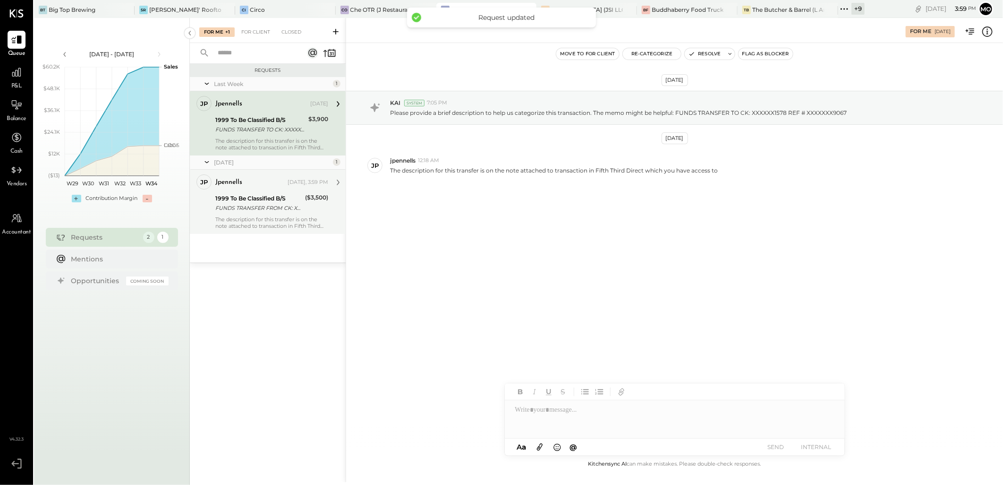
drag, startPoint x: 263, startPoint y: 213, endPoint x: 268, endPoint y: 215, distance: 4.9
click at [263, 213] on div "jpennells [DATE], 3:59 PM 1999 To Be Classified B/S FUNDS TRANSFER FROM CK: XXX…" at bounding box center [271, 201] width 113 height 55
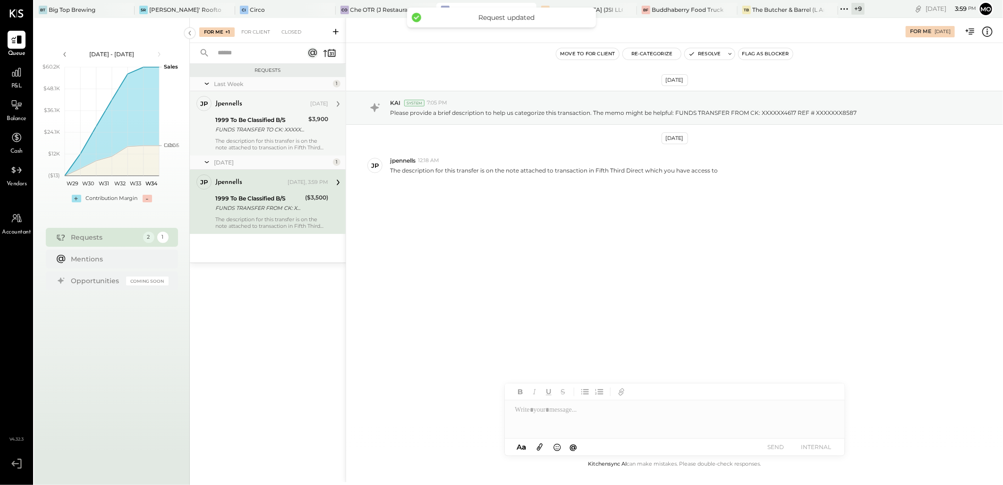
click at [263, 126] on div "FUNDS TRANSFER TO CK: XXXXXX1578 REF # XXXXXXX9067" at bounding box center [260, 129] width 90 height 9
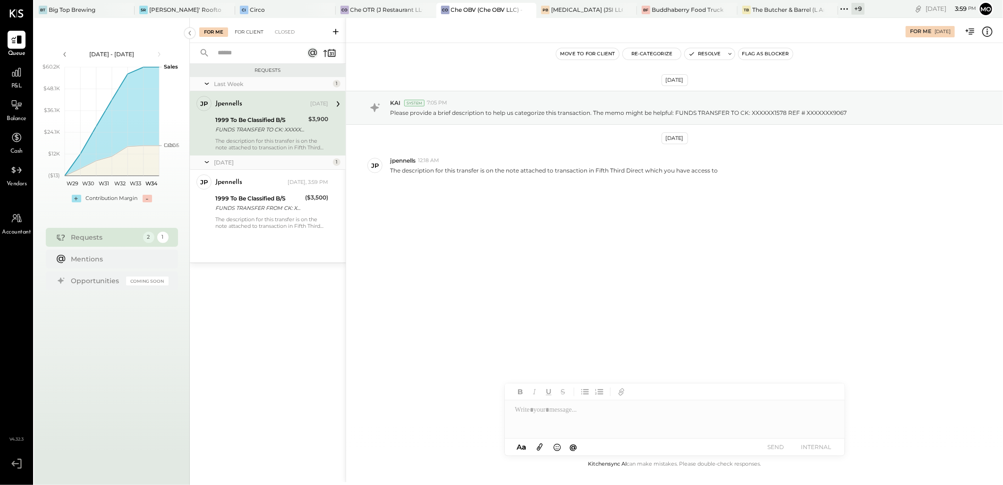
click at [246, 30] on div "For Client" at bounding box center [249, 31] width 38 height 9
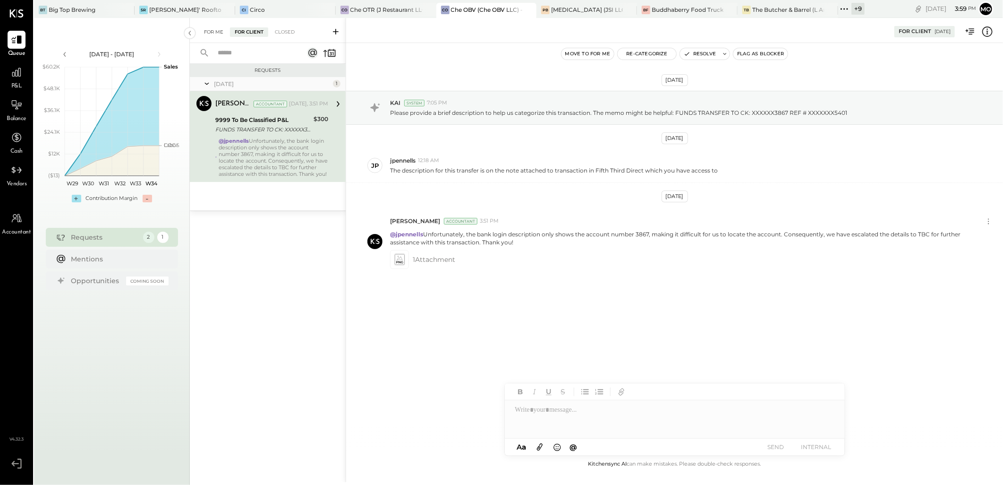
click at [214, 31] on div "For Me" at bounding box center [213, 31] width 29 height 9
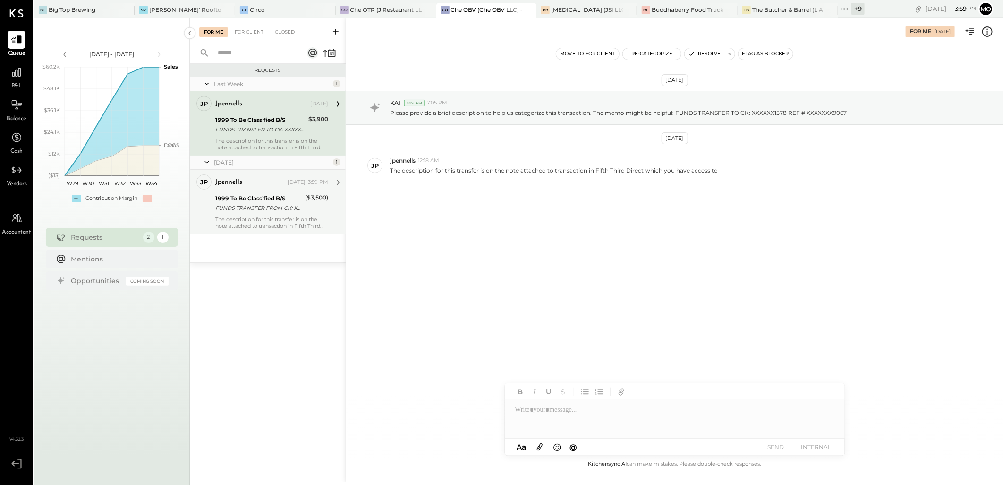
click at [312, 219] on div "The description for this transfer is on the note attached to transaction in Fif…" at bounding box center [271, 222] width 113 height 13
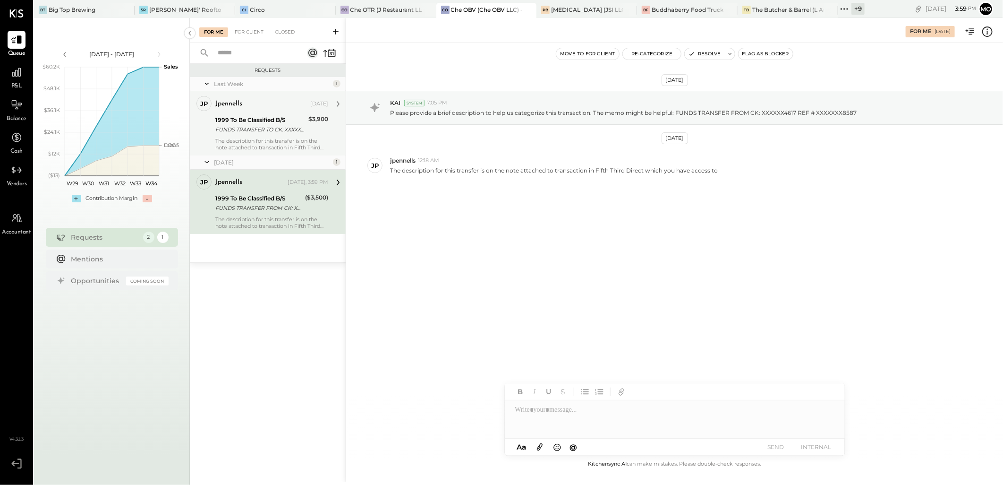
drag, startPoint x: 277, startPoint y: 131, endPoint x: 348, endPoint y: 147, distance: 72.6
click at [277, 130] on div "FUNDS TRANSFER TO CK: XXXXXX1578 REF # XXXXXXX9067" at bounding box center [260, 129] width 90 height 9
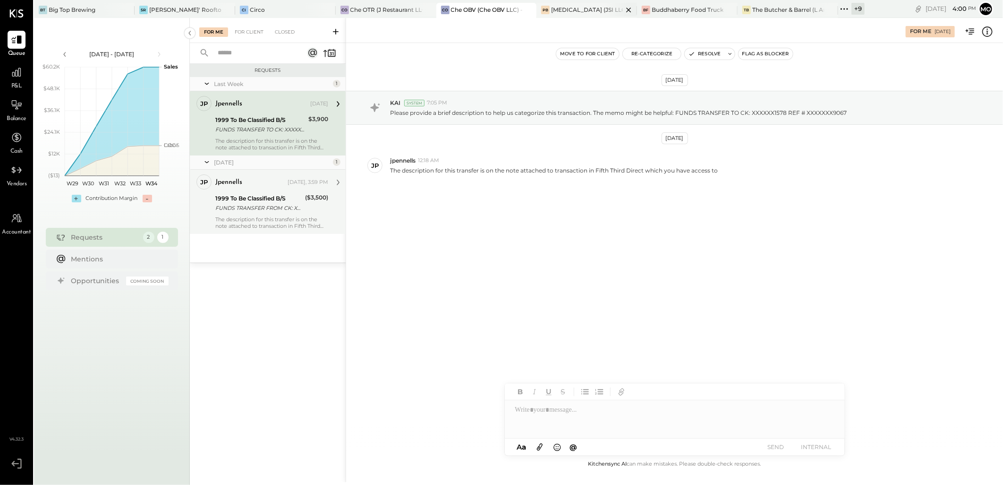
click at [562, 12] on div "[MEDICAL_DATA] (JSI LLC) - Ignite" at bounding box center [587, 10] width 72 height 8
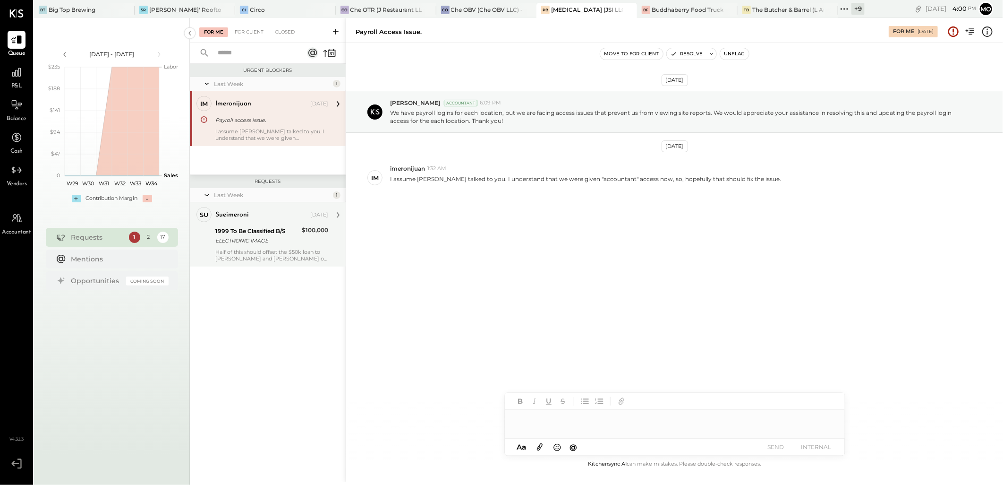
click at [257, 215] on div "sueimeroni" at bounding box center [261, 214] width 93 height 9
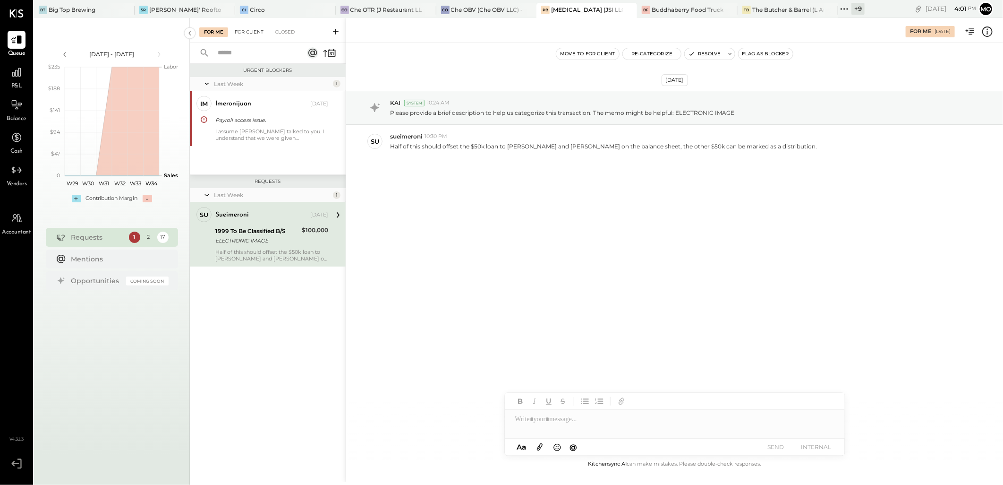
click at [246, 30] on div "For Client" at bounding box center [249, 31] width 38 height 9
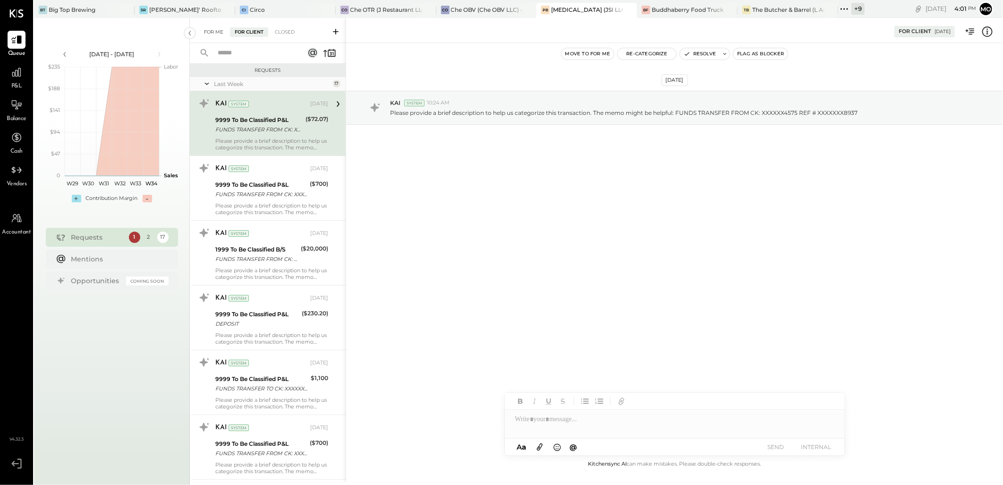
click at [213, 30] on div "For Me" at bounding box center [213, 31] width 29 height 9
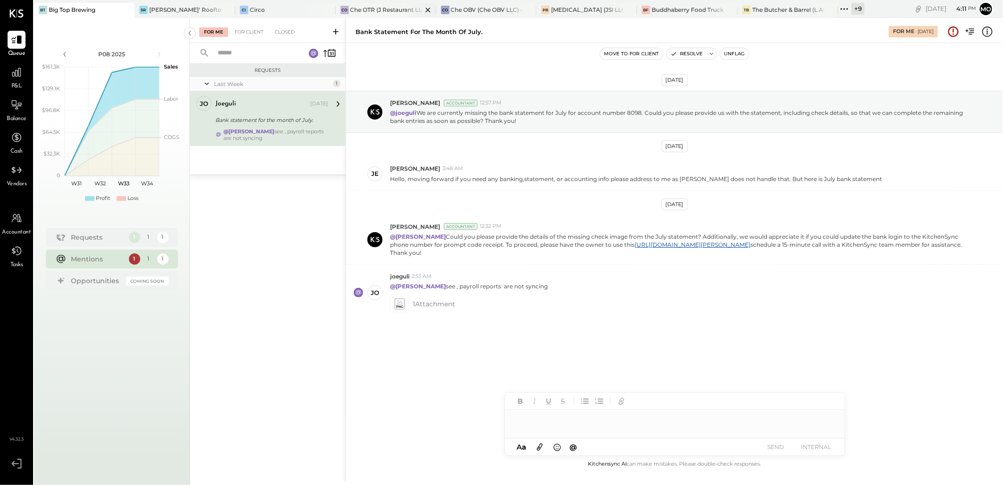
click at [360, 6] on div "Che OTR (J Restaurant LLC) - Ignite" at bounding box center [386, 10] width 72 height 8
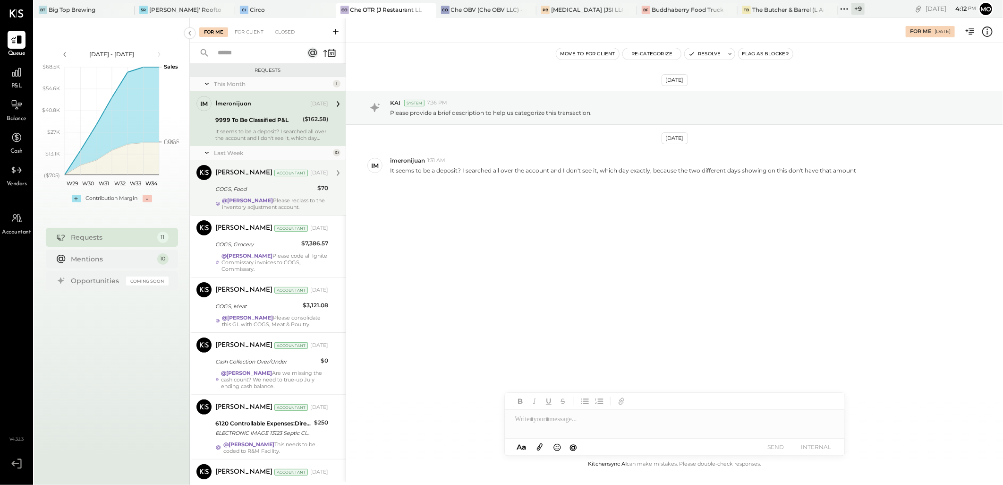
click at [257, 187] on div "COGS, Food" at bounding box center [264, 188] width 99 height 9
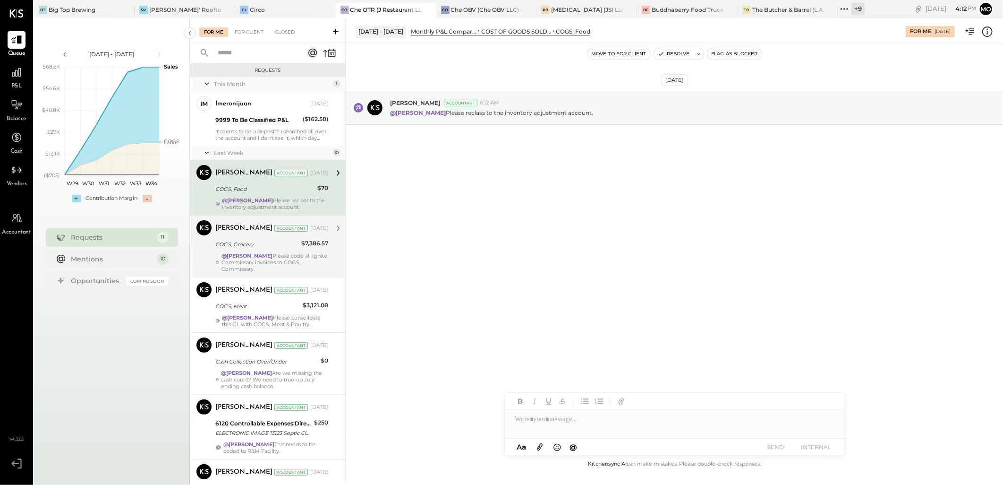
click at [286, 249] on div "COGS, Grocery" at bounding box center [256, 243] width 83 height 9
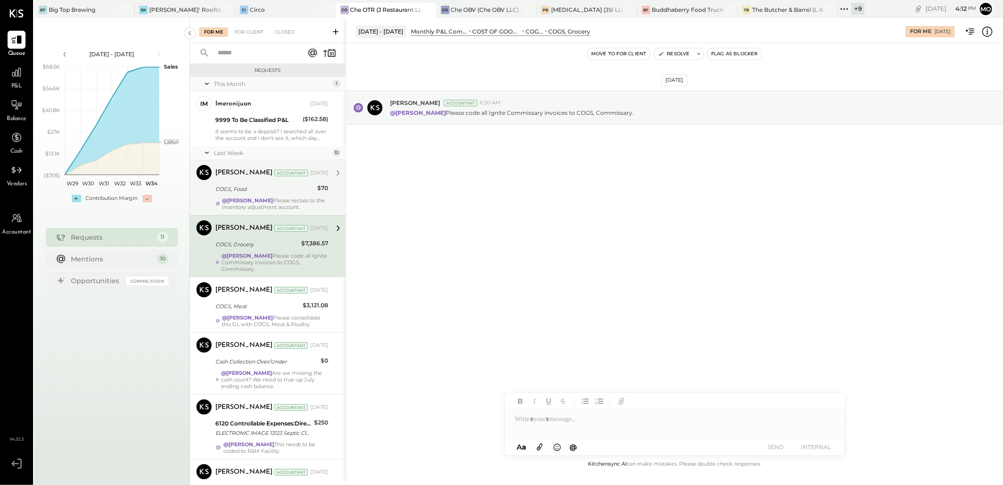
click at [274, 203] on div "@Mohammadsalkin Ansari Please reclass to the inventory adjustment account." at bounding box center [275, 203] width 106 height 13
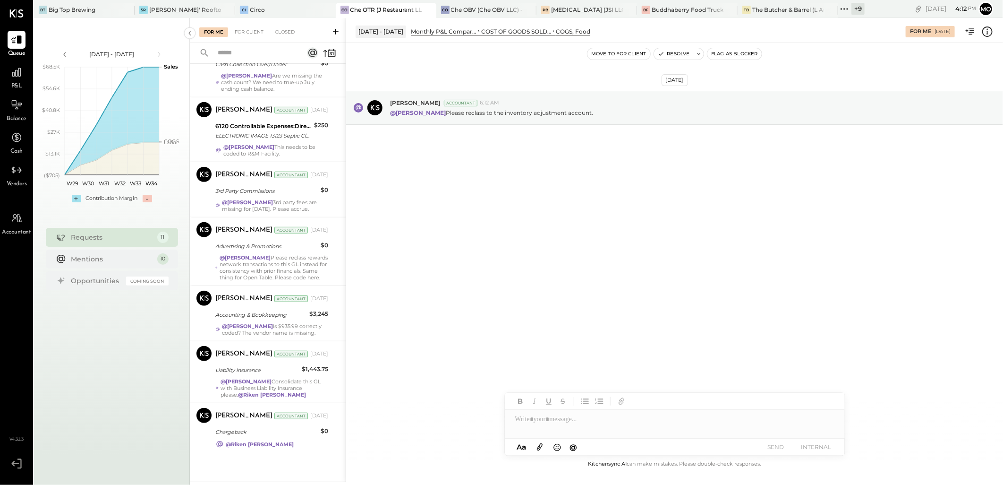
scroll to position [323, 0]
click at [272, 383] on strong "@Mohammadsalkin Ansari" at bounding box center [246, 381] width 51 height 7
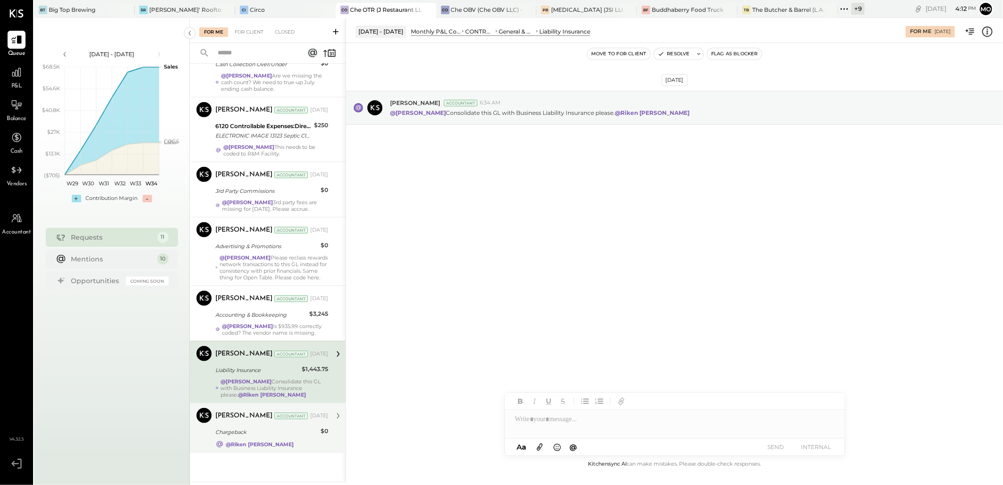
click at [273, 431] on div "Chargeback" at bounding box center [266, 431] width 102 height 9
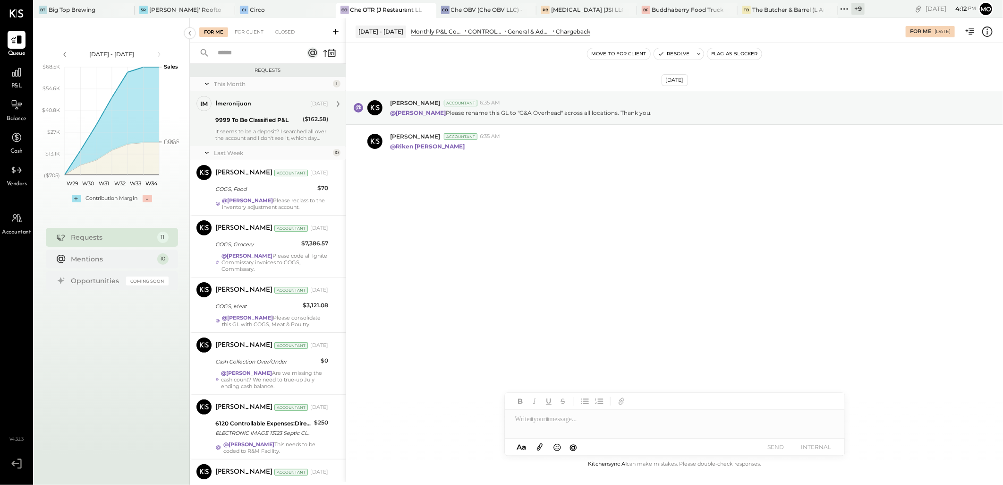
click at [282, 138] on div "It seems to be a deposit? I searched all over the account and I don't see it, w…" at bounding box center [271, 134] width 113 height 13
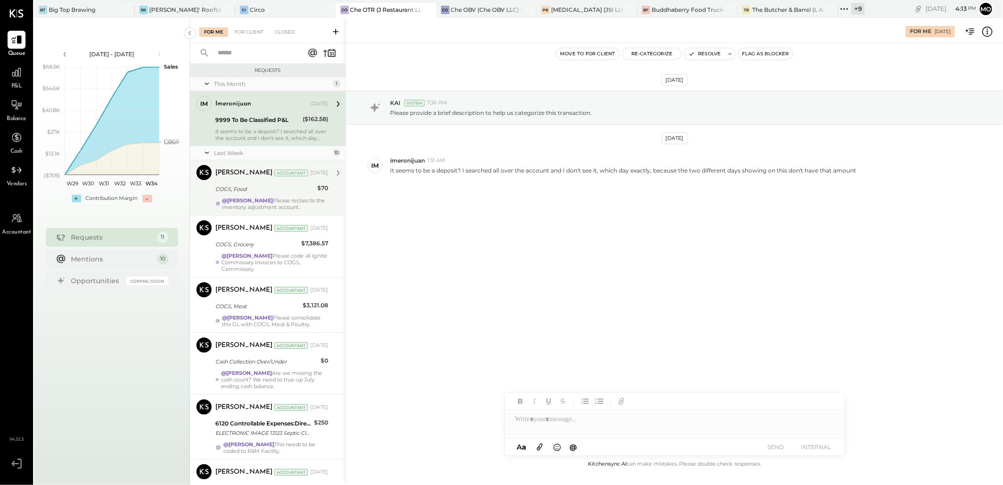
click at [295, 193] on div "COGS, Food" at bounding box center [264, 188] width 99 height 9
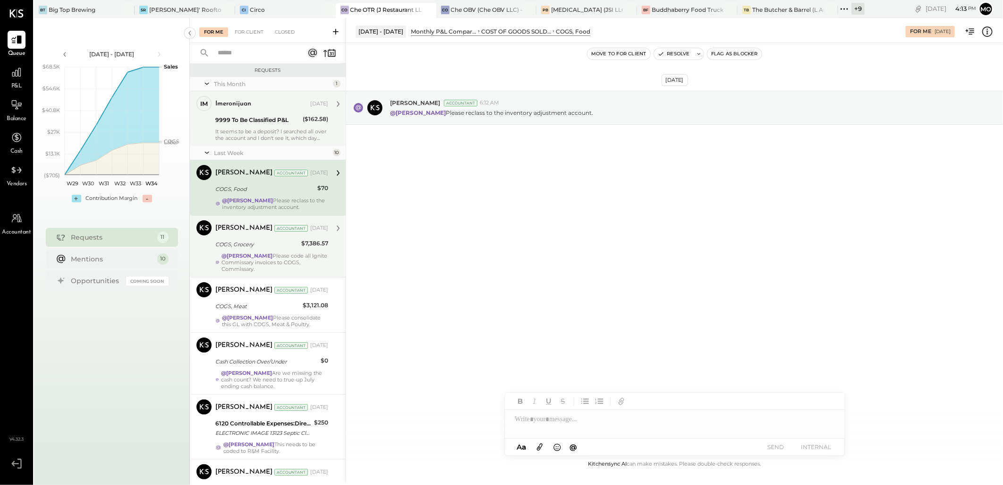
click at [298, 250] on div "COGS, Grocery $7,386.57" at bounding box center [271, 243] width 113 height 11
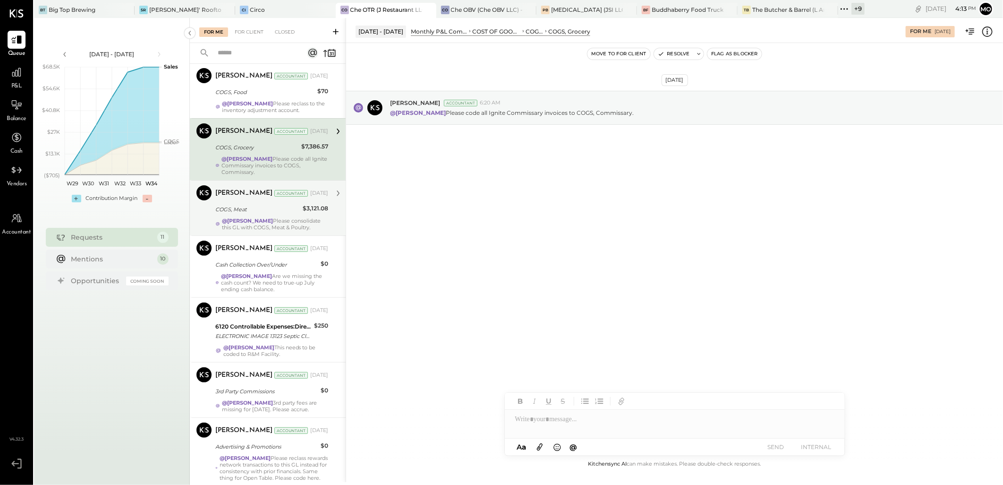
scroll to position [105, 0]
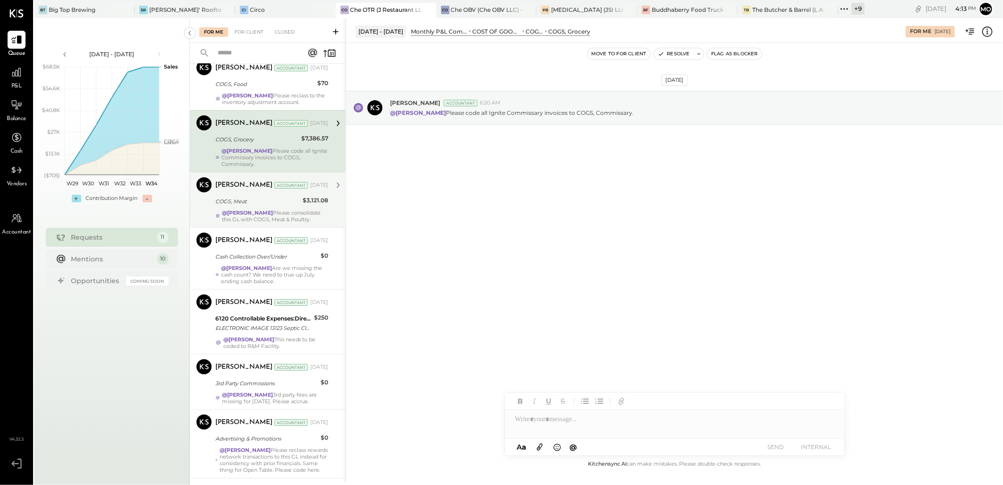
click at [282, 207] on div "COGS, Meat" at bounding box center [257, 201] width 85 height 11
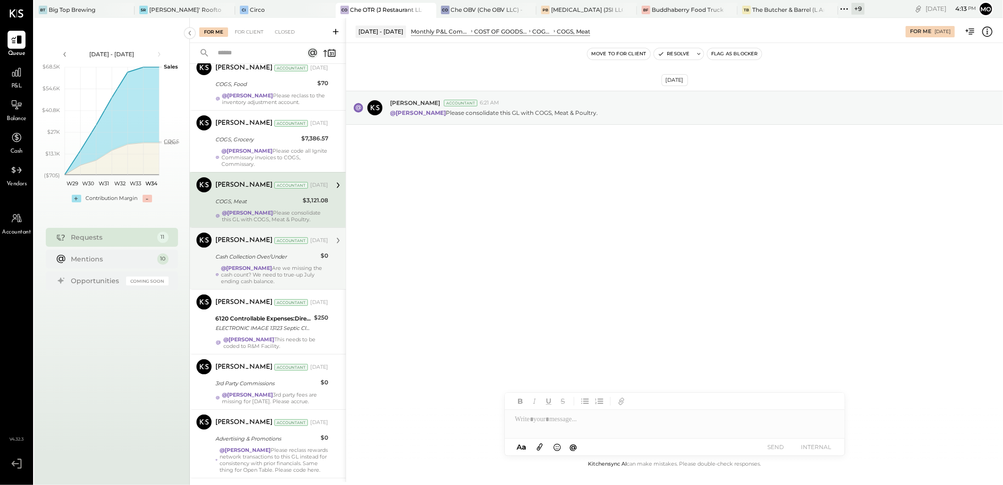
click at [298, 280] on div "@Mohammadsalkin Ansari Are we missing the cash count? We need to true-up July e…" at bounding box center [274, 274] width 107 height 20
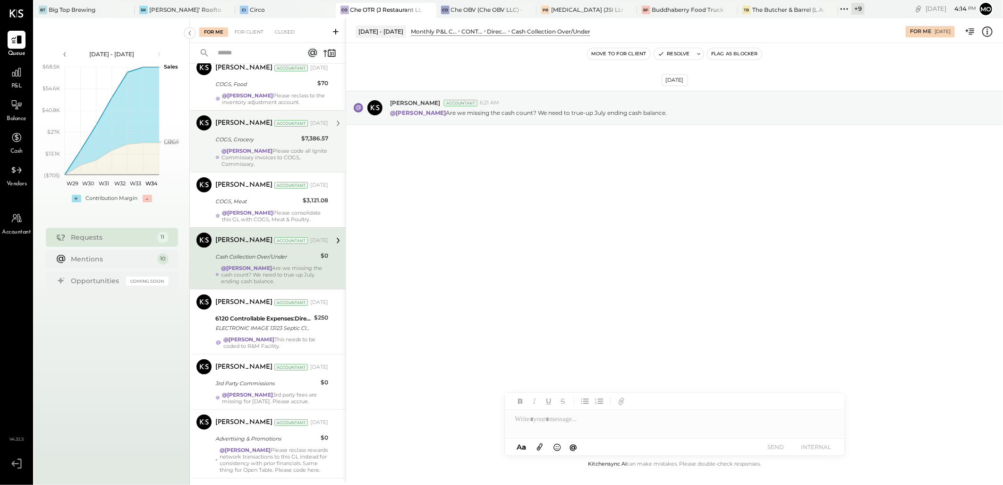
scroll to position [210, 0]
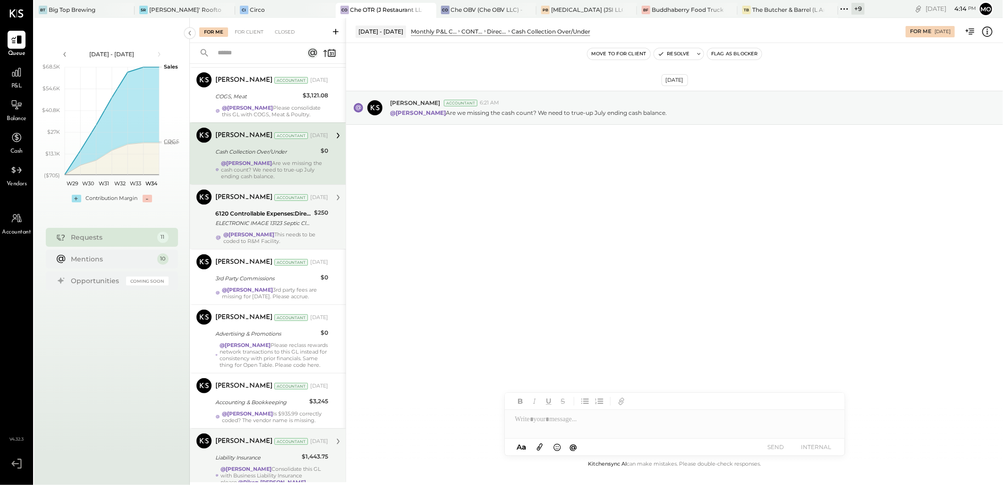
click at [270, 220] on div "6120 Controllable Expenses:Direct Operating Expenses:Cleaning Services ELECTRON…" at bounding box center [263, 218] width 96 height 21
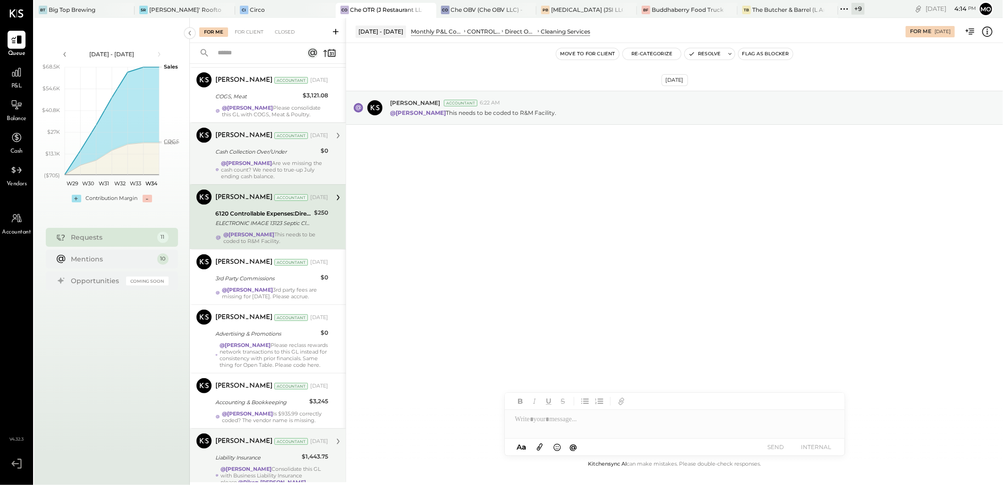
click at [537, 421] on div at bounding box center [675, 418] width 340 height 19
click at [591, 388] on span "[PERSON_NAME]" at bounding box center [596, 389] width 74 height 9
click at [776, 447] on button "SEND" at bounding box center [776, 446] width 38 height 13
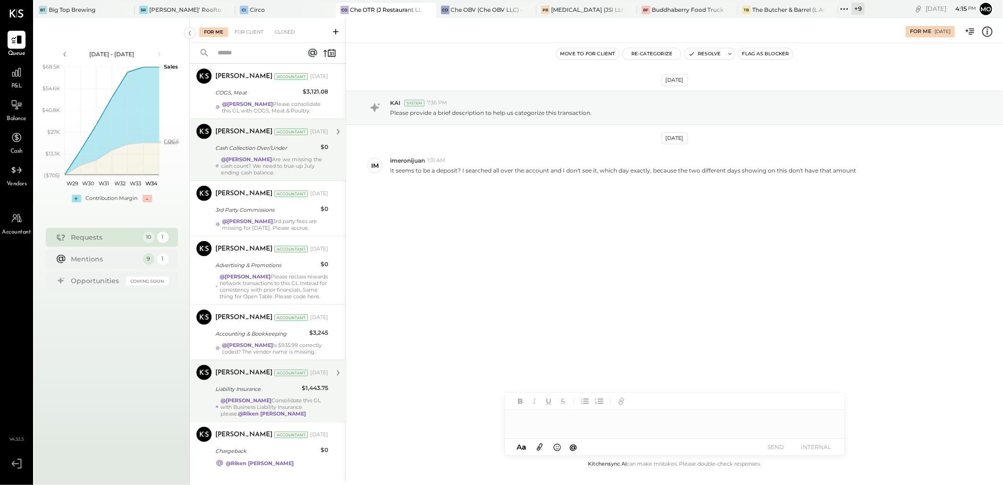
scroll to position [258, 0]
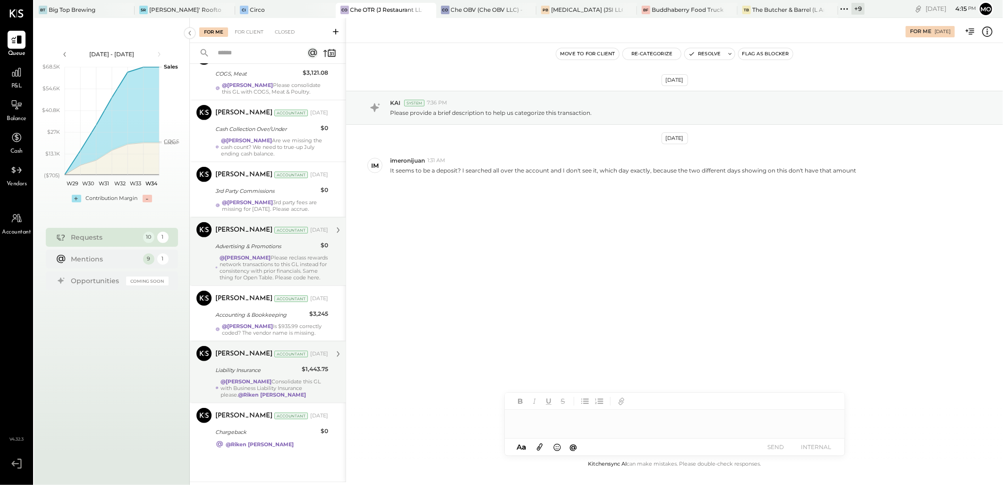
click at [279, 254] on div "@Mohammadsalkin Ansari Please reclass rewards network transactions to this GL i…" at bounding box center [274, 267] width 109 height 26
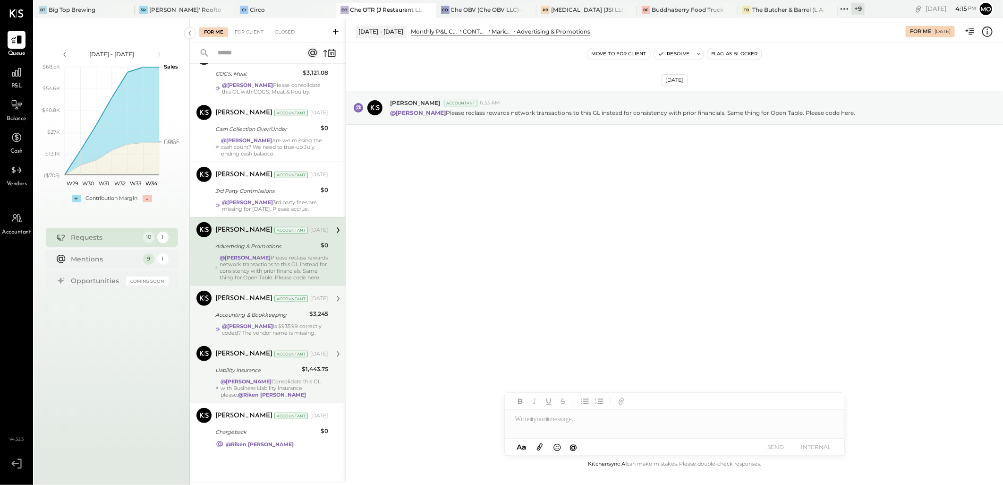
click at [287, 312] on div "Accounting & Bookkeeping" at bounding box center [260, 314] width 91 height 9
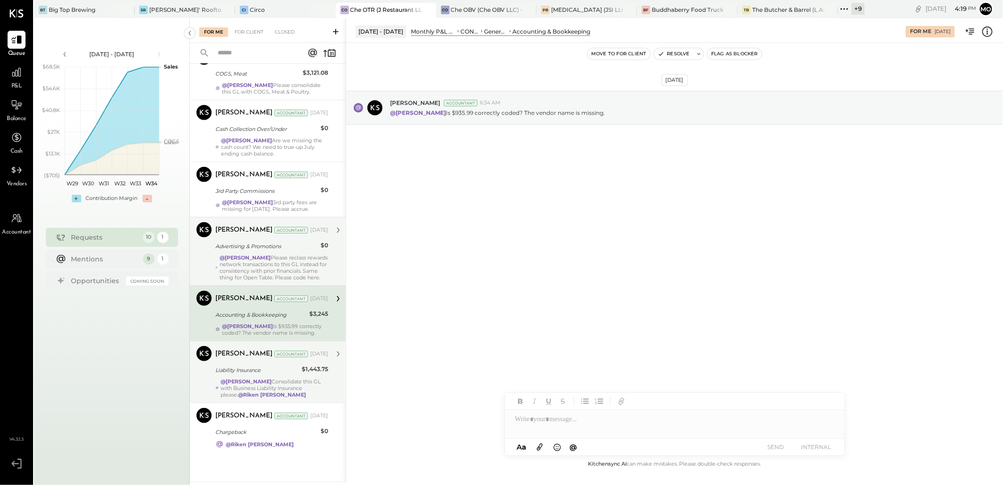
click at [536, 417] on div at bounding box center [675, 418] width 340 height 19
click at [582, 382] on span "[PERSON_NAME]" at bounding box center [596, 379] width 74 height 9
drag, startPoint x: 786, startPoint y: 445, endPoint x: 597, endPoint y: 294, distance: 242.0
click at [786, 445] on button "SEND" at bounding box center [776, 446] width 38 height 13
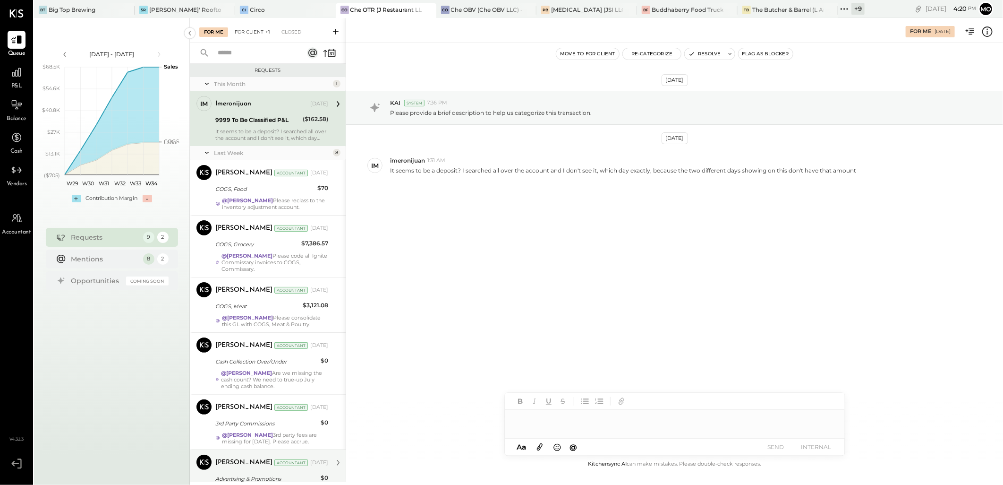
click at [248, 29] on div "For Client +1" at bounding box center [252, 31] width 45 height 9
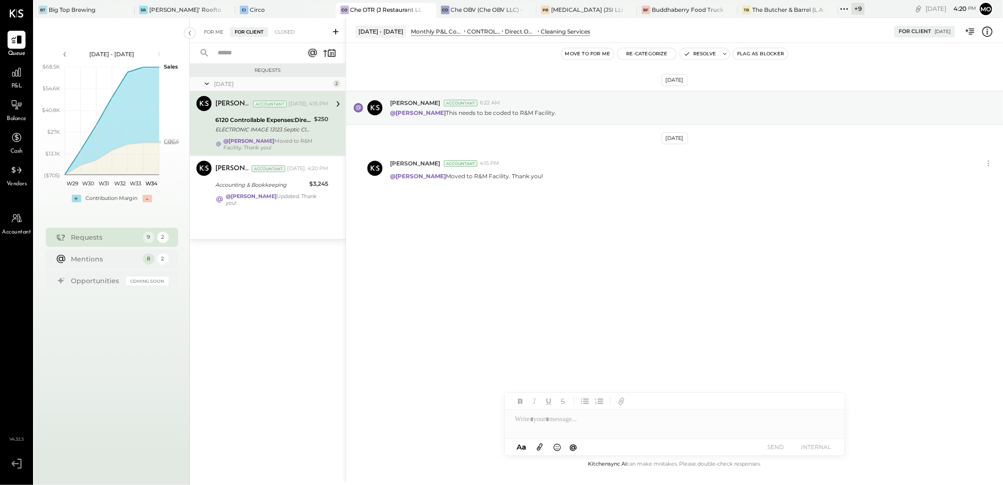
click at [211, 32] on div "For Me" at bounding box center [213, 31] width 29 height 9
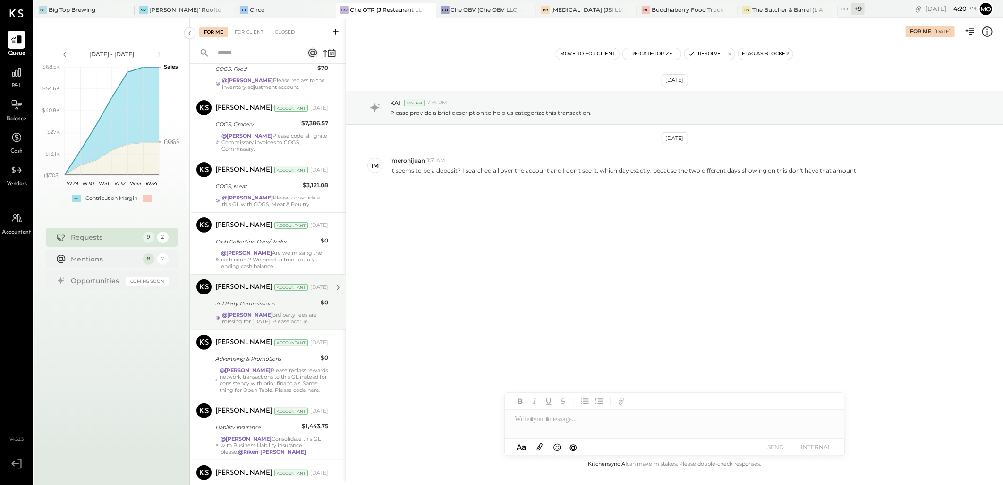
scroll to position [196, 0]
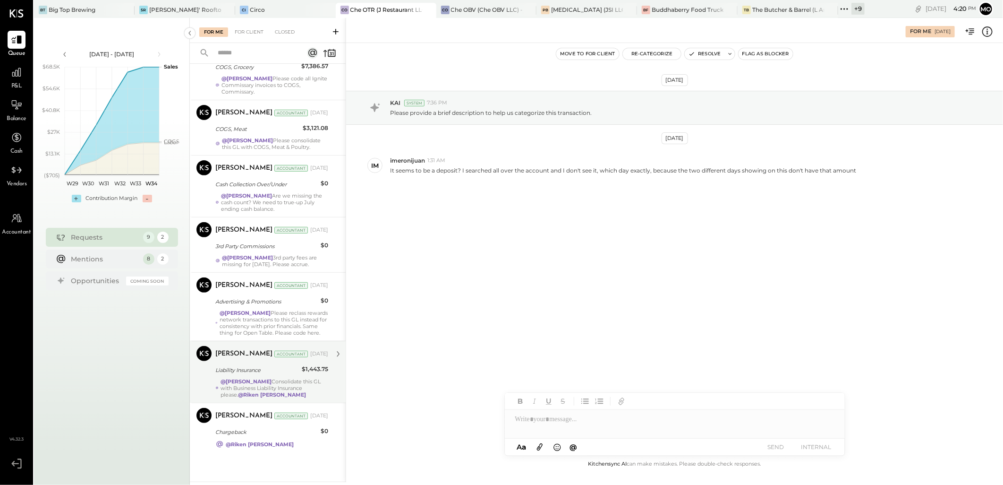
click at [272, 380] on strong "@Mohammadsalkin Ansari" at bounding box center [246, 381] width 51 height 7
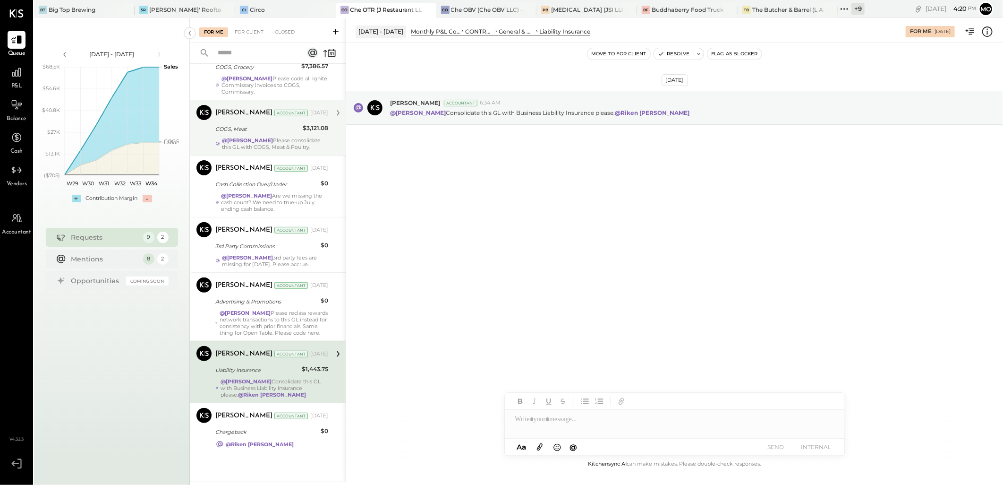
click at [238, 137] on strong "@Mohammadsalkin Ansari" at bounding box center [247, 140] width 51 height 7
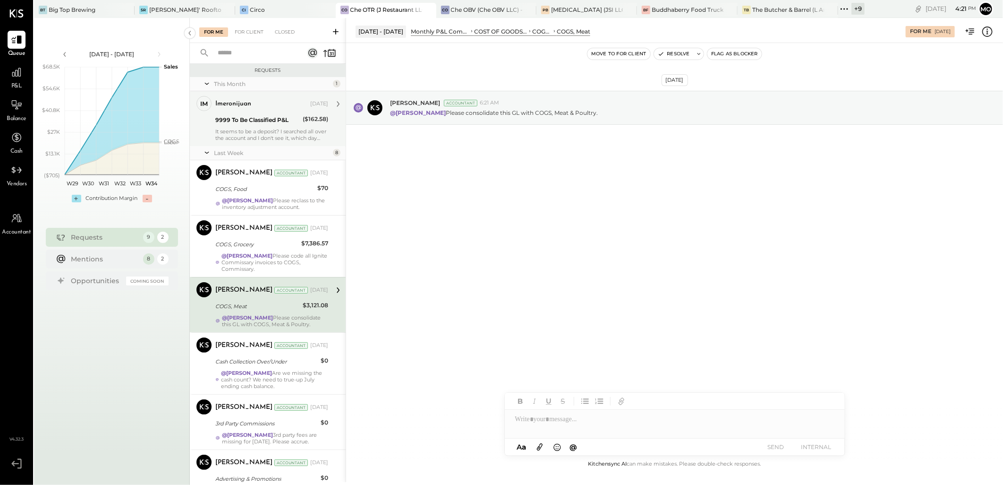
click at [271, 134] on div "It seems to be a deposit? I searched all over the account and I don't see it, w…" at bounding box center [271, 134] width 113 height 13
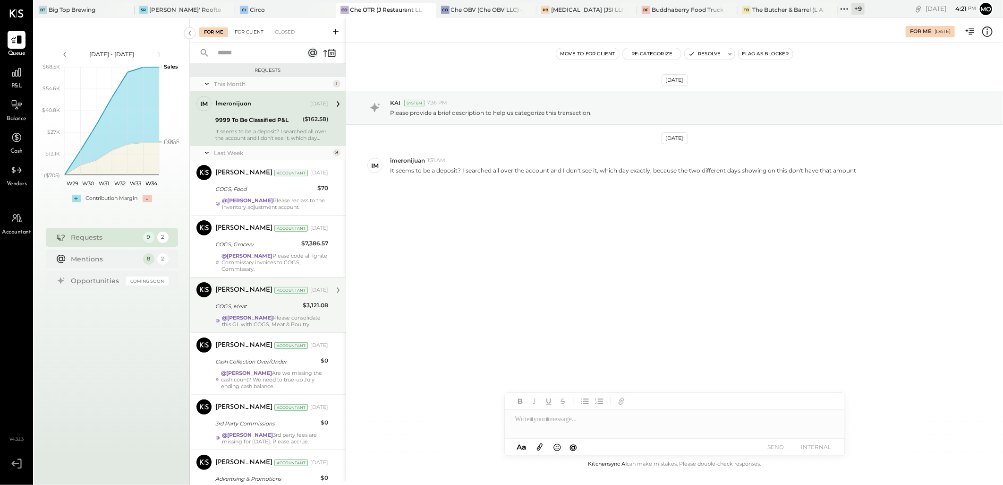
click at [255, 30] on div "For Client" at bounding box center [249, 31] width 38 height 9
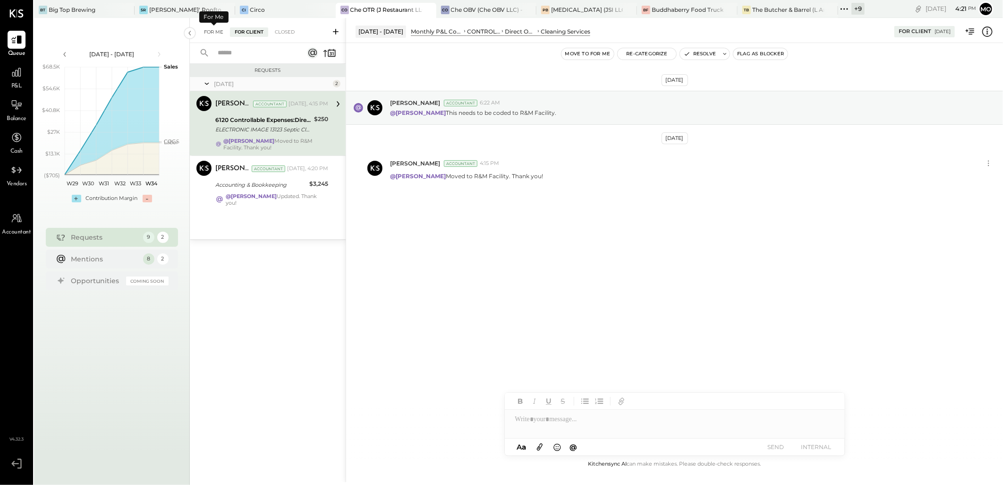
click at [218, 32] on div "For Me" at bounding box center [213, 31] width 29 height 9
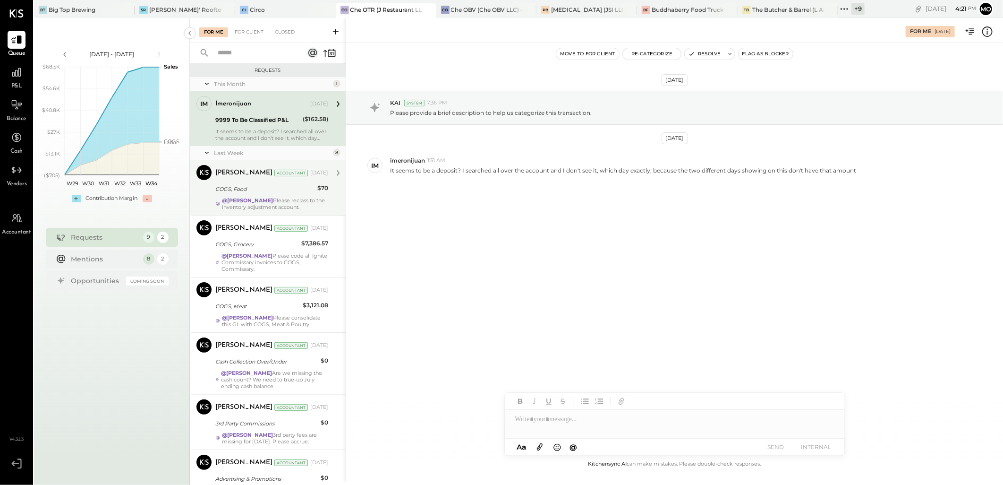
click at [306, 192] on div "COGS, Food" at bounding box center [264, 188] width 99 height 9
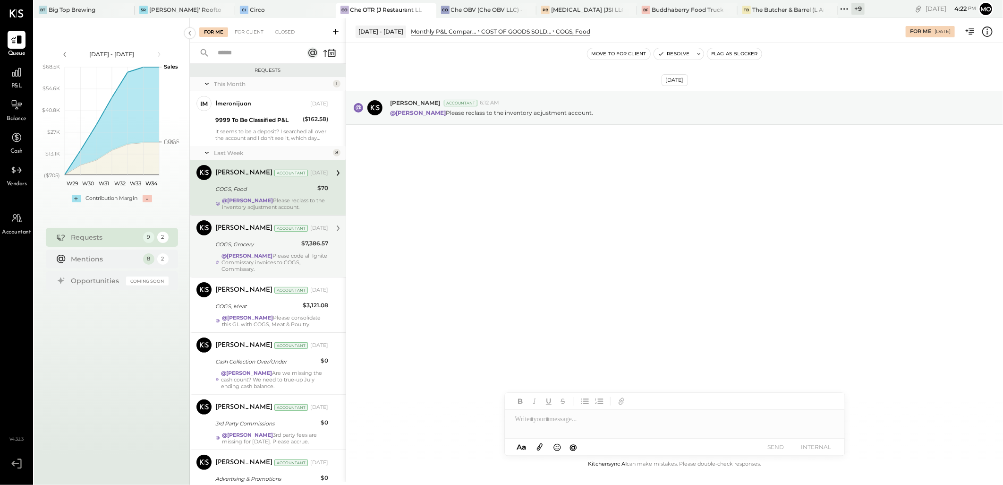
click at [282, 249] on div "COGS, Grocery" at bounding box center [256, 243] width 83 height 9
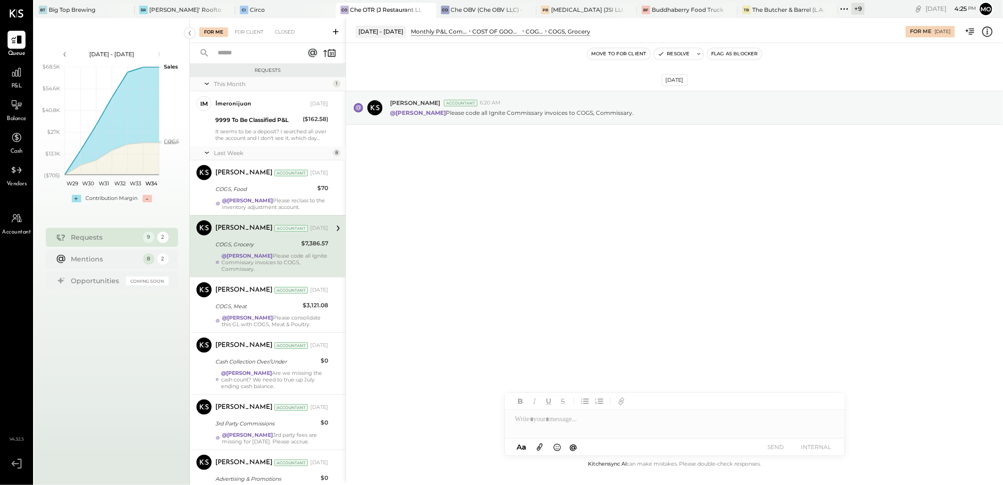
click at [532, 423] on div at bounding box center [675, 418] width 340 height 19
type input "***"
click at [604, 380] on span "[PERSON_NAME]" at bounding box center [596, 379] width 74 height 9
click at [782, 445] on button "SEND" at bounding box center [776, 446] width 38 height 13
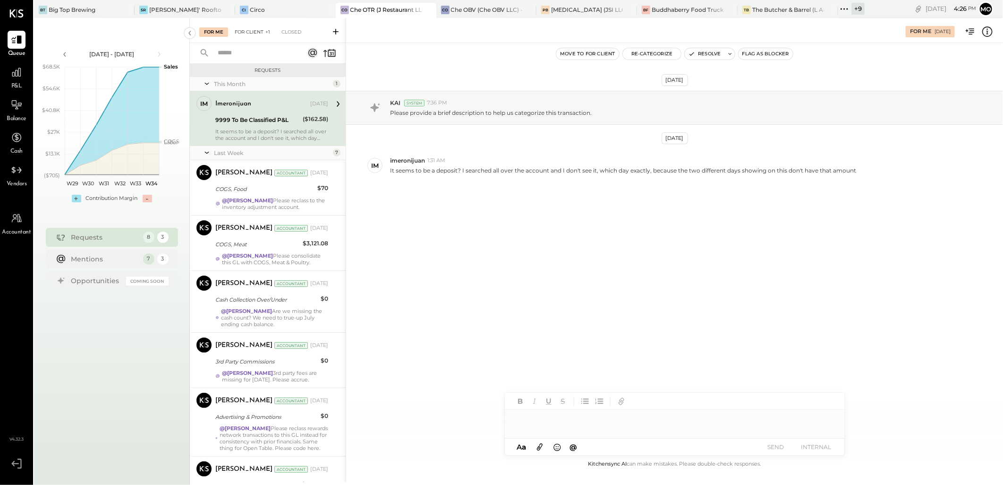
click at [250, 30] on div "For Client +1" at bounding box center [252, 31] width 45 height 9
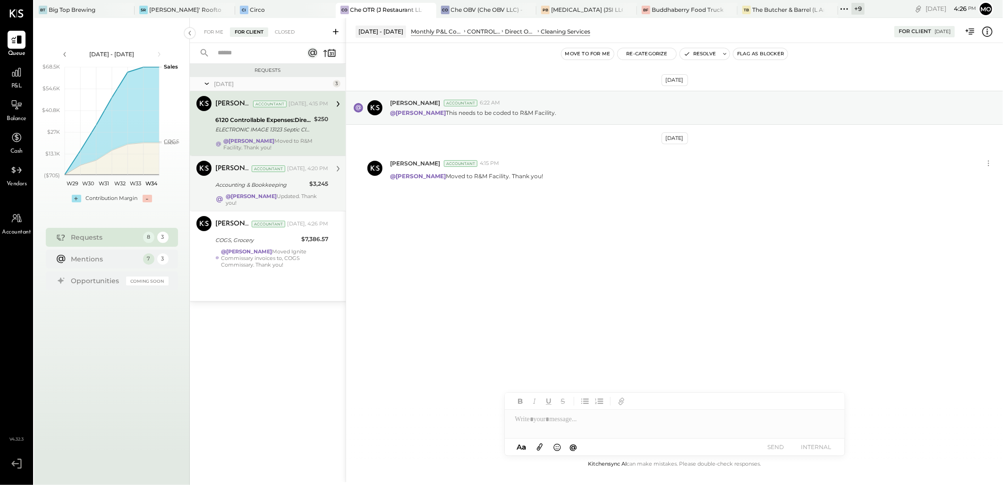
click at [290, 191] on div "Mohammadsalkin Ansari Accountant Today, 4:20 PM Accounting & Bookkeeping $3,245…" at bounding box center [271, 183] width 113 height 45
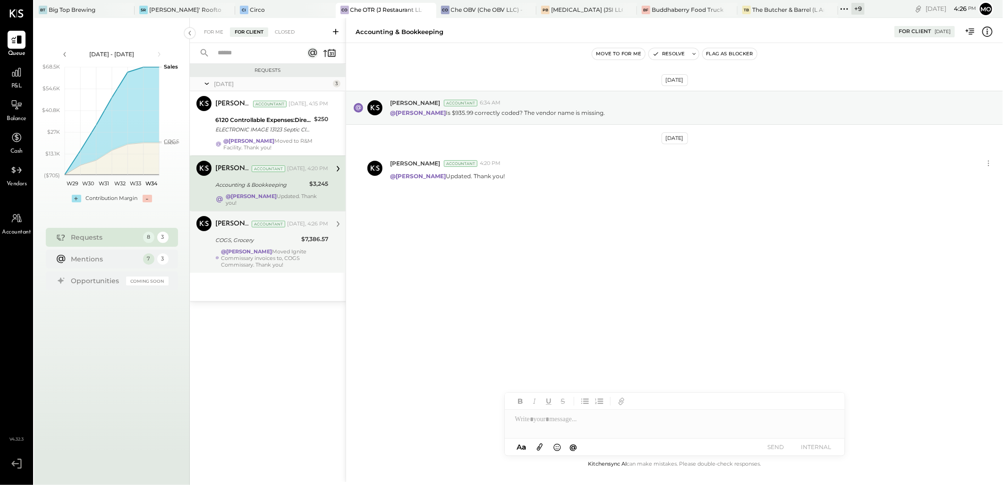
click at [307, 262] on div "@Joseph Shin Moved Ignite Commissary invoices to, COGS Commissary. Thank you!" at bounding box center [274, 258] width 107 height 20
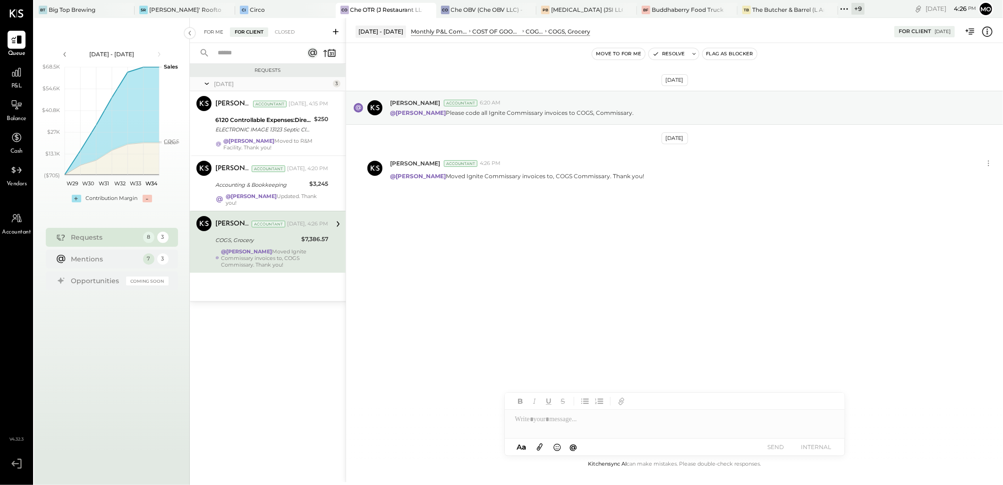
click at [220, 26] on div "For Me For Client Closed" at bounding box center [268, 30] width 156 height 25
click at [213, 37] on div "For Me For Client Closed" at bounding box center [268, 30] width 156 height 25
click at [216, 34] on div "For Me" at bounding box center [213, 31] width 29 height 9
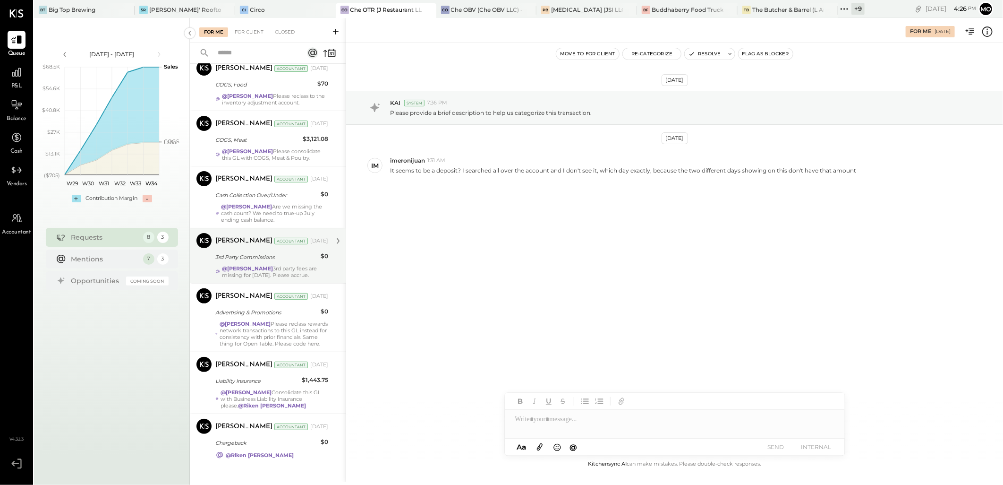
scroll to position [105, 0]
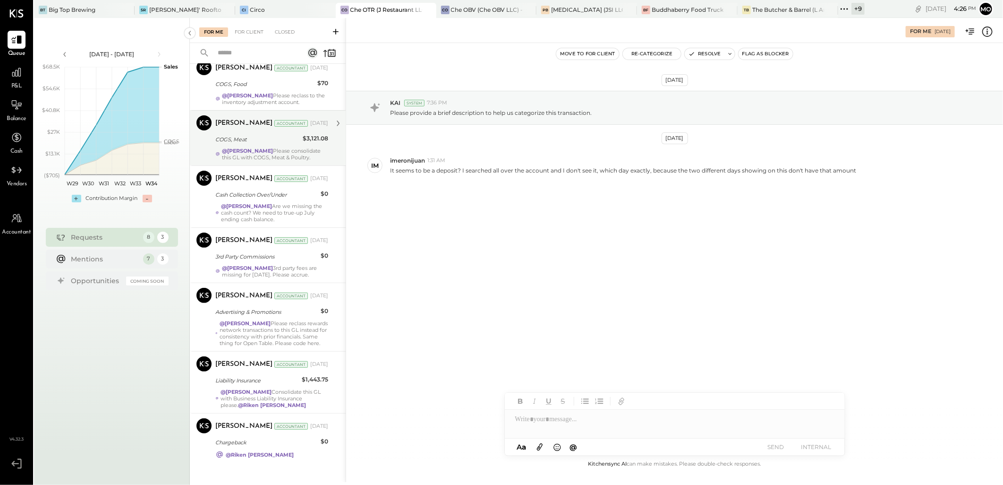
click at [279, 152] on div "Joseph Shin Accountant Aug 16, 2025 COGS, Meat $3,121.08 @Mohammadsalkin Ansari…" at bounding box center [271, 137] width 113 height 45
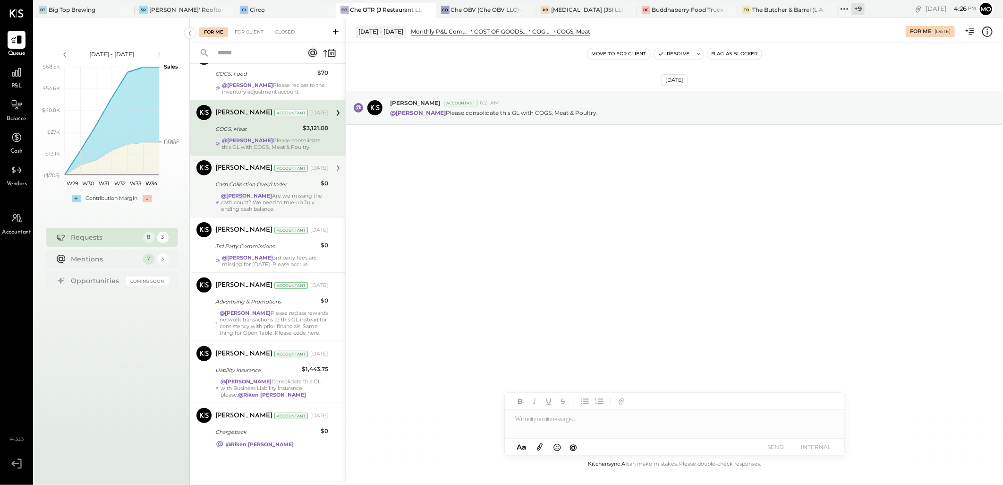
scroll to position [135, 0]
drag, startPoint x: 287, startPoint y: 387, endPoint x: 431, endPoint y: 386, distance: 144.0
click at [287, 387] on div "@Mohammadsalkin Ansari Consolidate this GL with Business Liability Insurance pl…" at bounding box center [275, 388] width 108 height 20
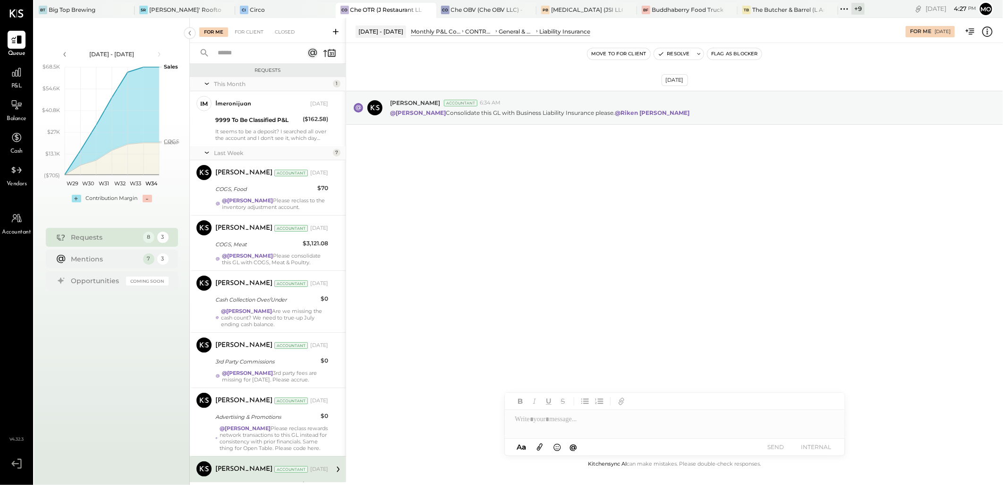
drag, startPoint x: 290, startPoint y: 201, endPoint x: 367, endPoint y: 224, distance: 80.2
click at [273, 201] on strong "@Mohammadsalkin Ansari" at bounding box center [247, 200] width 51 height 7
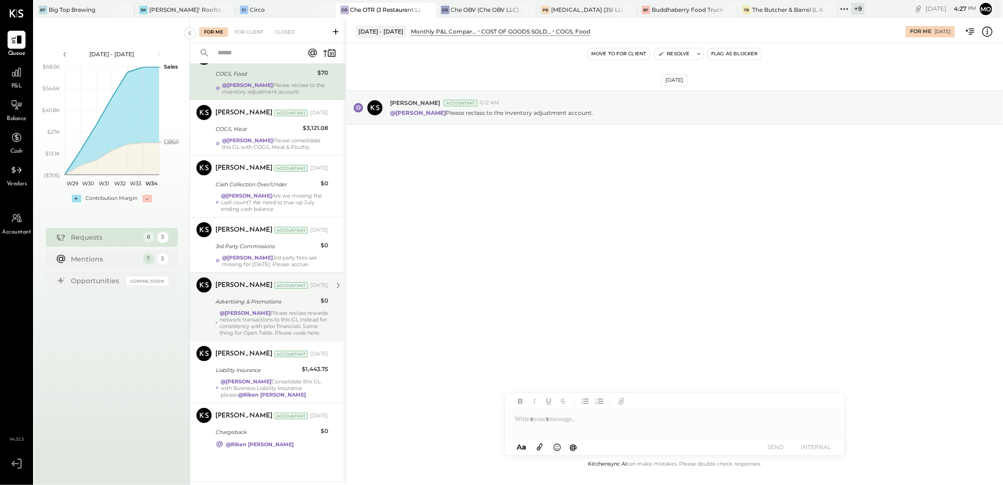
scroll to position [135, 0]
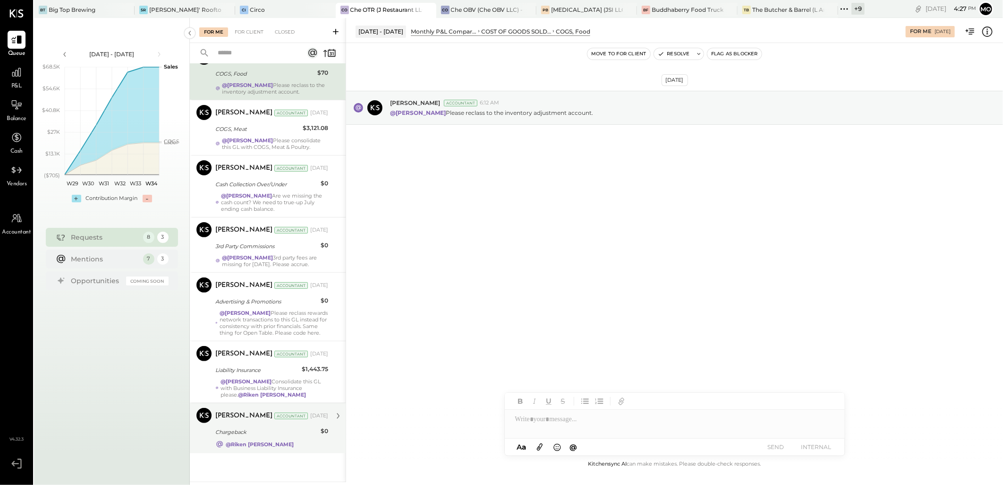
click at [257, 447] on strong "@Riken Shethiya" at bounding box center [260, 444] width 68 height 7
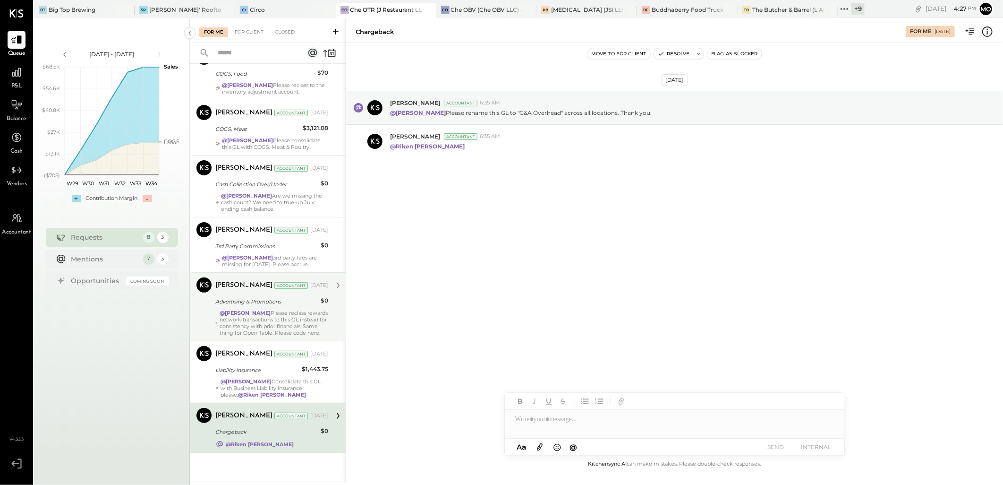
click at [284, 302] on div "Joseph Shin Accountant Aug 16, 2025 Advertising & Promotions $0 @Mohammadsalkin…" at bounding box center [271, 306] width 113 height 59
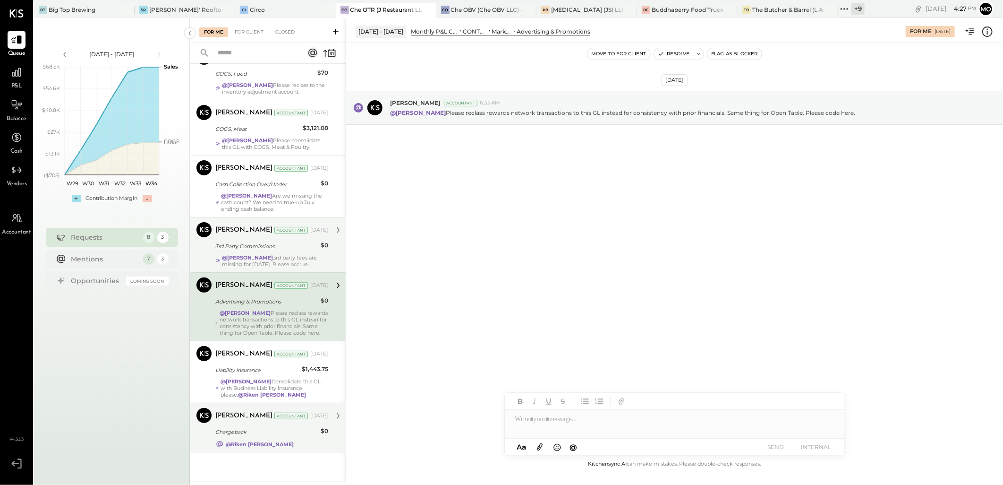
click at [256, 254] on strong "@Mohammadsalkin Ansari" at bounding box center [247, 257] width 51 height 7
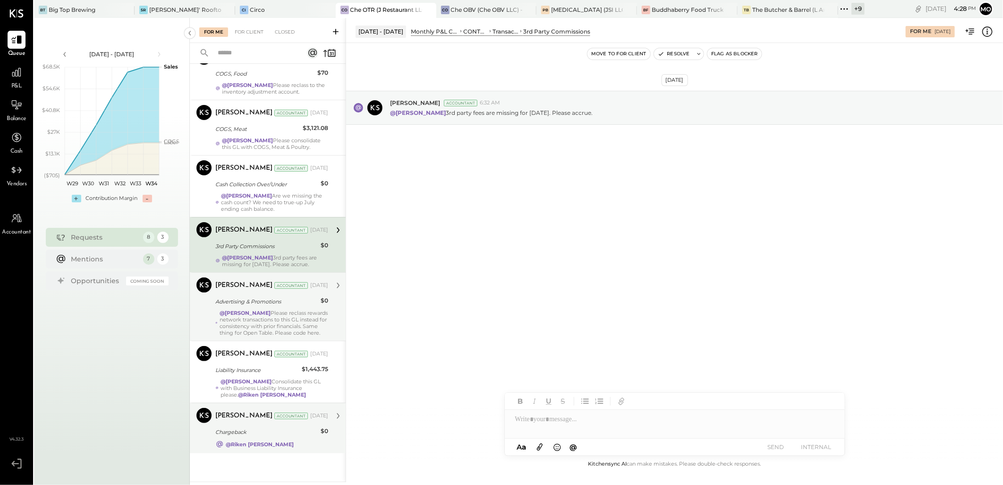
click at [257, 301] on div "Joseph Shin Accountant Aug 16, 2025 Advertising & Promotions $0 @Mohammadsalkin…" at bounding box center [271, 306] width 113 height 59
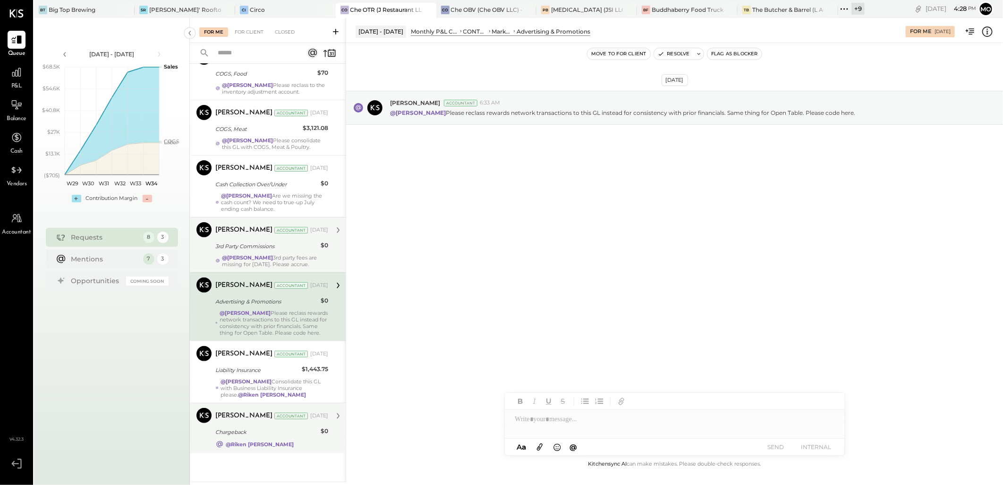
click at [257, 254] on strong "@Mohammadsalkin Ansari" at bounding box center [247, 257] width 51 height 7
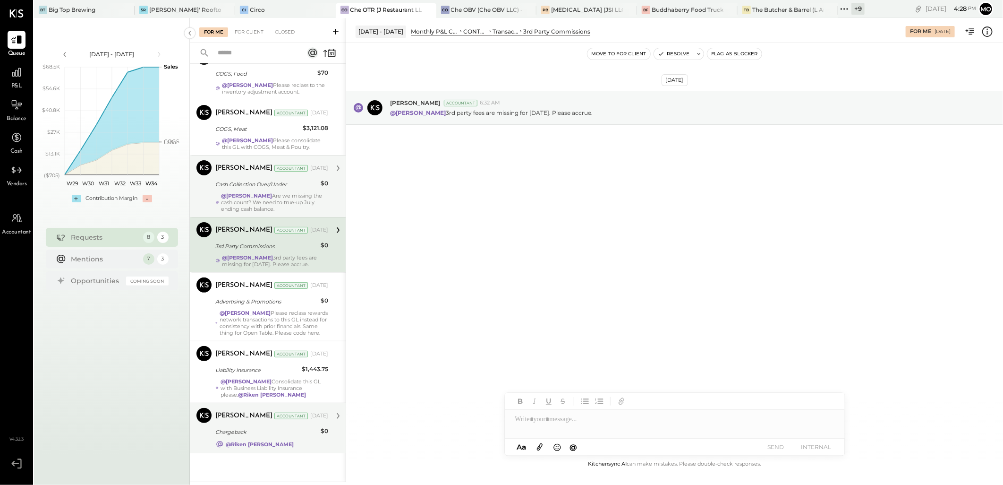
click at [253, 181] on div "Cash Collection Over/Under" at bounding box center [266, 183] width 102 height 9
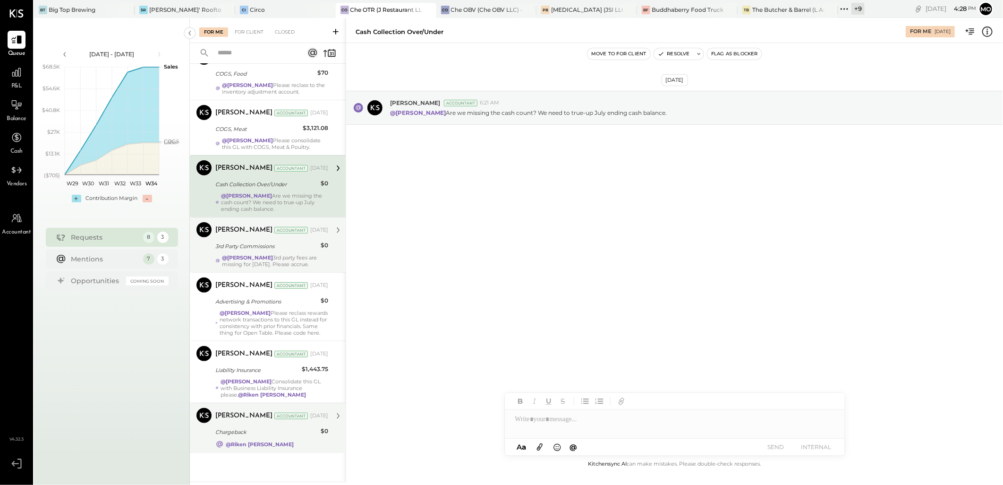
click at [251, 254] on strong "@Mohammadsalkin Ansari" at bounding box center [247, 257] width 51 height 7
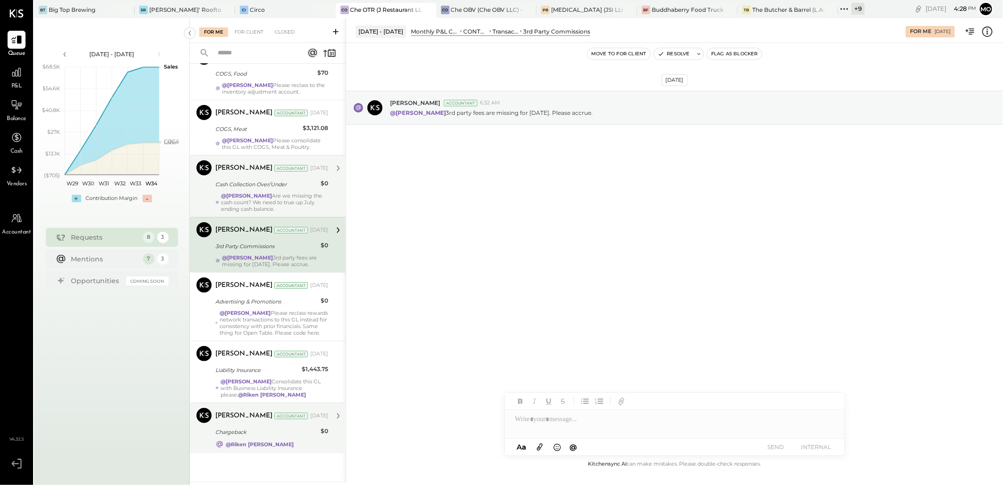
click at [257, 182] on div "Cash Collection Over/Under" at bounding box center [266, 184] width 102 height 11
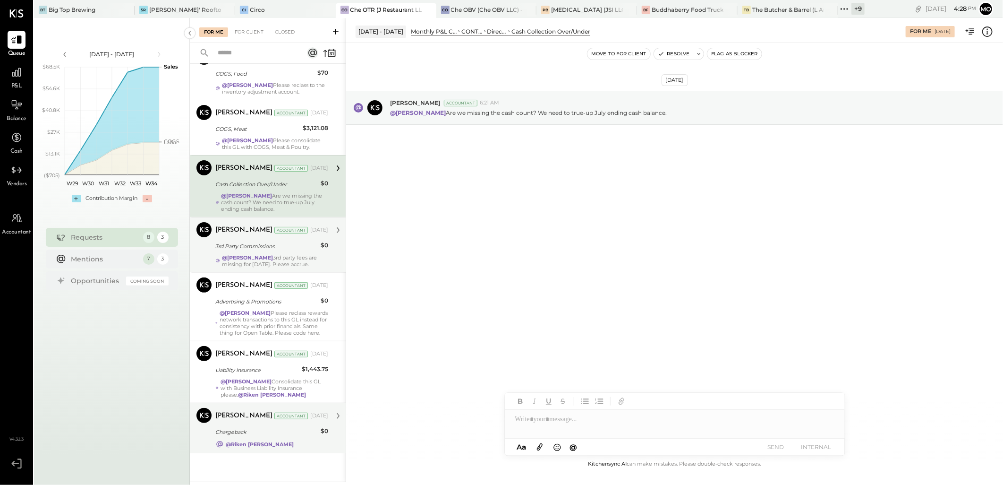
click at [256, 254] on strong "@Mohammadsalkin Ansari" at bounding box center [247, 257] width 51 height 7
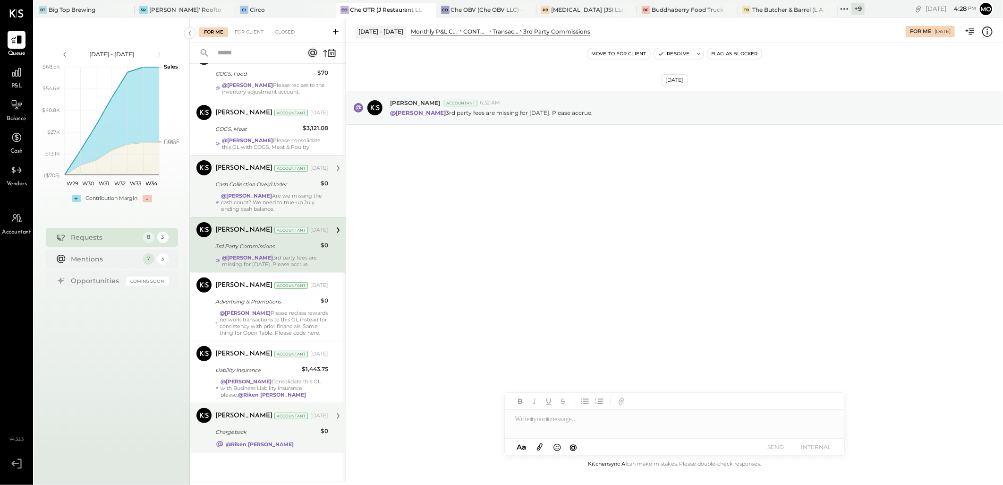
click at [258, 179] on div "Cash Collection Over/Under" at bounding box center [266, 183] width 102 height 9
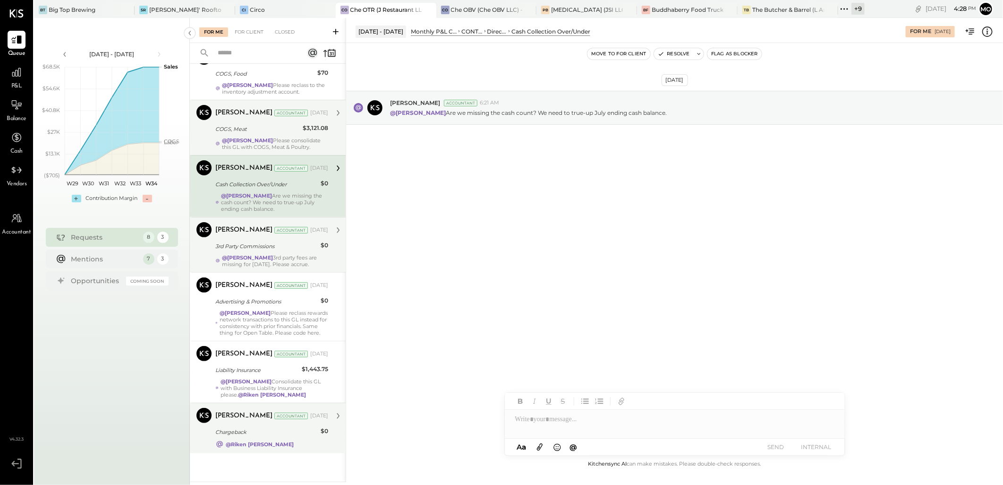
click at [252, 137] on div "@Mohammadsalkin Ansari Please consolidate this GL with COGS, Meat & Poultry." at bounding box center [275, 143] width 106 height 13
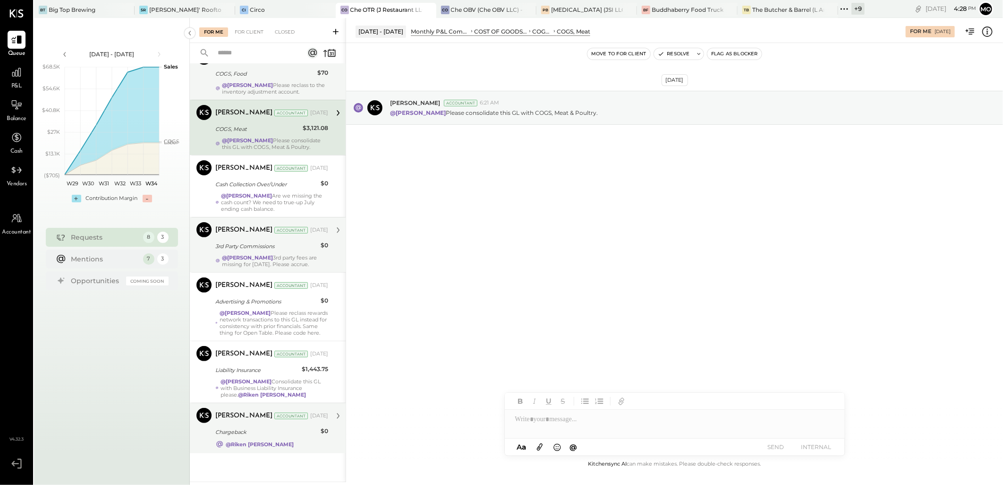
click at [252, 82] on div "@Mohammadsalkin Ansari Please reclass to the inventory adjustment account." at bounding box center [275, 88] width 106 height 13
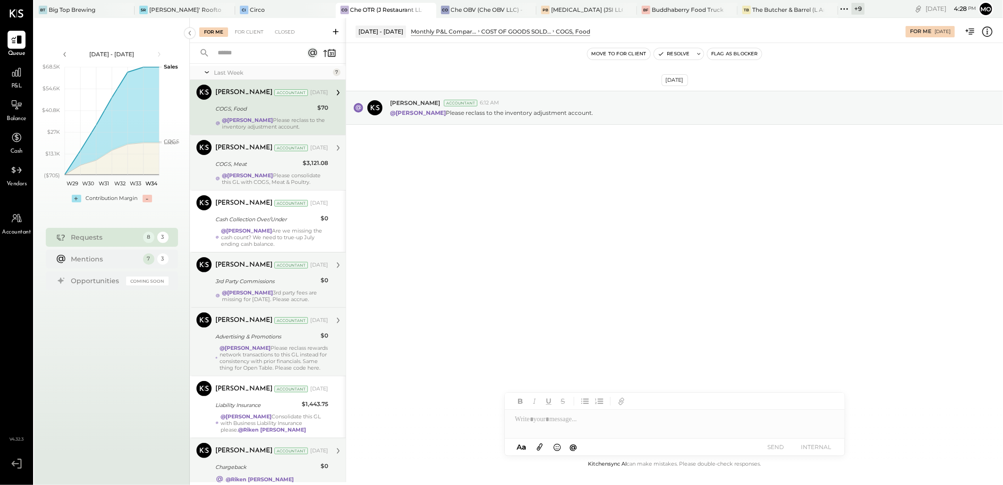
scroll to position [135, 0]
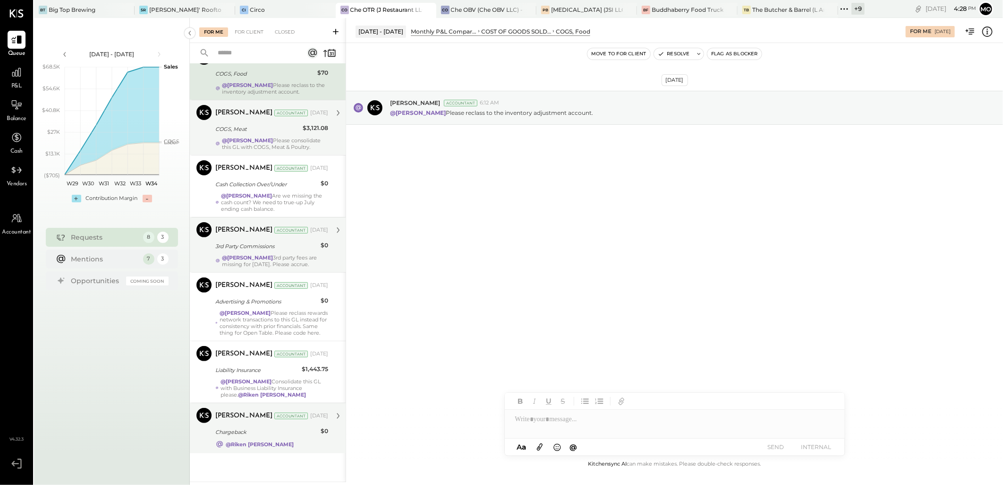
click at [264, 446] on strong "@Riken Shethiya" at bounding box center [260, 444] width 68 height 7
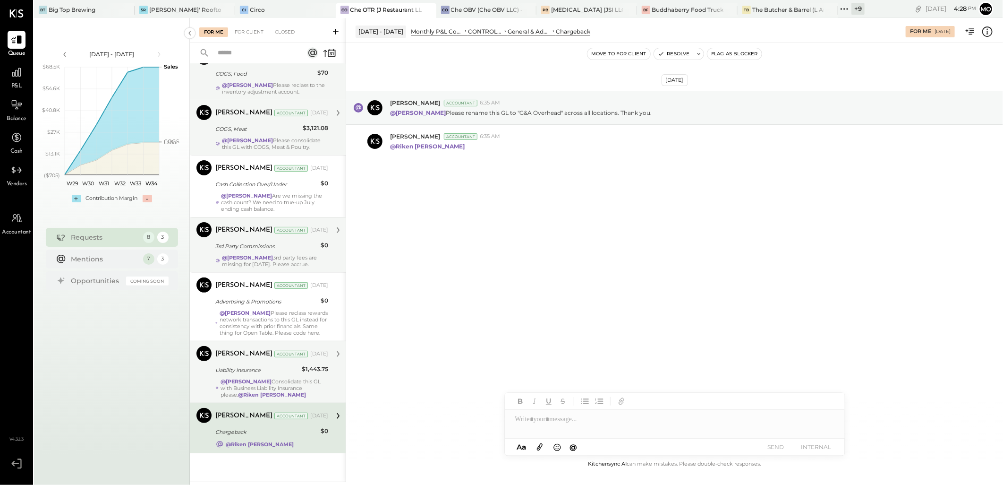
click at [253, 383] on strong "@Mohammadsalkin Ansari" at bounding box center [246, 381] width 51 height 7
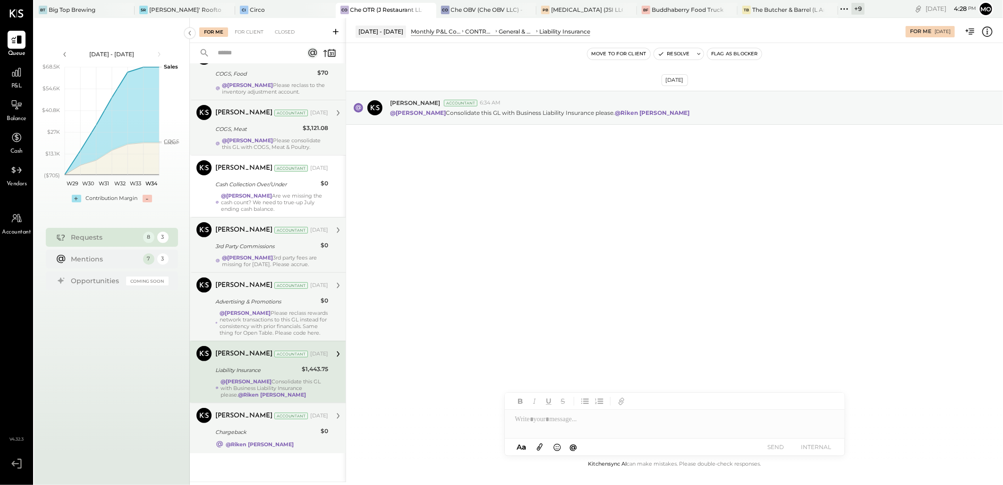
click at [252, 331] on div "@Mohammadsalkin Ansari Please reclass rewards network transactions to this GL i…" at bounding box center [274, 322] width 109 height 26
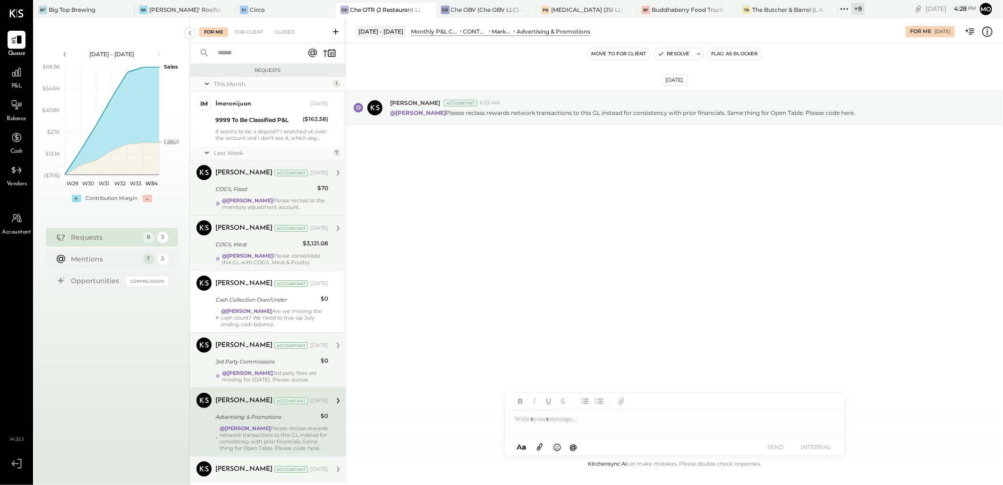
click at [245, 38] on div "For Me For Client Closed" at bounding box center [268, 30] width 156 height 25
click at [244, 32] on div "For Client" at bounding box center [249, 31] width 38 height 9
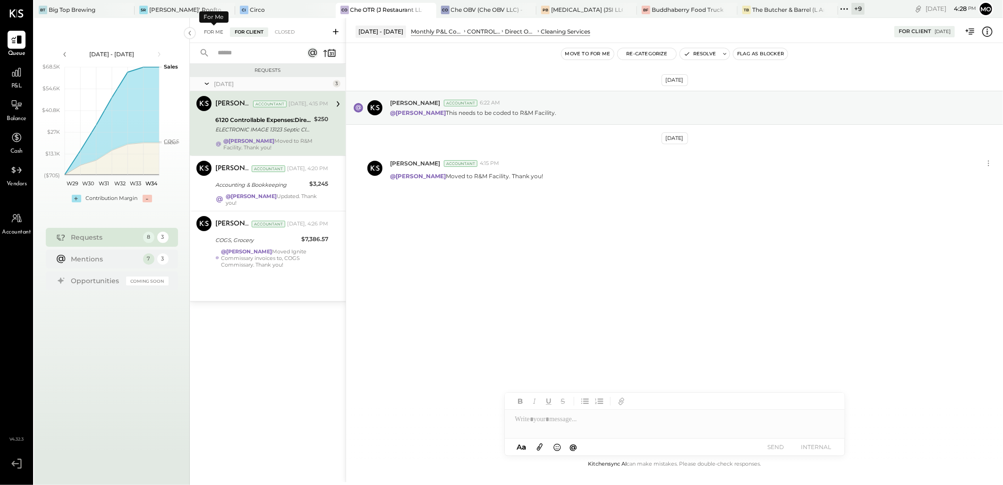
click at [209, 32] on div "For Me" at bounding box center [213, 31] width 29 height 9
